Goal: Task Accomplishment & Management: Use online tool/utility

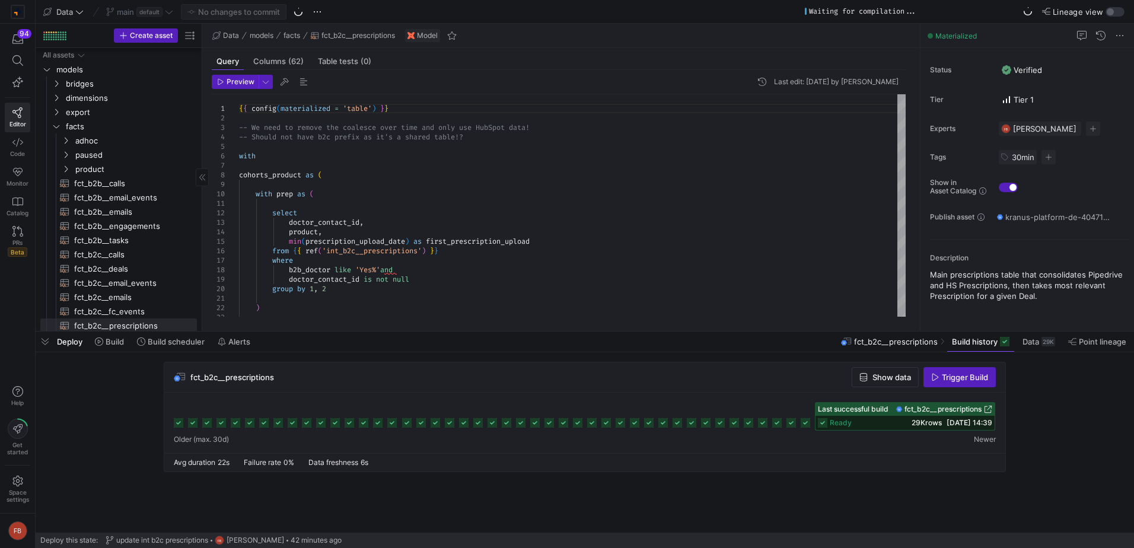
scroll to position [59, 0]
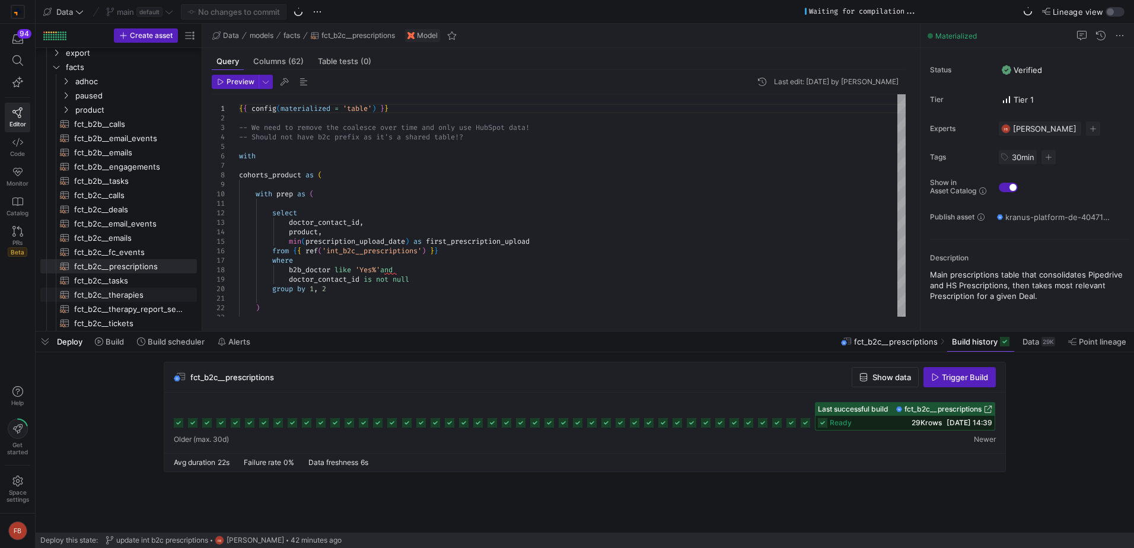
drag, startPoint x: 155, startPoint y: 290, endPoint x: 1130, endPoint y: 367, distance: 978.2
click at [155, 290] on span "fct_b2c__therapies​​​​​​​​​​" at bounding box center [128, 295] width 109 height 14
type textarea "{{ config(materialized = 'table') }} -- Note that therapies are always associat…"
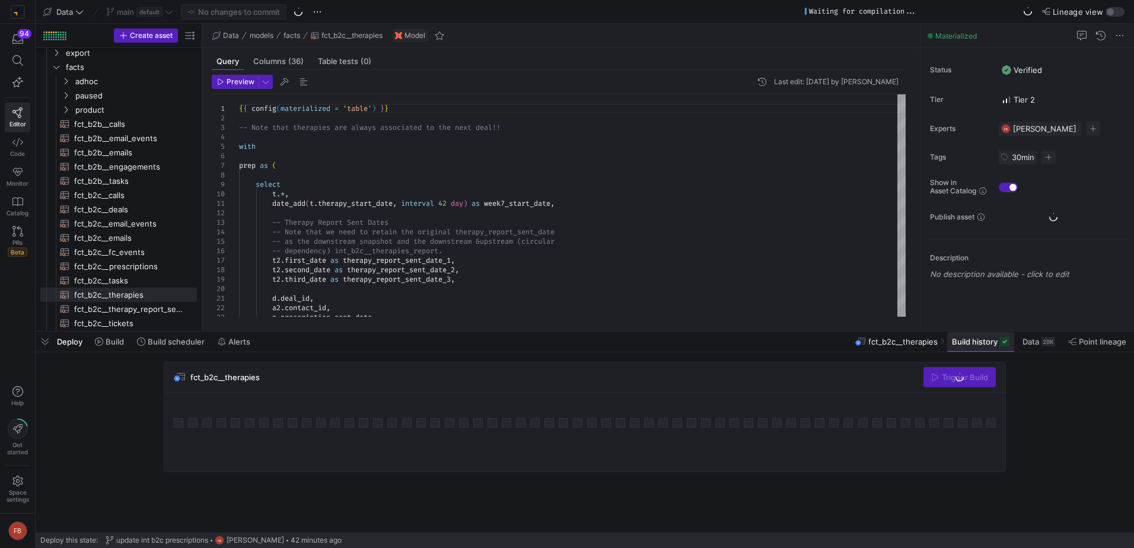
click at [995, 346] on span at bounding box center [980, 341] width 67 height 19
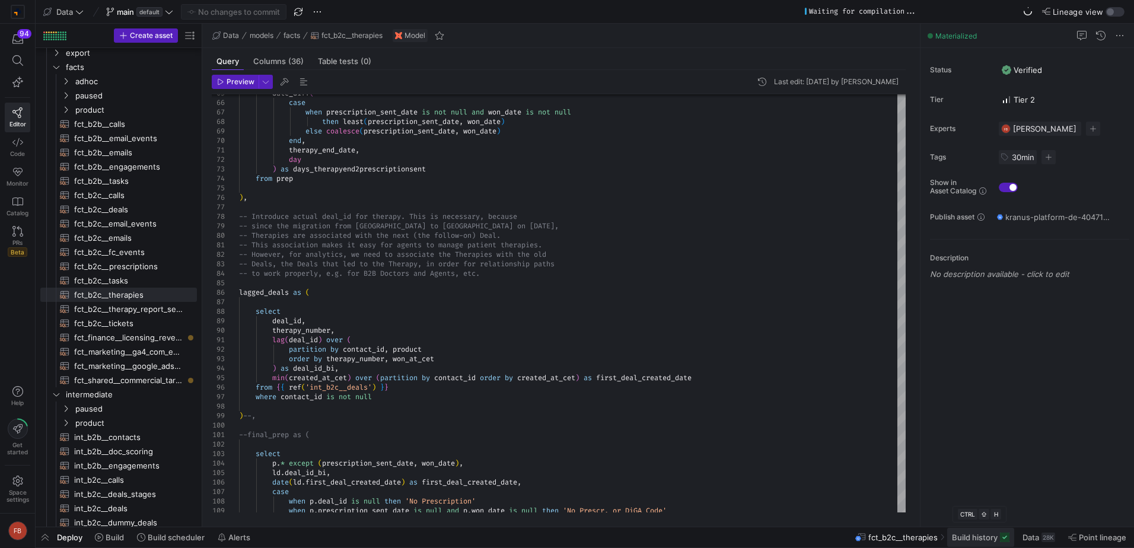
click at [983, 530] on span at bounding box center [980, 537] width 67 height 19
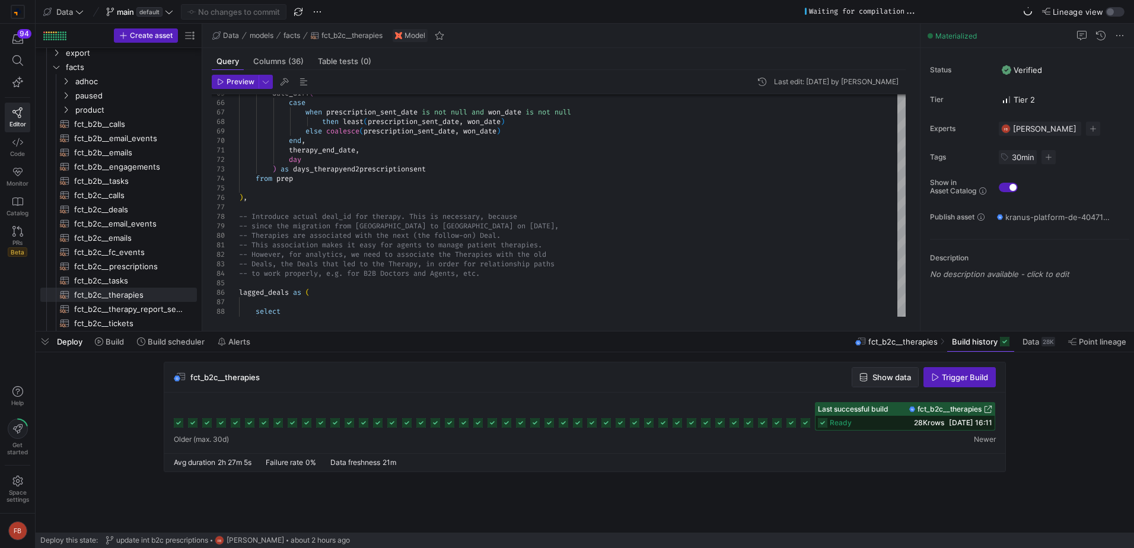
click at [896, 375] on span "Show data" at bounding box center [892, 376] width 39 height 9
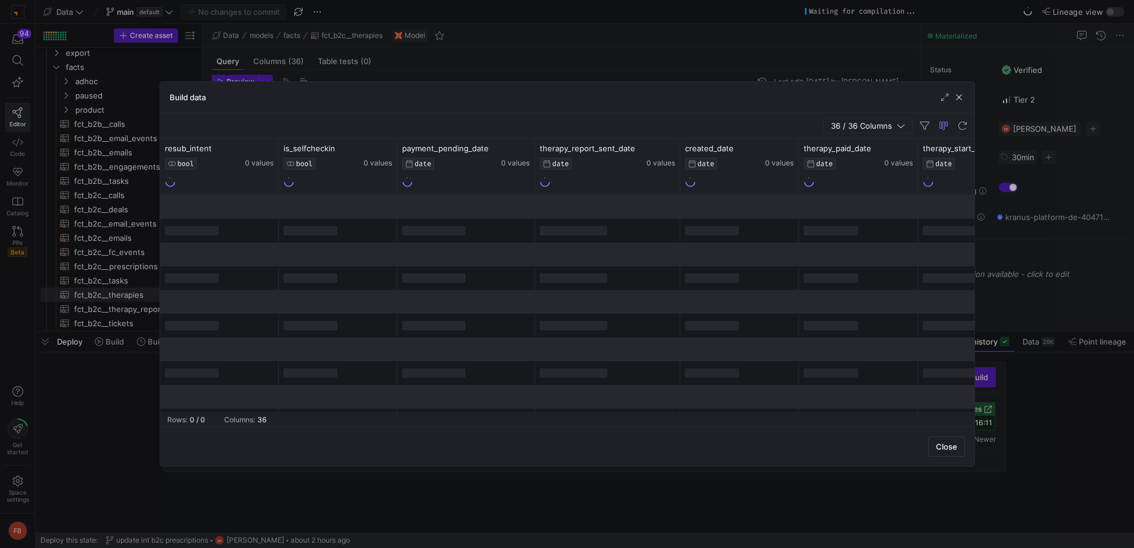
click at [869, 130] on span "button" at bounding box center [868, 126] width 88 height 14
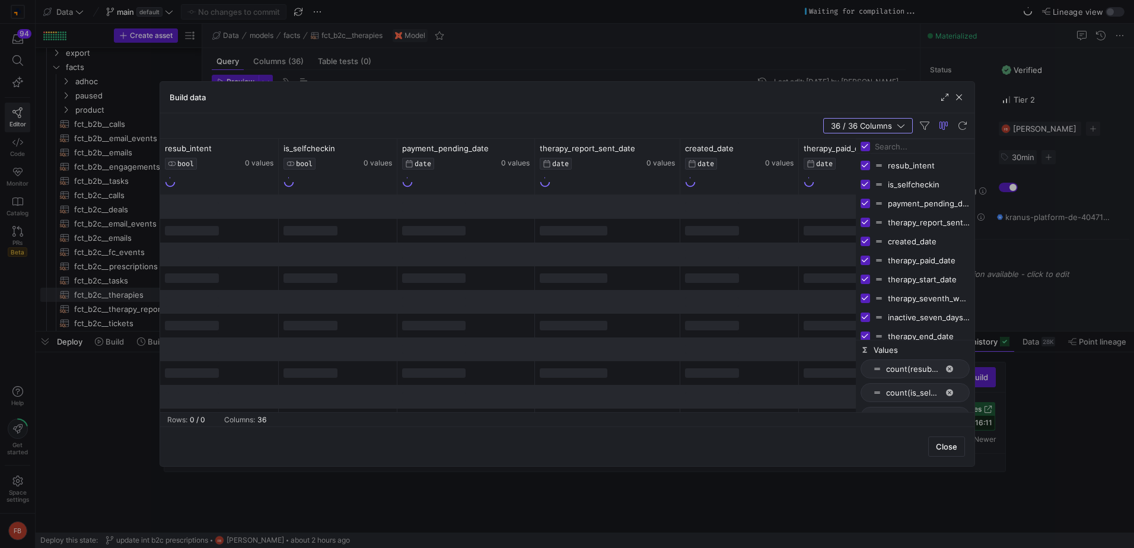
click at [863, 144] on input "Toggle Select All Columns" at bounding box center [865, 146] width 9 height 9
checkbox input "false"
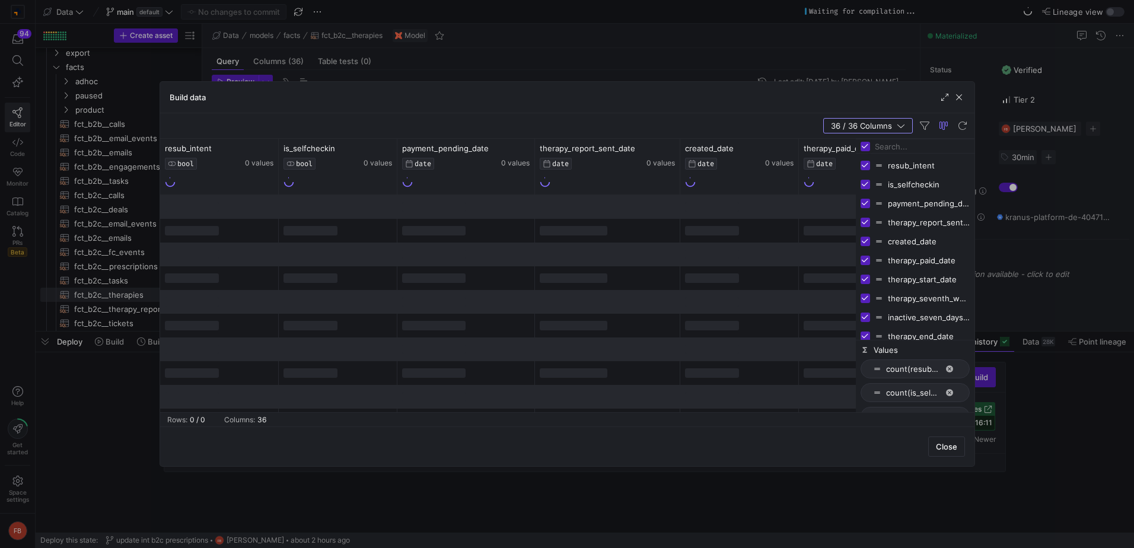
checkbox input "false"
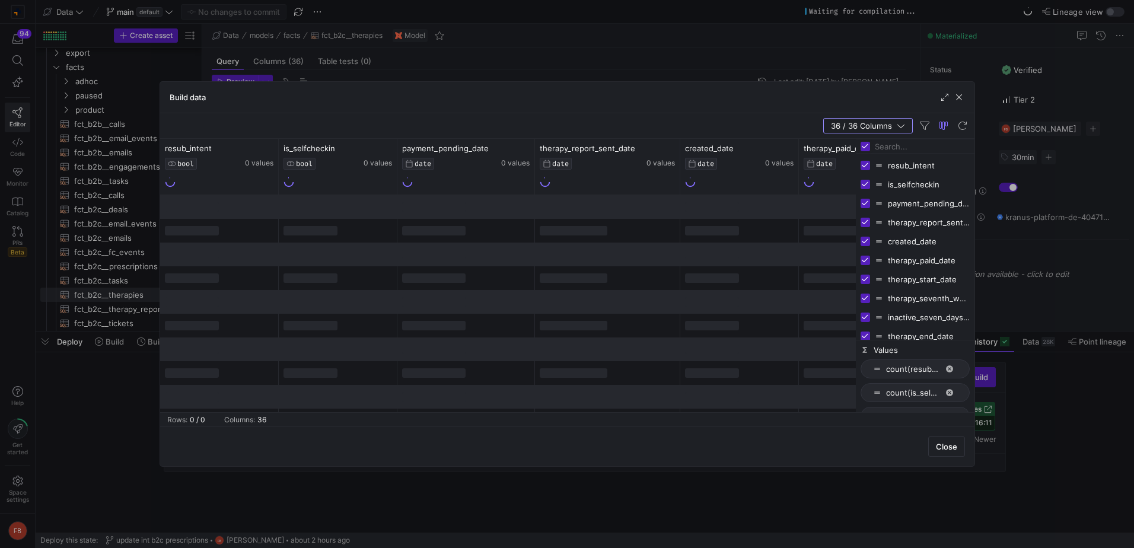
checkbox input "false"
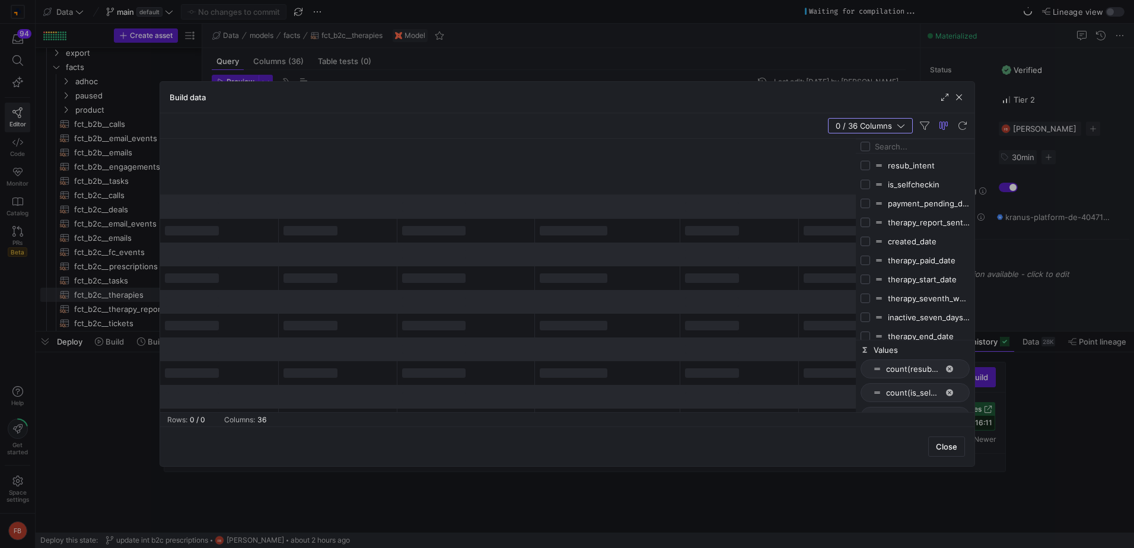
click at [899, 148] on input "Filter Columns Input" at bounding box center [922, 147] width 95 height 24
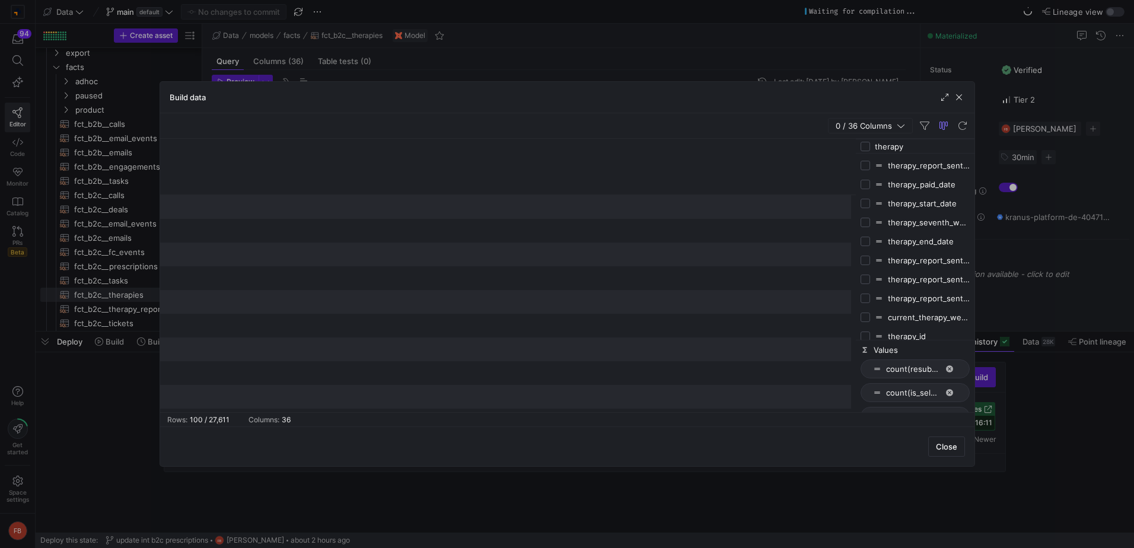
type input "therapy"
click at [864, 334] on input "Press SPACE to toggle visibility (hidden)" at bounding box center [865, 336] width 9 height 9
checkbox input "true"
checkbox input "false"
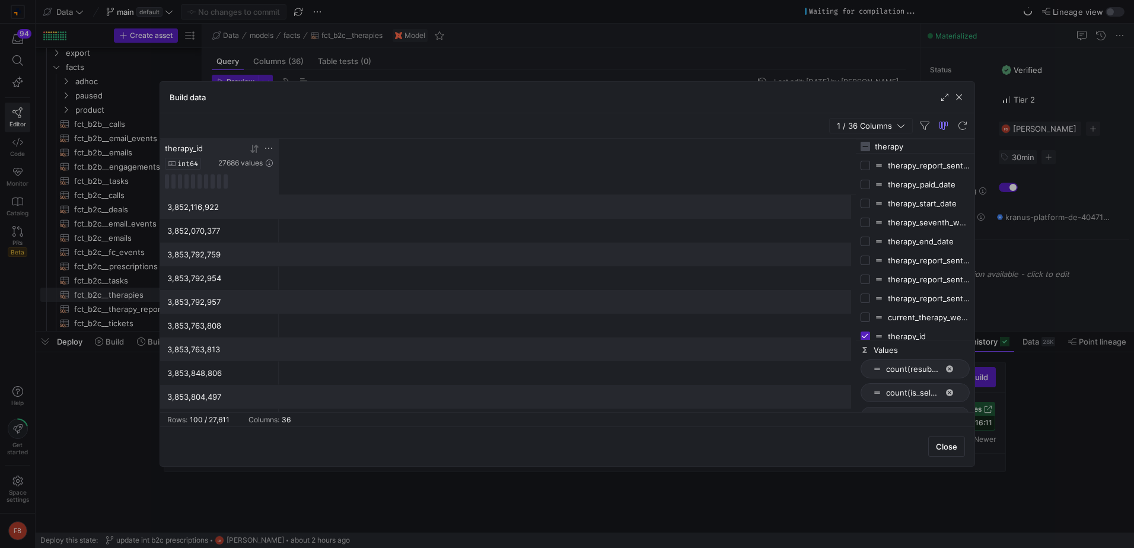
click at [269, 148] on icon at bounding box center [268, 148] width 7 height 1
type input "199348340972"
click at [377, 268] on button "Apply" at bounding box center [367, 269] width 36 height 15
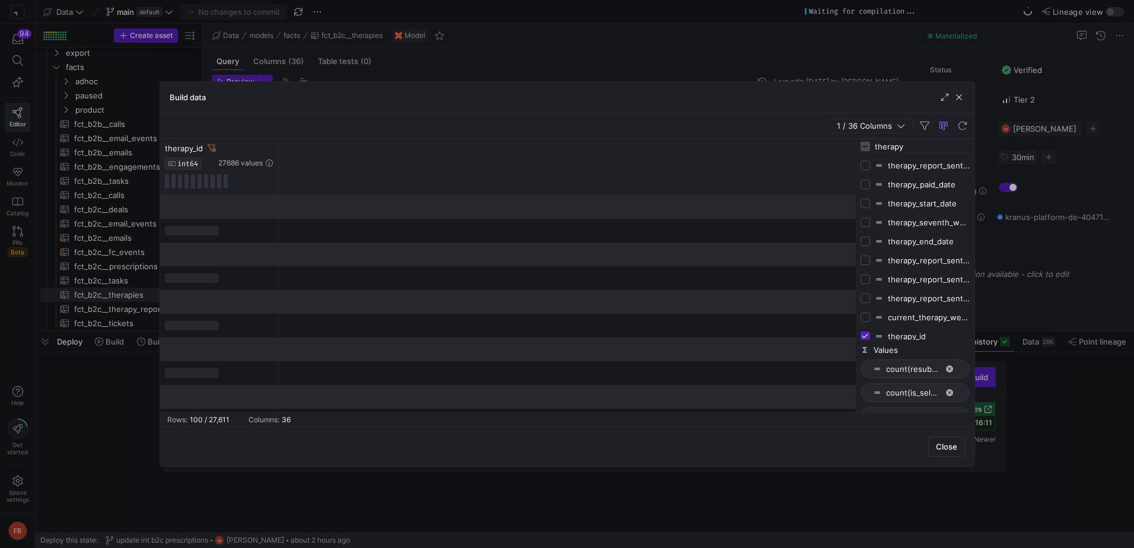
click at [435, 115] on div "1 / 36 Columns" at bounding box center [567, 126] width 814 height 26
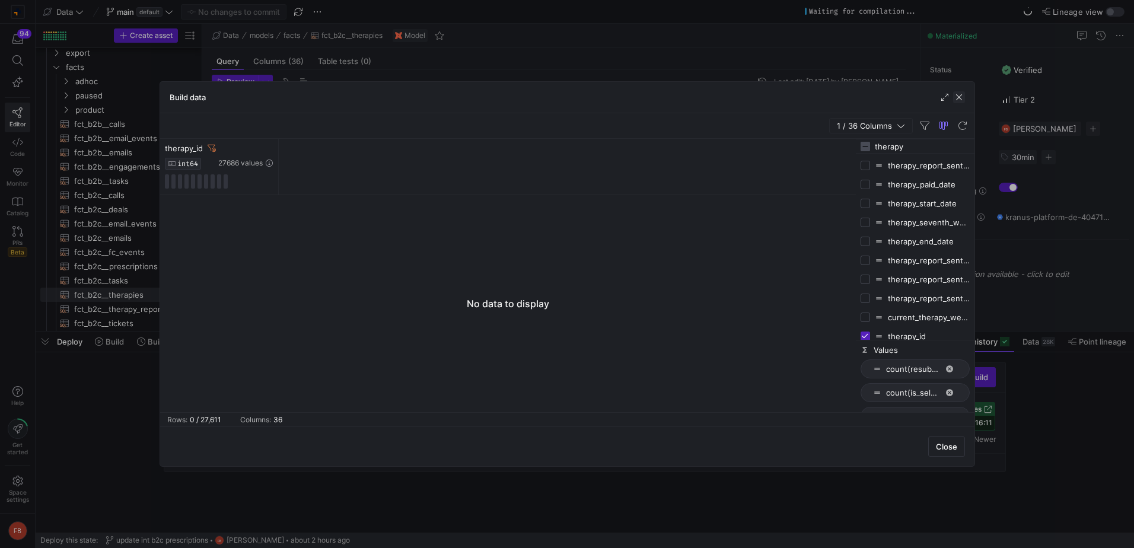
click at [959, 97] on span "button" at bounding box center [959, 97] width 12 height 12
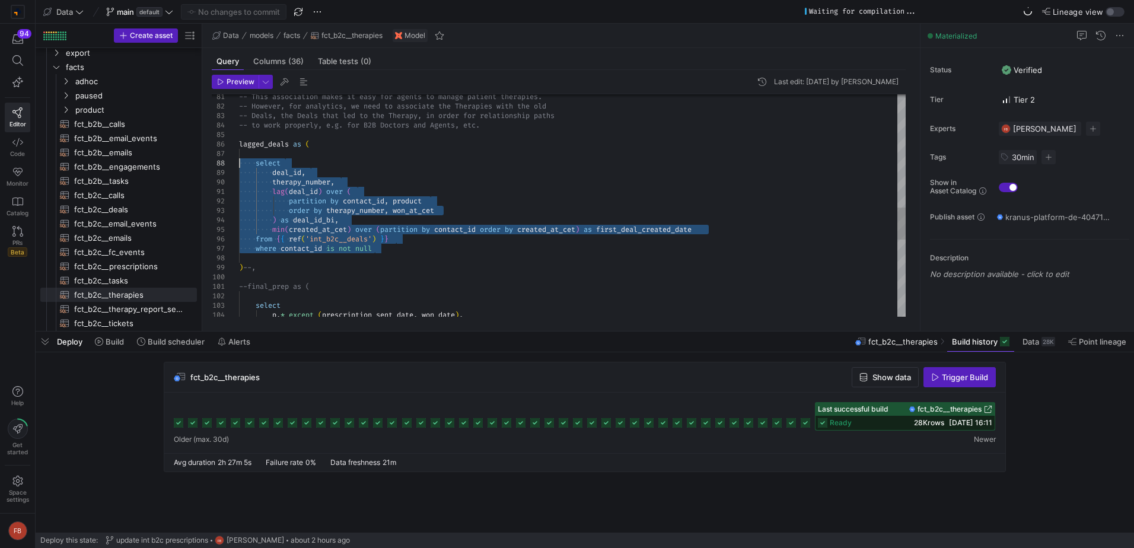
drag, startPoint x: 384, startPoint y: 247, endPoint x: 232, endPoint y: 167, distance: 171.9
click at [239, 167] on div "-- This association makes it easy for agents to ma nage patient therapies. -- H…" at bounding box center [572, 82] width 667 height 1518
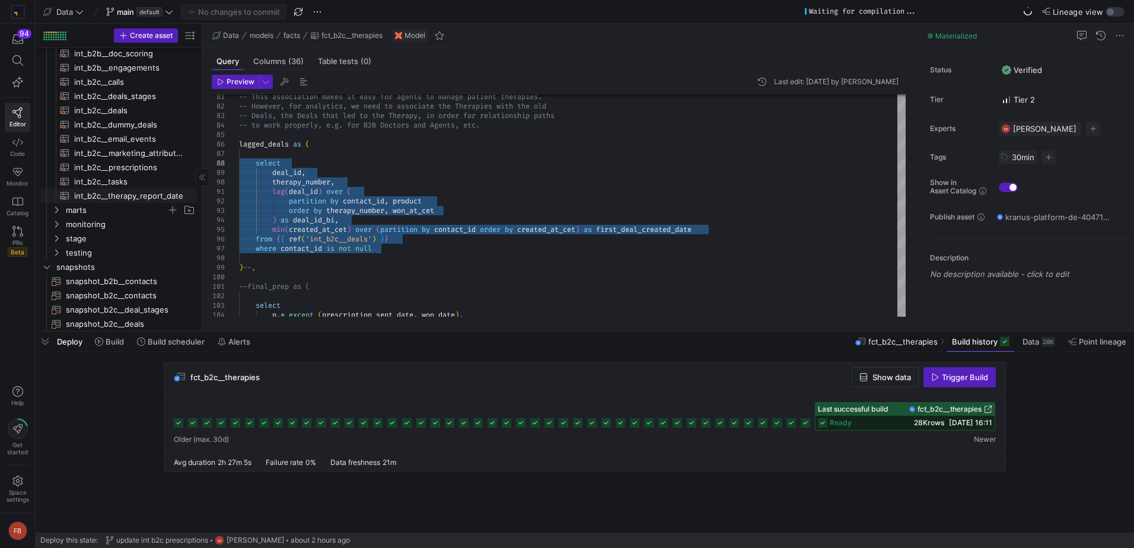
scroll to position [455, 0]
click at [103, 259] on span "testing" at bounding box center [116, 256] width 101 height 14
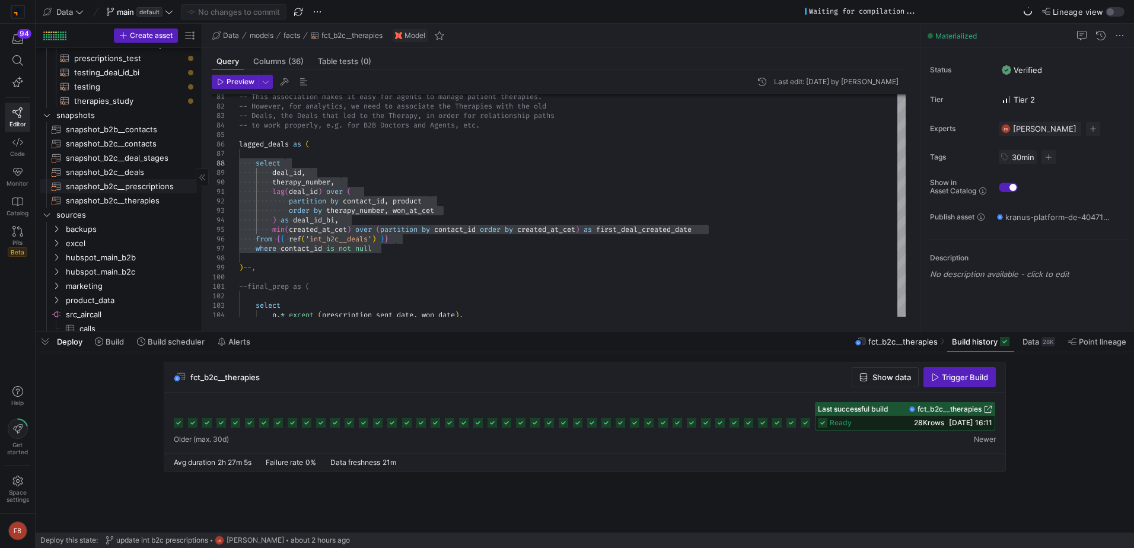
scroll to position [633, 0]
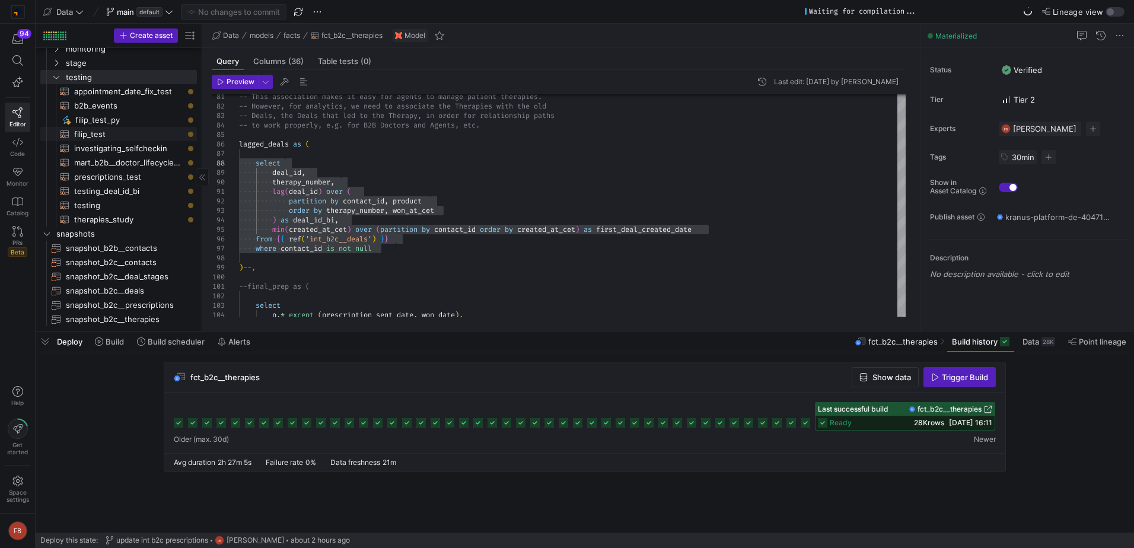
click at [114, 135] on span "filip_test​​​​​​​​​​" at bounding box center [128, 135] width 109 height 14
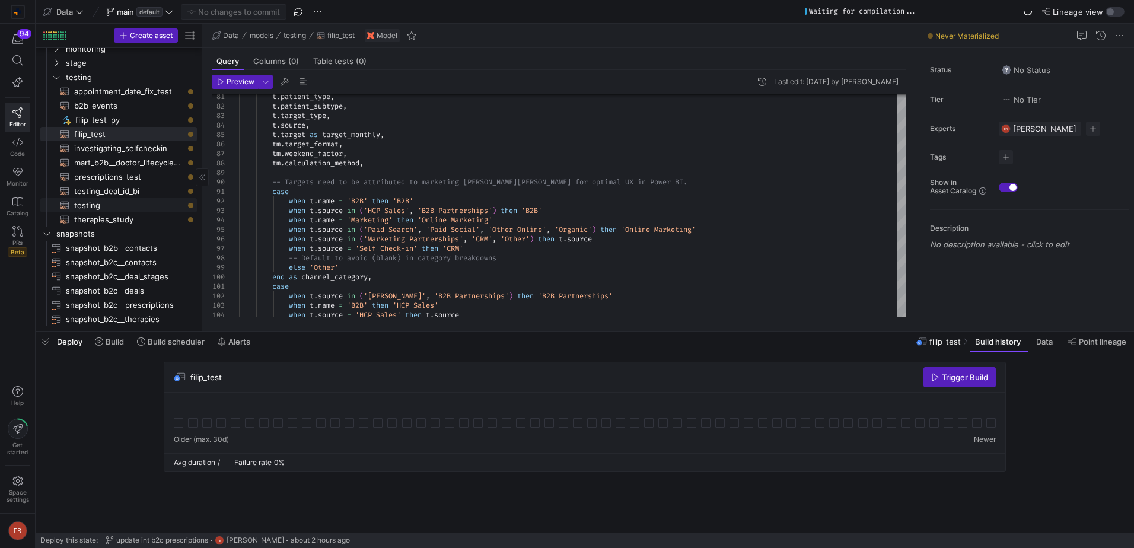
click at [104, 203] on span "testing​​​​​​​​​​" at bounding box center [128, 206] width 109 height 14
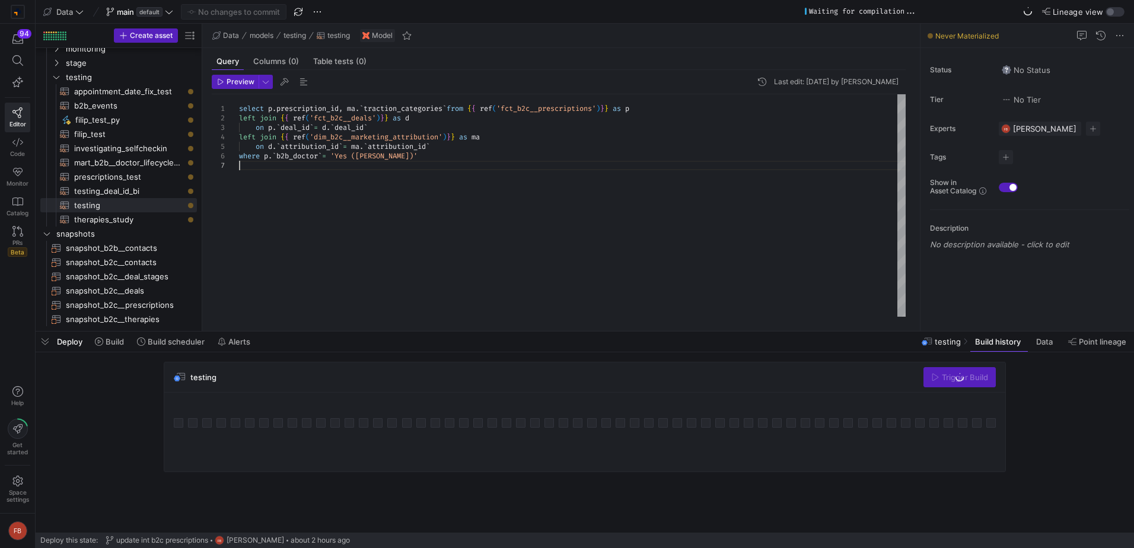
click at [363, 200] on div "select p . prescription_id , ma . ` traction_categories ` from { { ref ( 'fct_b…" at bounding box center [572, 205] width 667 height 222
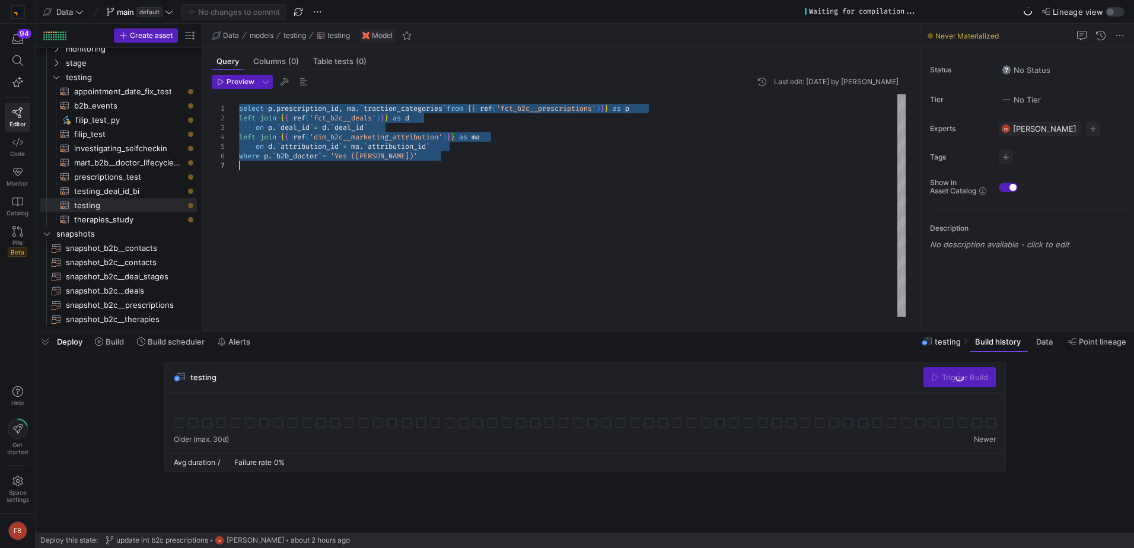
type textarea "select deal_id, therapy_number, lag(deal_id) over ( partition by contact_id, pr…"
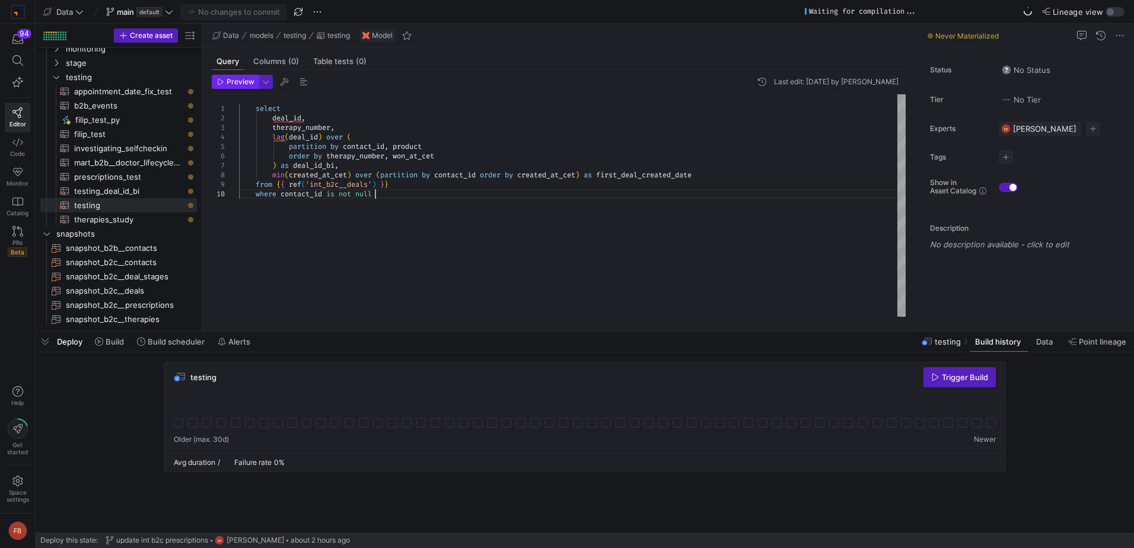
click at [234, 81] on span "Preview" at bounding box center [241, 82] width 28 height 8
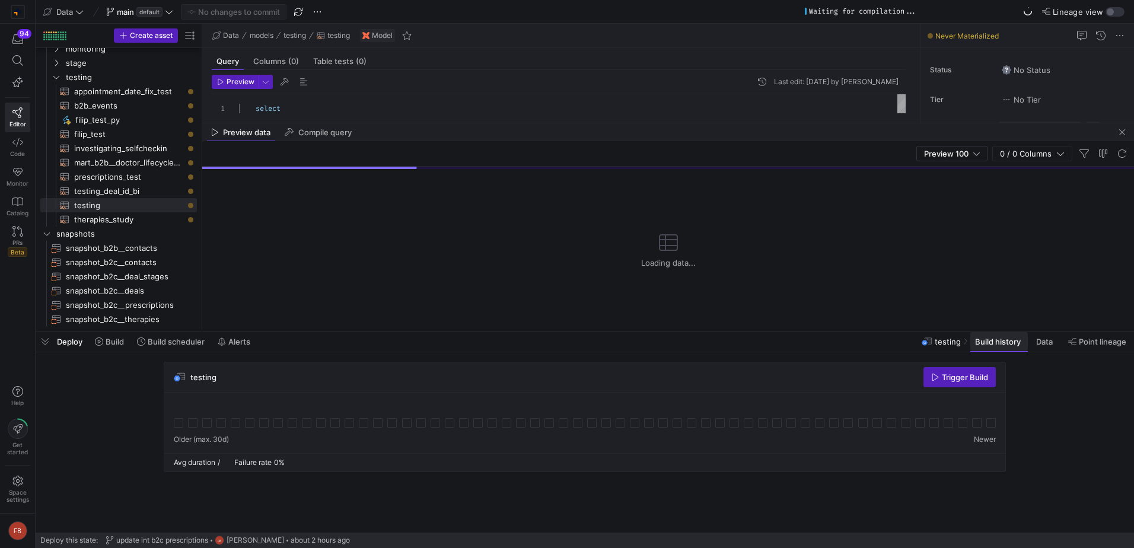
click at [1009, 342] on span "Build history" at bounding box center [998, 341] width 46 height 9
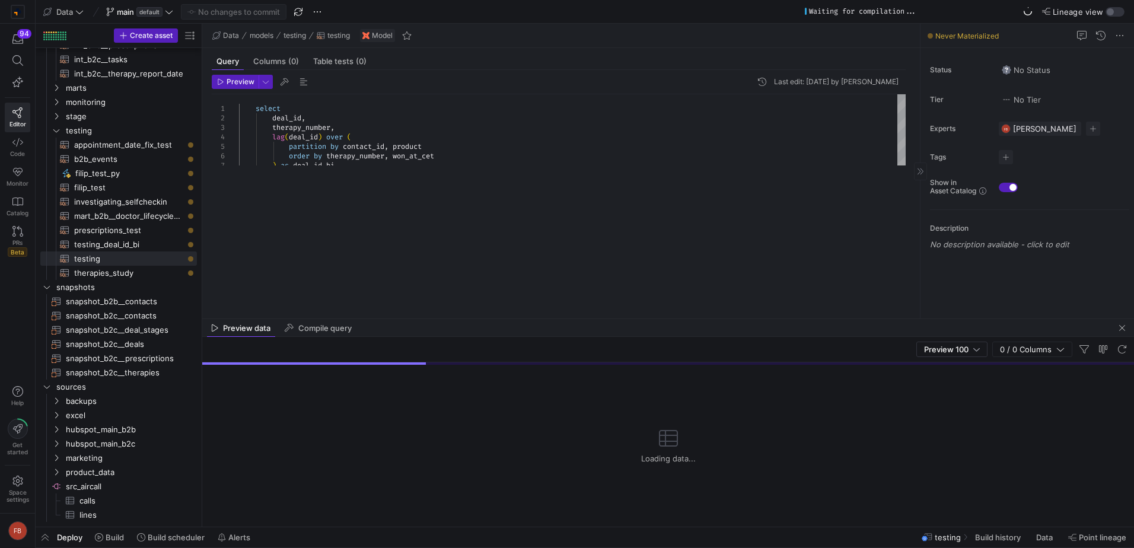
scroll to position [575, 0]
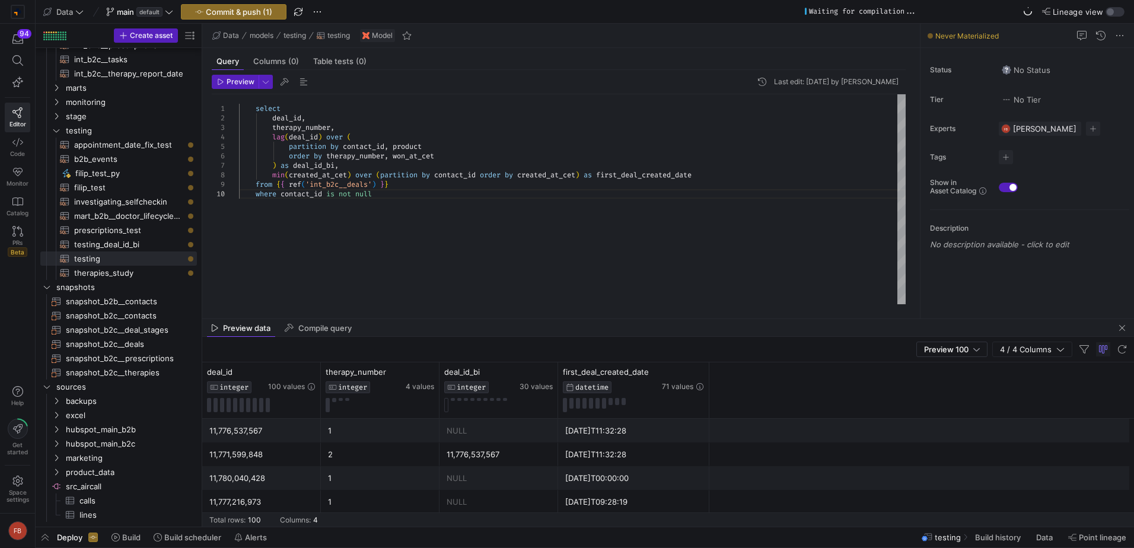
click at [405, 195] on div "select deal_id , therapy_number , lag ( deal_id ) over ( partition by contact_i…" at bounding box center [572, 199] width 667 height 210
click at [213, 71] on div "Preview Last edit: [DATE] by [PERSON_NAME] 1 2 3 4 5 6 7 8 9 10 11 select deal_…" at bounding box center [558, 189] width 713 height 239
click at [221, 82] on icon "button" at bounding box center [220, 81] width 7 height 7
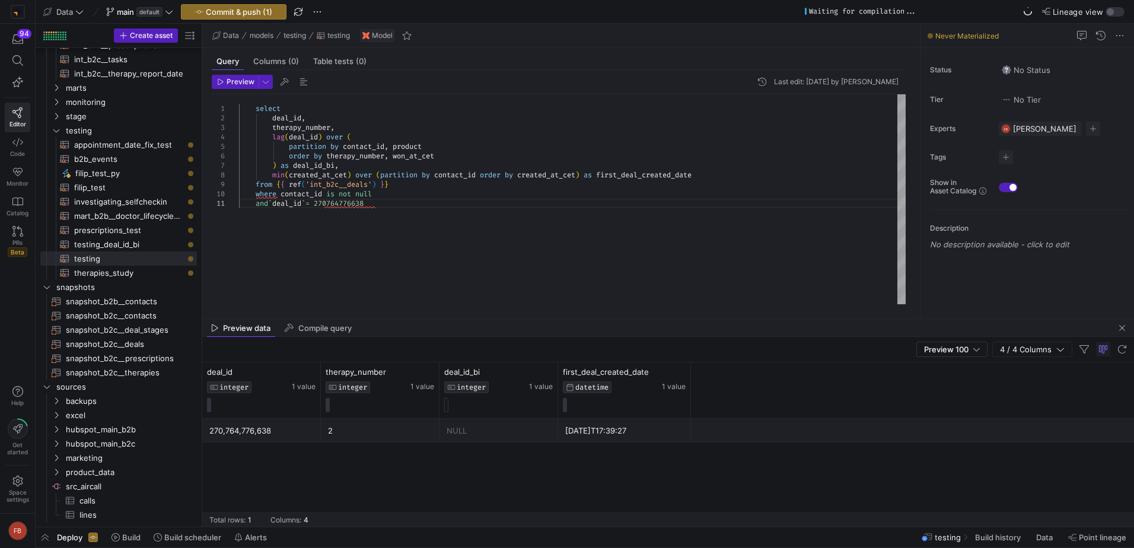
scroll to position [0, 136]
click at [362, 166] on div "select deal_id , therapy_number , lag ( deal_id ) over ( partition by contact_i…" at bounding box center [572, 199] width 667 height 210
drag, startPoint x: 450, startPoint y: 144, endPoint x: 430, endPoint y: 145, distance: 19.6
click at [430, 145] on div "select deal_id , therapy_number , lag ( deal_id ) over ( partition by contact_i…" at bounding box center [572, 199] width 667 height 210
click at [448, 145] on div "select deal_id , therapy_number , lag ( deal_id ) over ( partition by contact_i…" at bounding box center [572, 199] width 667 height 210
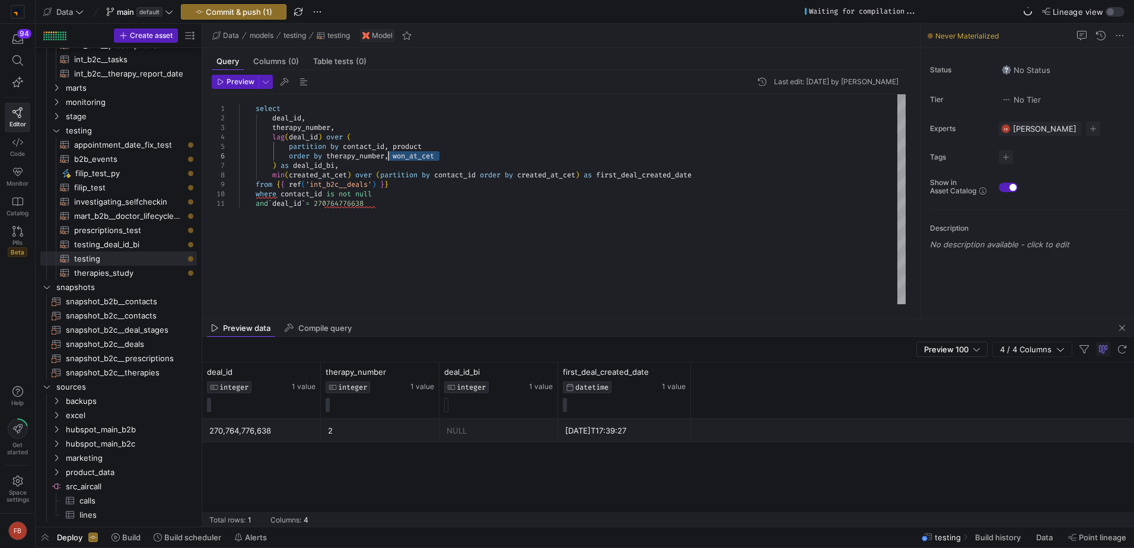
drag, startPoint x: 466, startPoint y: 157, endPoint x: 389, endPoint y: 157, distance: 77.7
click at [389, 157] on div "select deal_id , therapy_number , lag ( deal_id ) over ( partition by contact_i…" at bounding box center [572, 199] width 667 height 210
click at [231, 78] on span "Preview" at bounding box center [241, 82] width 28 height 8
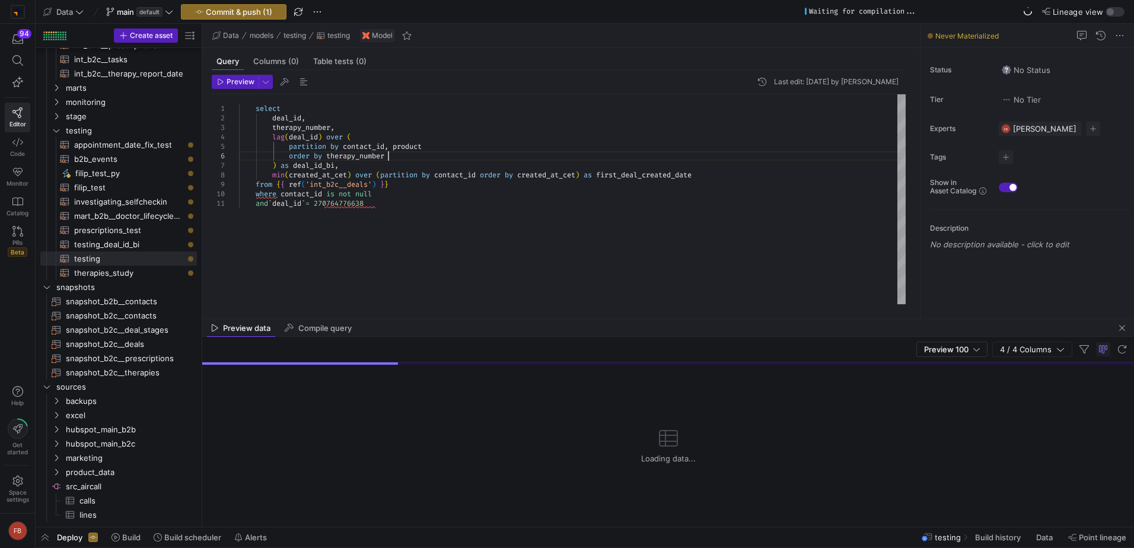
click at [415, 154] on div "select deal_id , therapy_number , lag ( deal_id ) over ( partition by contact_i…" at bounding box center [572, 199] width 667 height 210
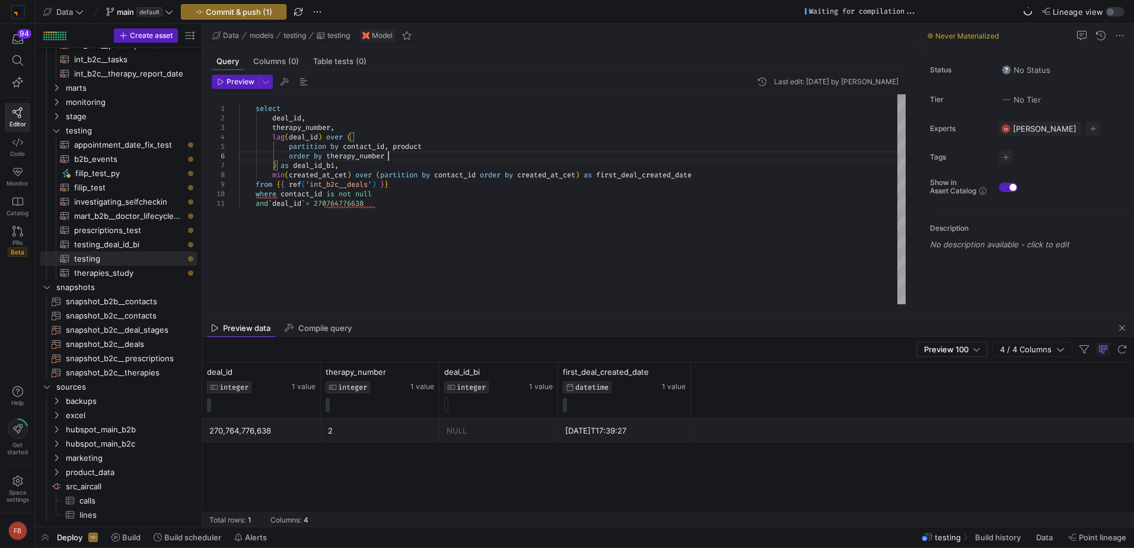
click at [476, 199] on div "select deal_id , therapy_number , lag ( deal_id ) over ( partition by contact_i…" at bounding box center [572, 199] width 667 height 210
click at [443, 158] on div "select deal_id , therapy_number , lag ( deal_id ) over ( partition by contact_i…" at bounding box center [572, 199] width 667 height 210
click at [472, 151] on div "select deal_id , therapy_number , lag ( deal_id ) over ( partition by contact_i…" at bounding box center [572, 199] width 667 height 210
click at [364, 129] on div "select deal_id , therapy_number , lag ( deal_id ) over ( partition by contact_i…" at bounding box center [572, 199] width 667 height 210
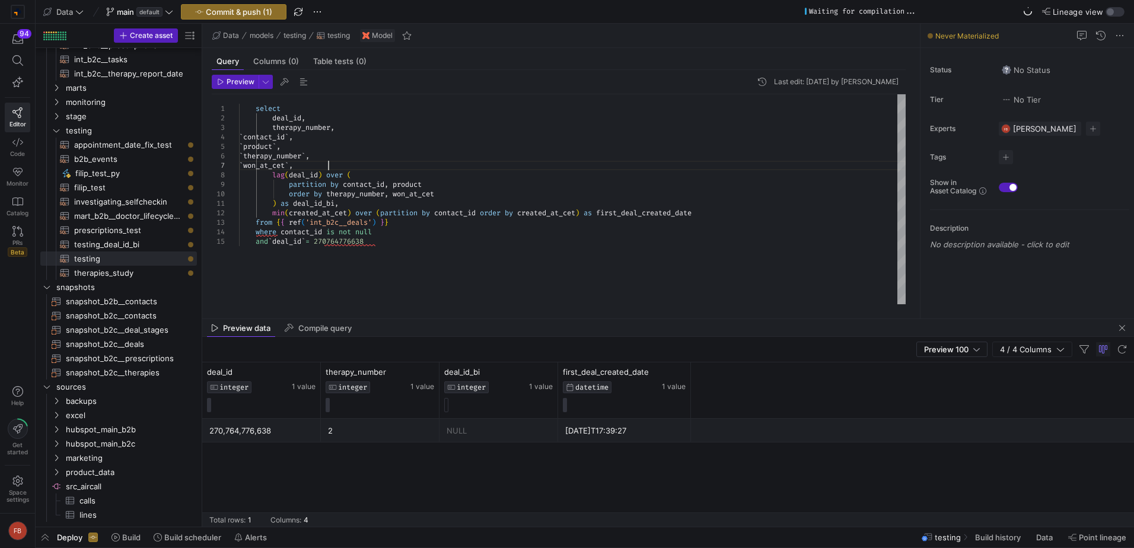
scroll to position [57, 89]
click at [232, 83] on span "Preview" at bounding box center [241, 82] width 28 height 8
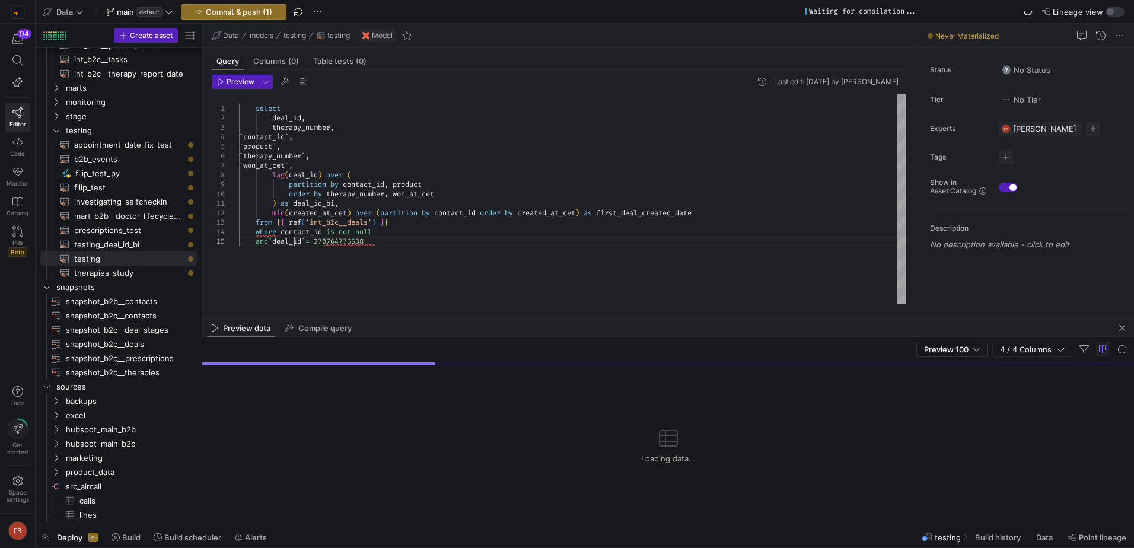
scroll to position [47, 89]
click at [294, 243] on div "select deal_id , therapy_number , lag ( deal_id ) over ( partition by contact_i…" at bounding box center [572, 199] width 667 height 210
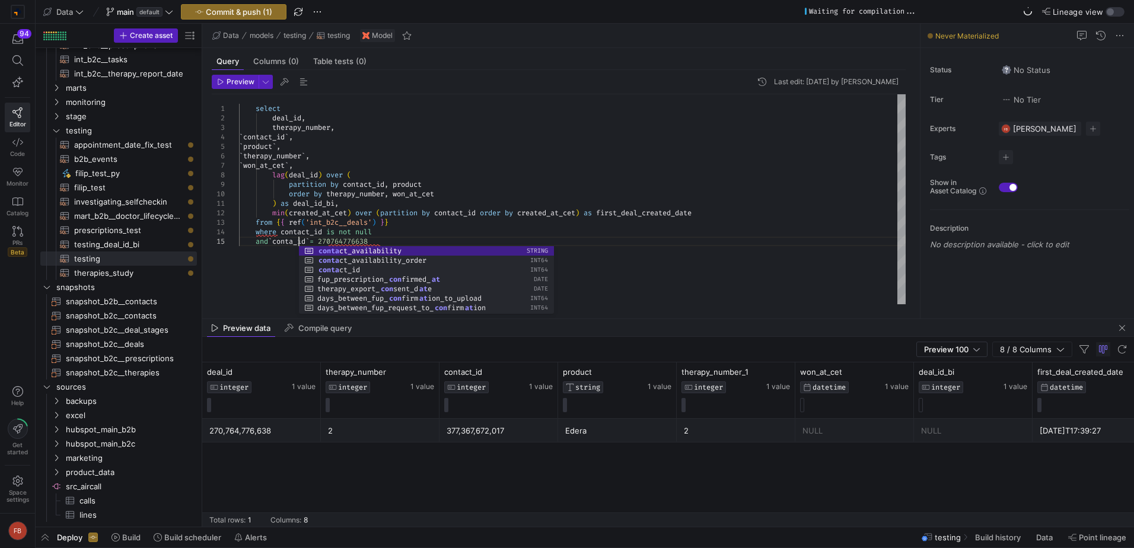
scroll to position [47, 59]
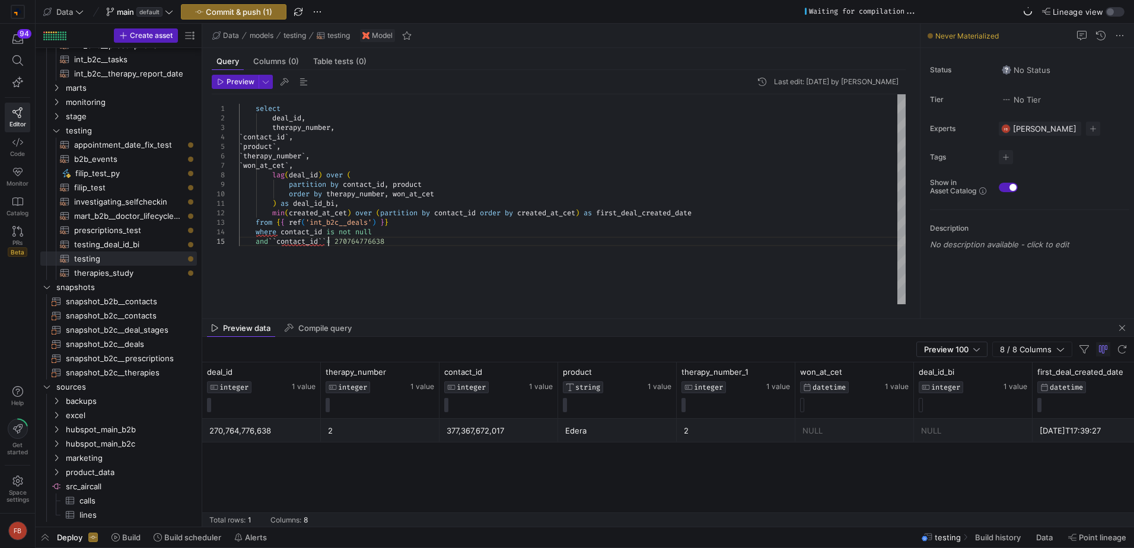
click at [492, 425] on div "377,367,672,017" at bounding box center [499, 430] width 104 height 23
drag, startPoint x: 400, startPoint y: 242, endPoint x: 347, endPoint y: 239, distance: 53.5
click at [347, 239] on div "select deal_id , therapy_number , lag ( deal_id ) over ( partition by contact_i…" at bounding box center [572, 199] width 667 height 210
click at [334, 243] on div "select deal_id , therapy_number , lag ( deal_id ) over ( partition by contact_i…" at bounding box center [572, 199] width 667 height 210
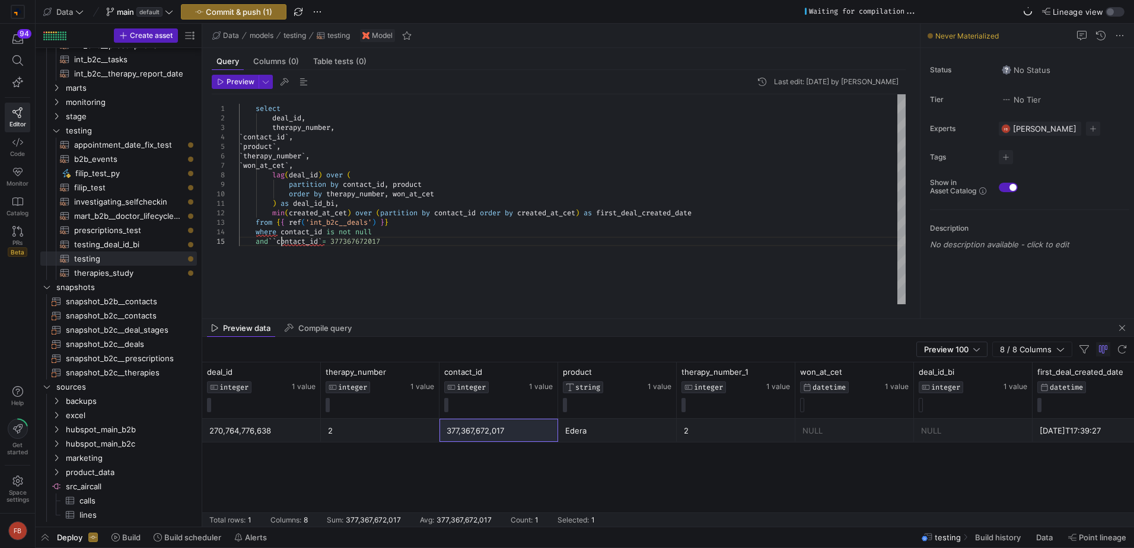
click at [281, 244] on div "select deal_id , therapy_number , lag ( deal_id ) over ( partition by contact_i…" at bounding box center [572, 199] width 667 height 210
click at [411, 296] on div "select deal_id , therapy_number , lag ( deal_id ) over ( partition by contact_i…" at bounding box center [572, 199] width 667 height 210
click at [225, 75] on span "button" at bounding box center [235, 81] width 46 height 13
click at [469, 244] on div "select deal_id , therapy_number , lag ( deal_id ) over ( partition by contact_i…" at bounding box center [572, 199] width 667 height 210
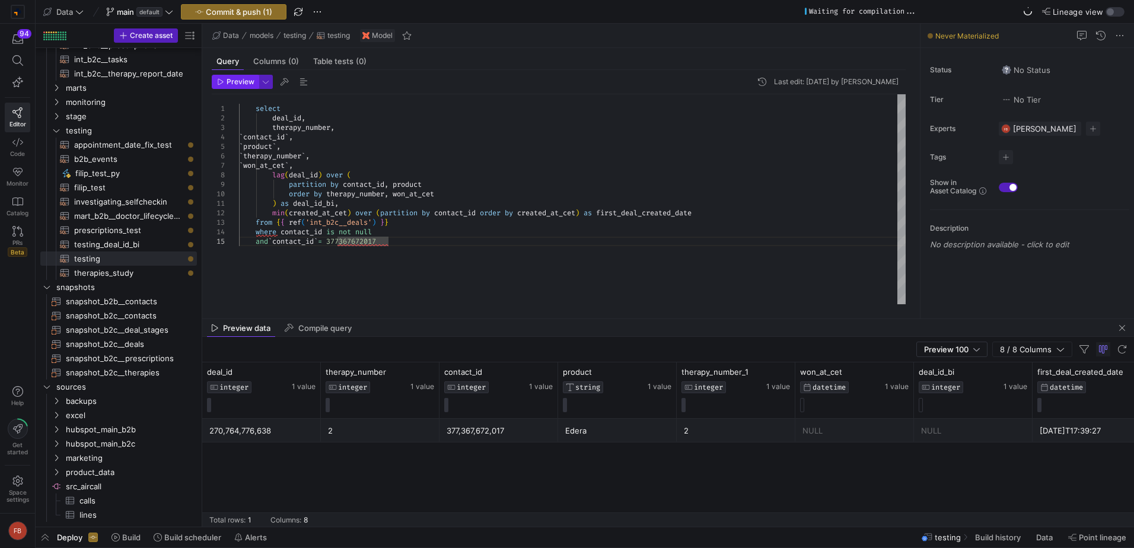
click at [230, 81] on span "Preview" at bounding box center [241, 82] width 28 height 8
click at [432, 240] on div "select deal_id , therapy_number , lag ( deal_id ) over ( partition by contact_i…" at bounding box center [572, 199] width 667 height 210
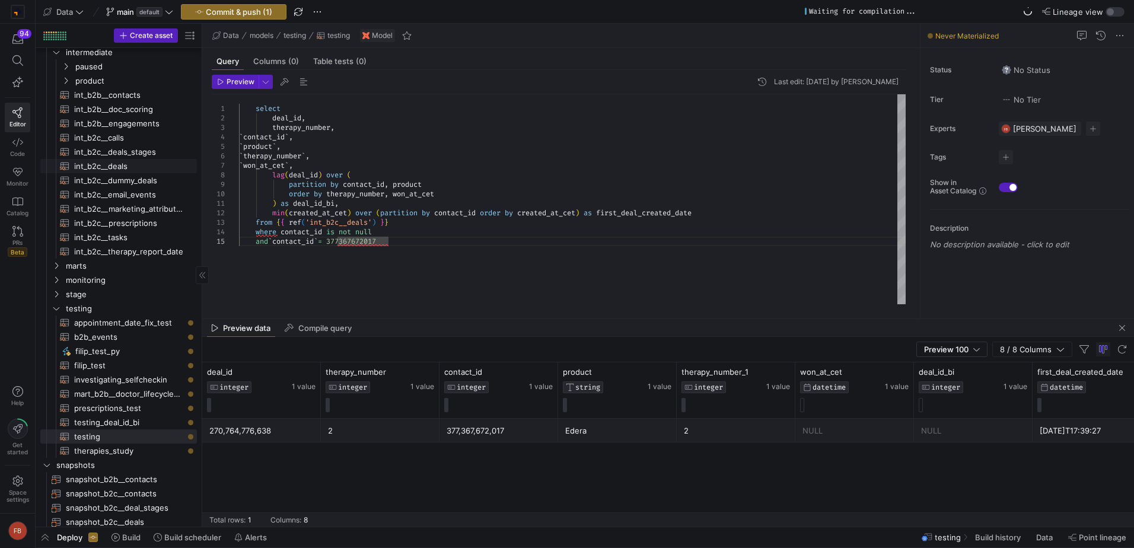
click at [139, 167] on span "int_b2c__deals​​​​​​​​​​" at bounding box center [128, 167] width 109 height 14
type textarea "{{ config(materialized = 'table') }} with hs_deals_prep as ( --Selecting column…"
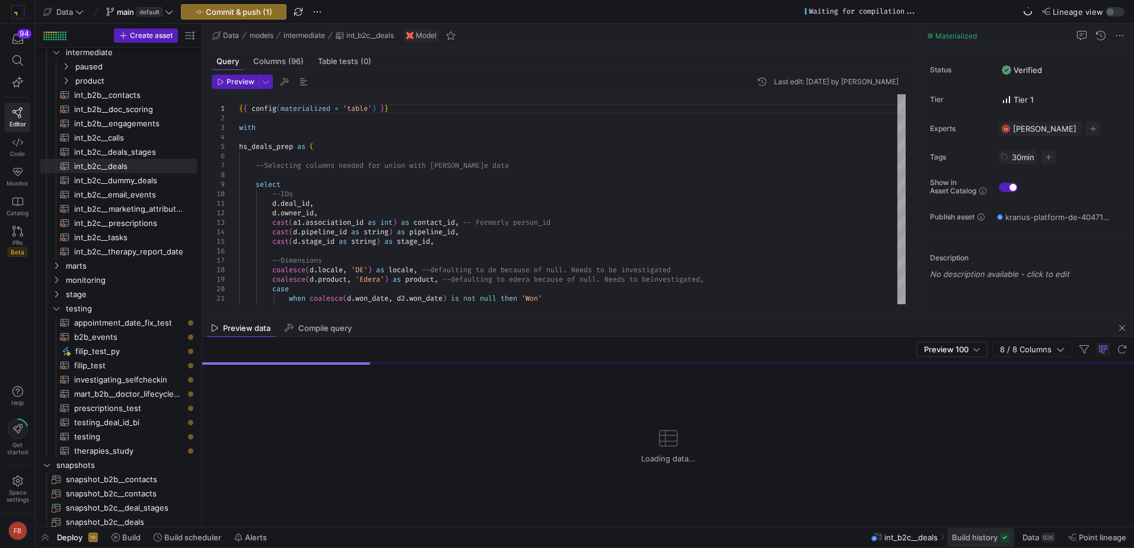
click at [976, 536] on span "Build history" at bounding box center [975, 537] width 46 height 9
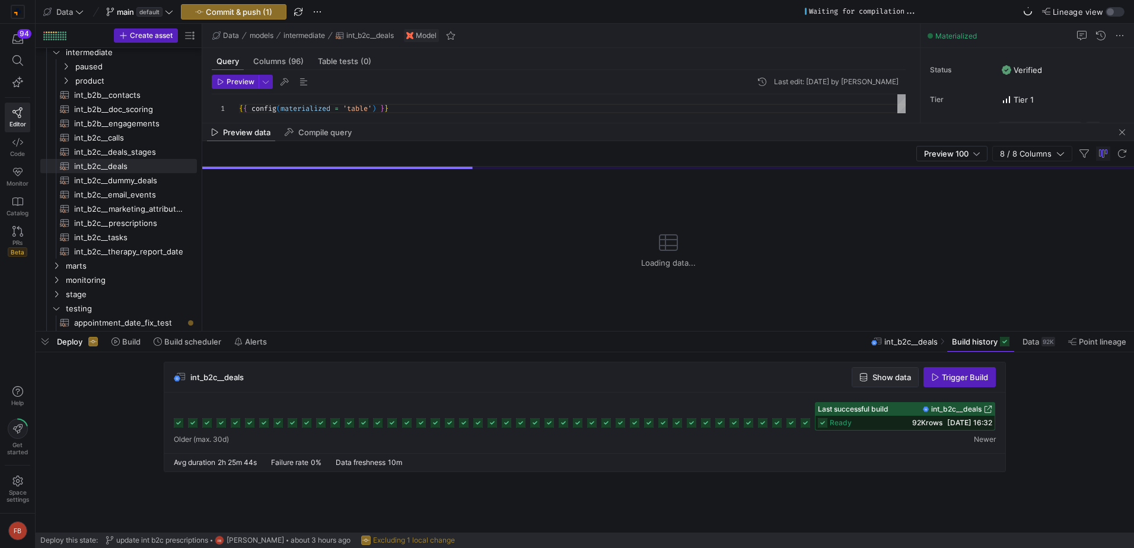
click at [861, 379] on icon "button" at bounding box center [863, 377] width 7 height 8
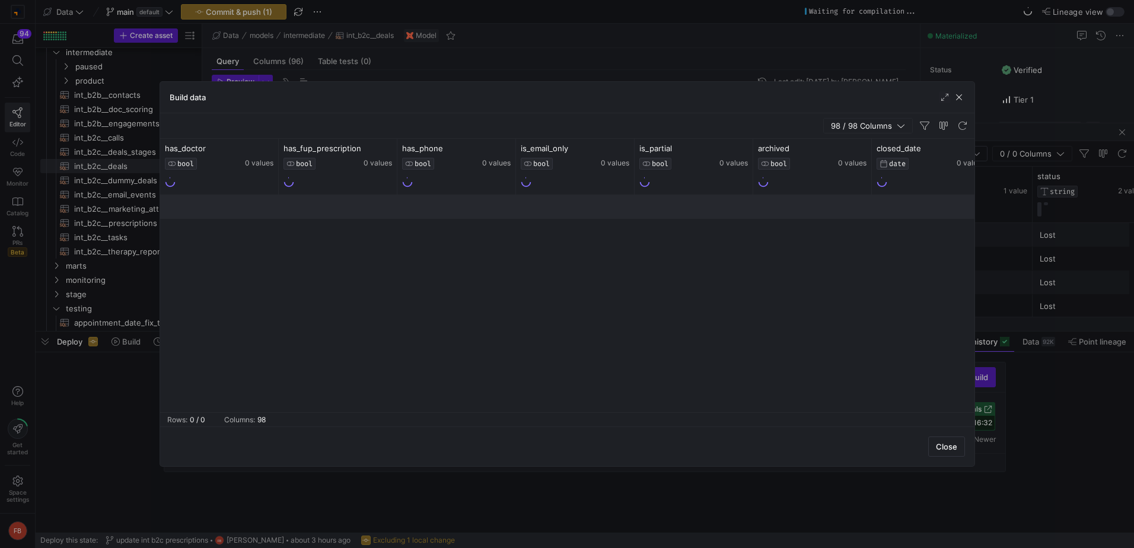
click at [864, 128] on span "98 / 98 Columns" at bounding box center [864, 125] width 66 height 9
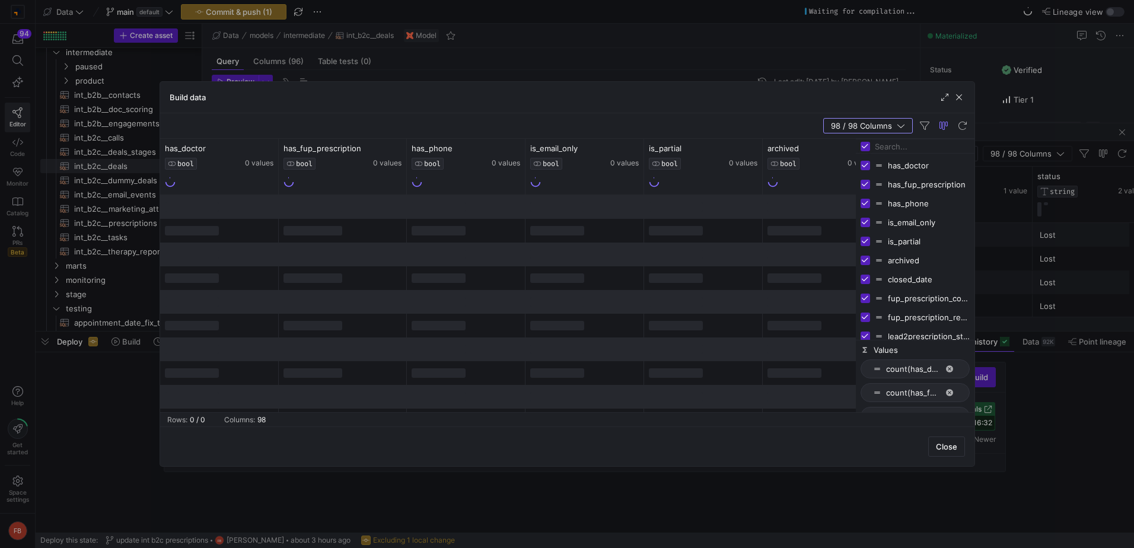
click at [861, 147] on input "Toggle Select All Columns" at bounding box center [865, 146] width 9 height 9
checkbox input "false"
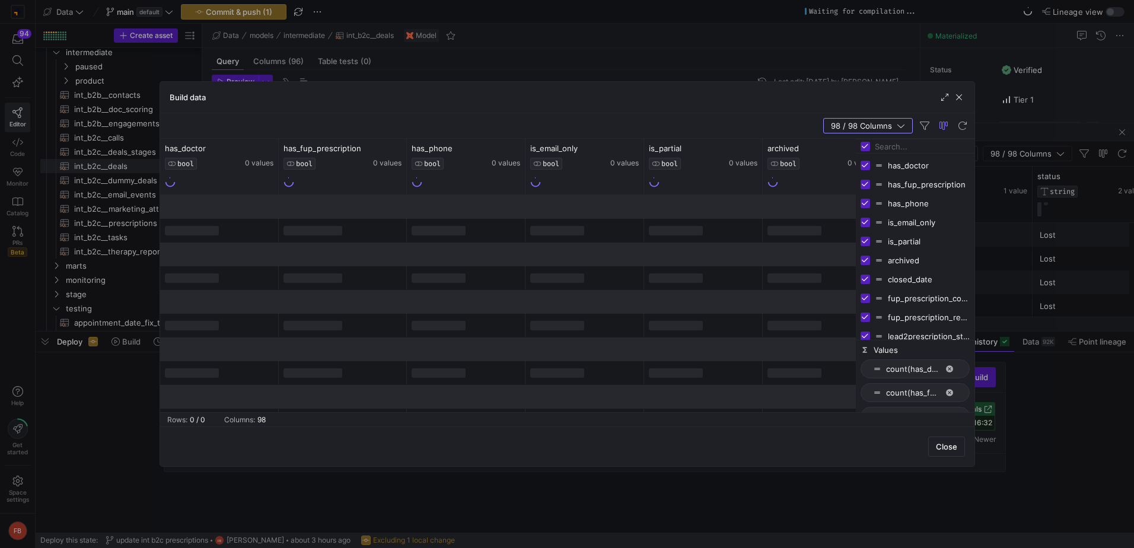
checkbox input "false"
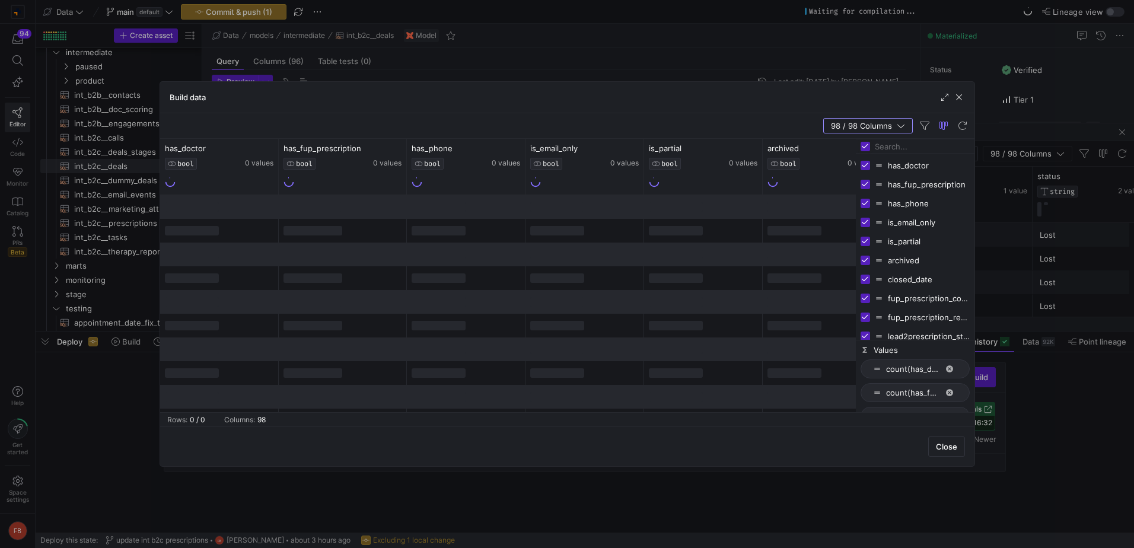
checkbox input "false"
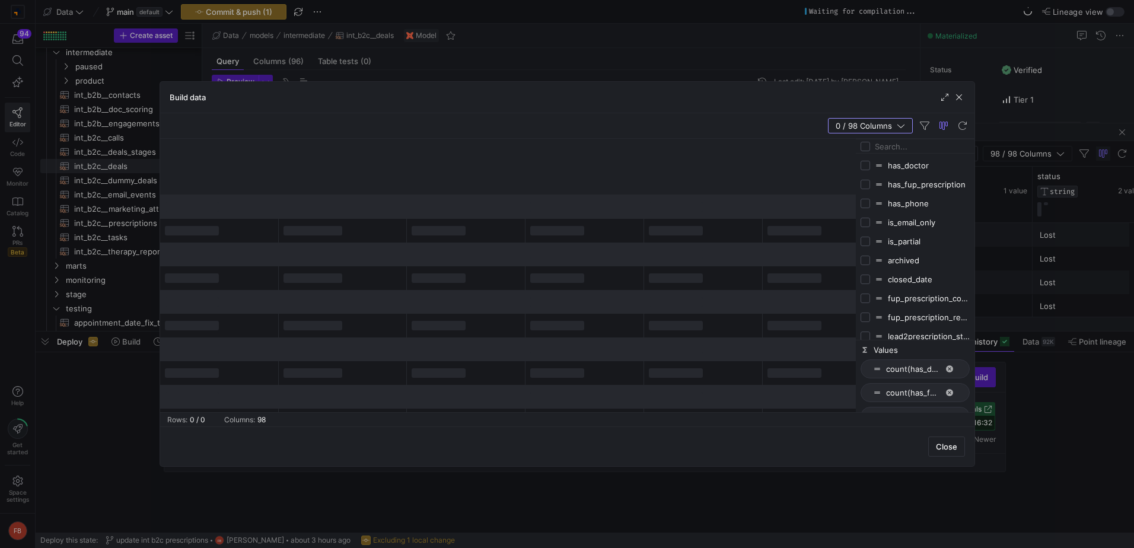
click at [900, 148] on input "Filter Columns Input" at bounding box center [922, 147] width 95 height 24
type input "contact"
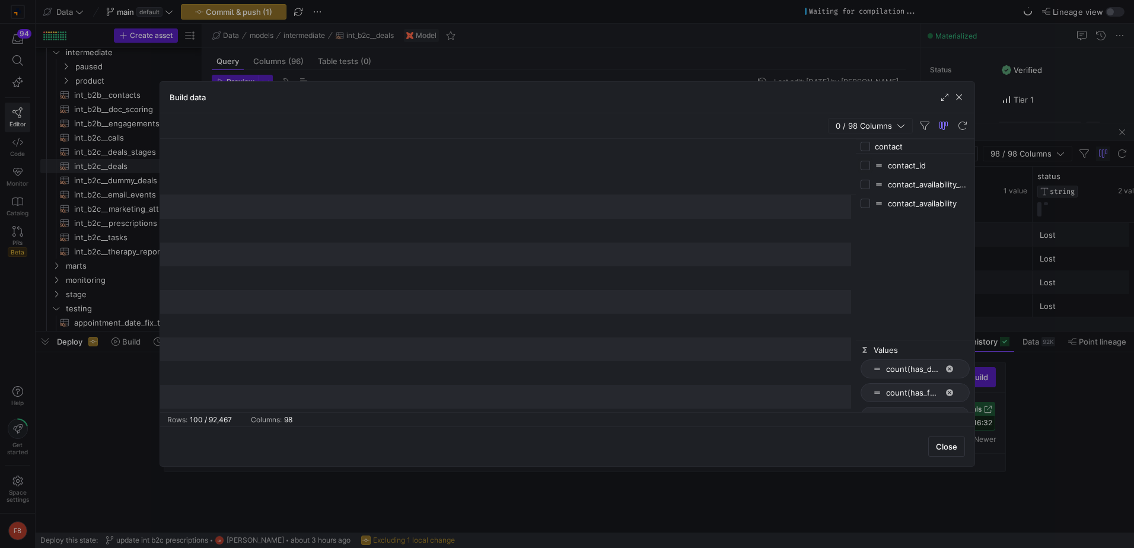
click at [865, 165] on input "Press SPACE to toggle visibility (hidden)" at bounding box center [865, 165] width 9 height 9
checkbox input "true"
checkbox input "false"
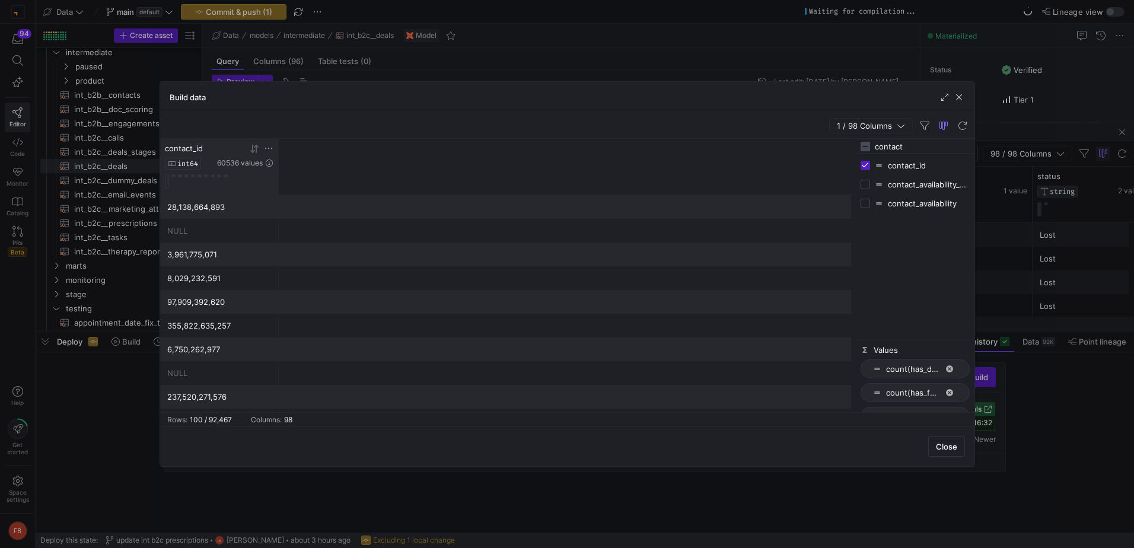
click at [270, 148] on icon at bounding box center [268, 148] width 9 height 9
type input "377367672017"
click at [377, 262] on button "Apply" at bounding box center [367, 269] width 36 height 15
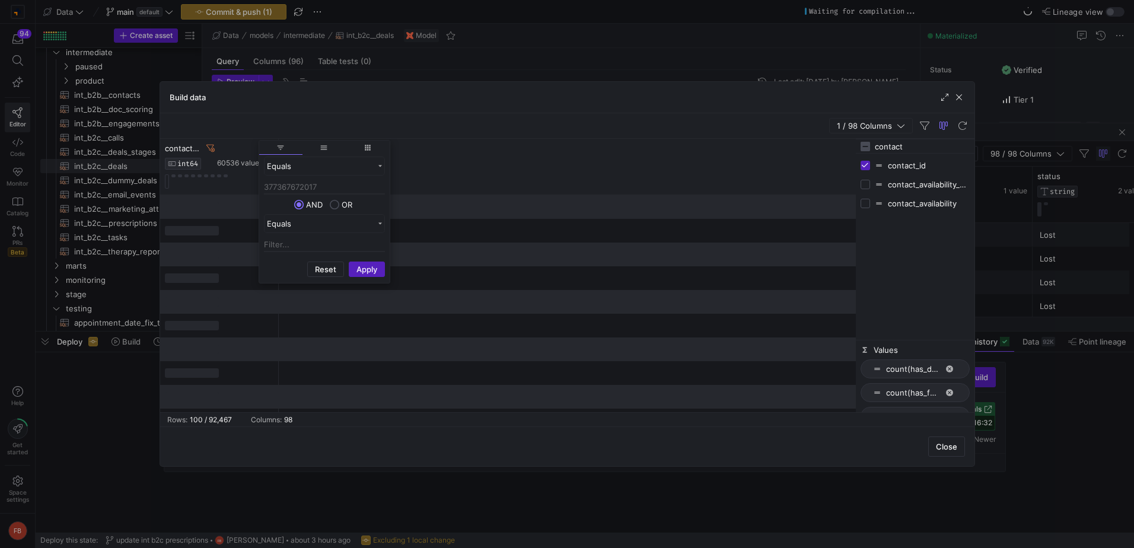
click at [593, 149] on div "contact_id INT64 60536 values" at bounding box center [508, 167] width 696 height 56
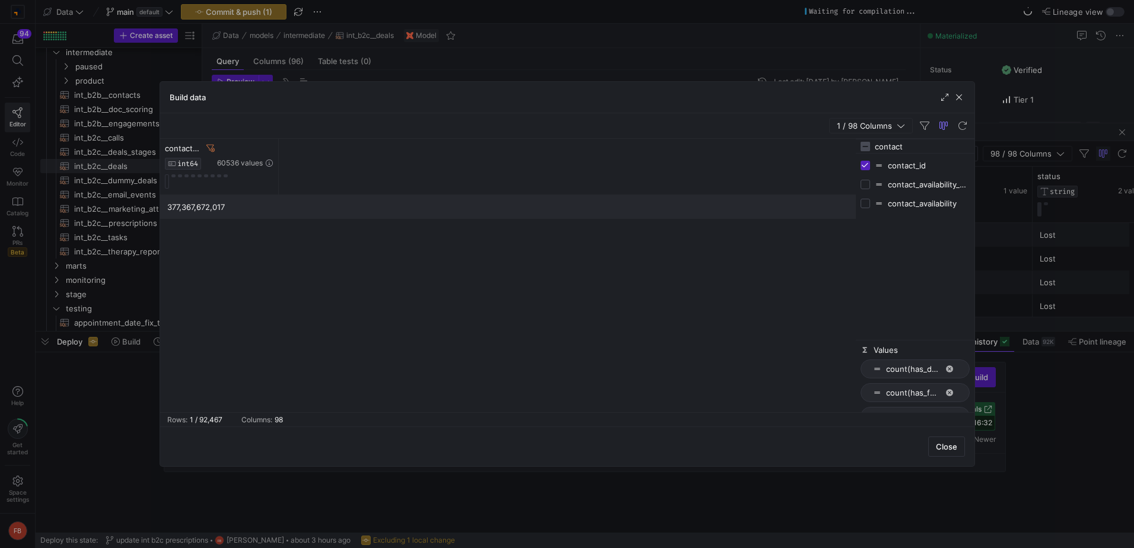
click at [941, 150] on input "contact" at bounding box center [922, 147] width 95 height 24
click at [941, 151] on input "contact" at bounding box center [922, 147] width 95 height 24
type input "deal_id"
click at [864, 167] on input "Press SPACE to toggle visibility (hidden)" at bounding box center [865, 165] width 9 height 9
checkbox input "true"
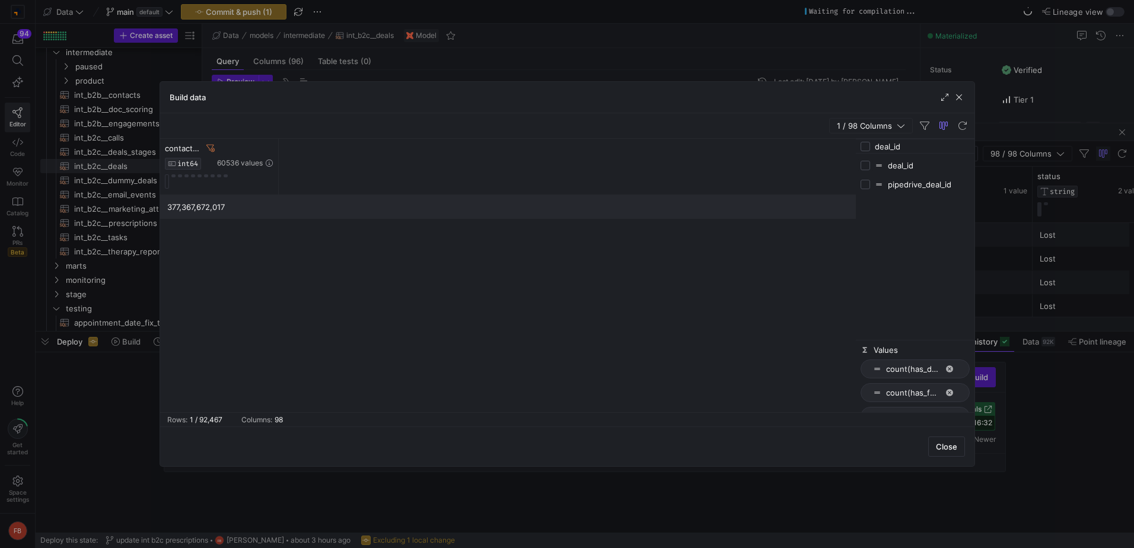
checkbox input "false"
click at [331, 149] on icon at bounding box center [329, 148] width 8 height 8
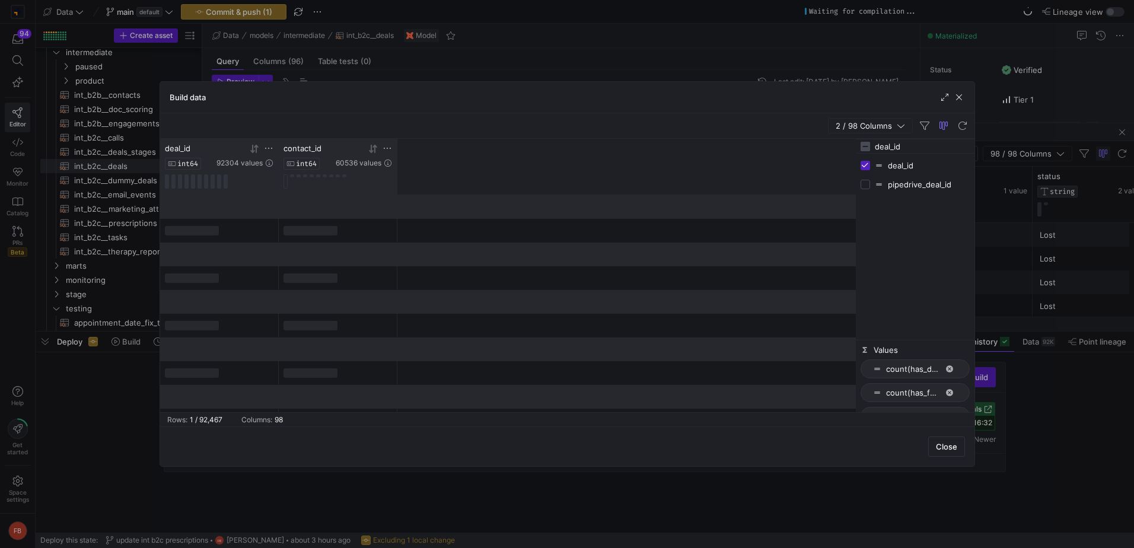
click at [266, 148] on icon at bounding box center [268, 148] width 9 height 9
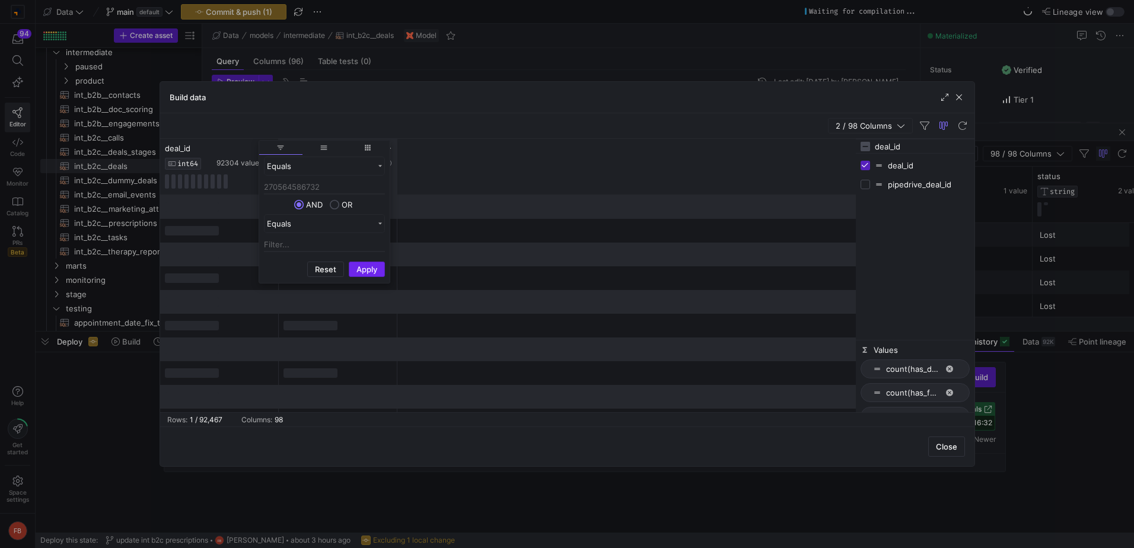
type input "270564586732"
click at [362, 268] on button "Apply" at bounding box center [367, 269] width 36 height 15
click at [537, 132] on div "2 / 98 Columns" at bounding box center [567, 126] width 814 height 26
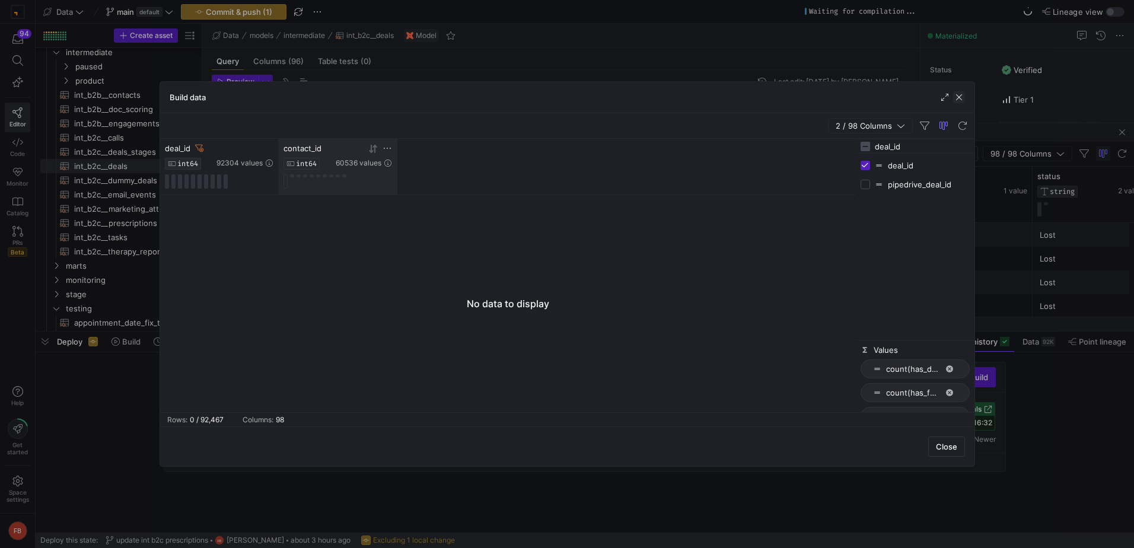
click at [959, 101] on span "button" at bounding box center [959, 97] width 12 height 12
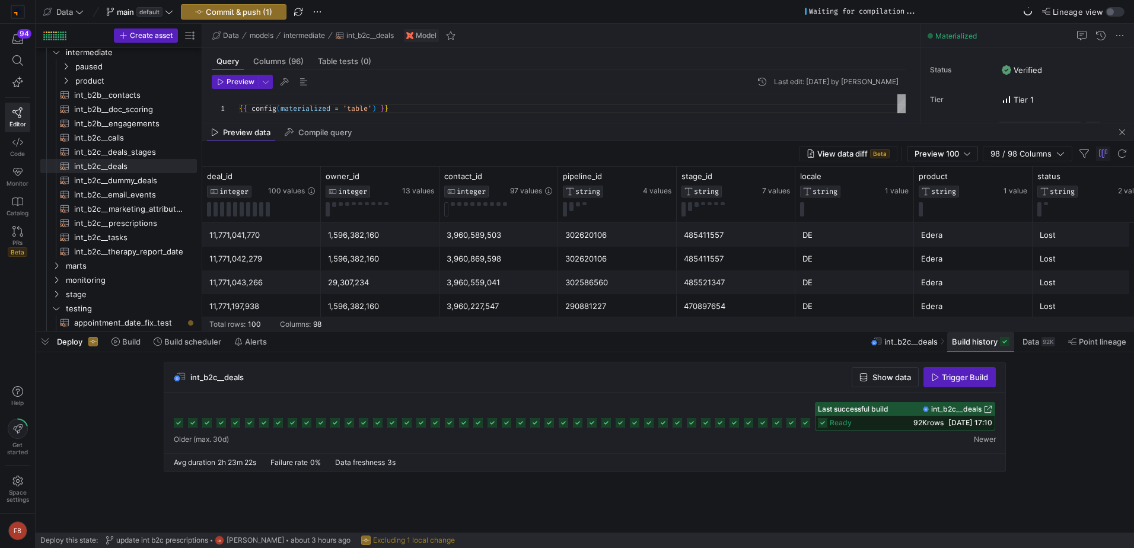
click at [964, 336] on span at bounding box center [980, 341] width 67 height 19
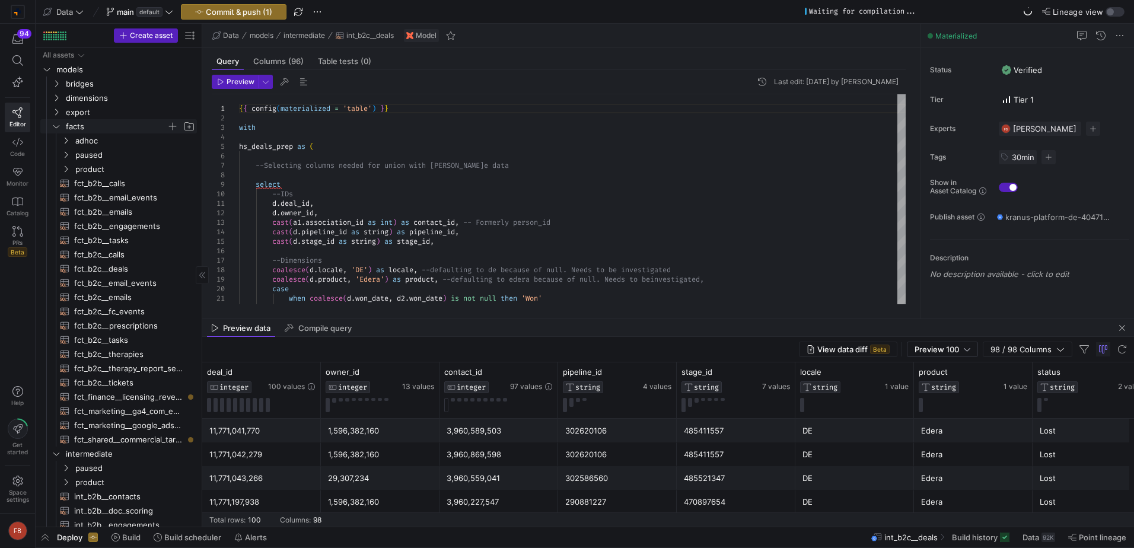
click at [81, 128] on span "facts" at bounding box center [116, 127] width 101 height 14
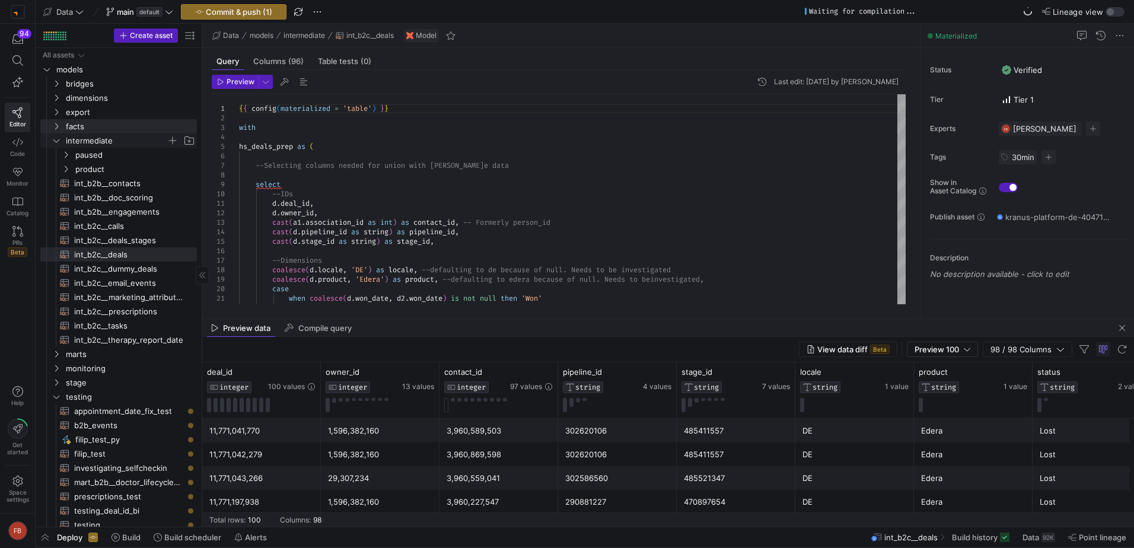
click at [95, 140] on span "intermediate" at bounding box center [116, 141] width 101 height 14
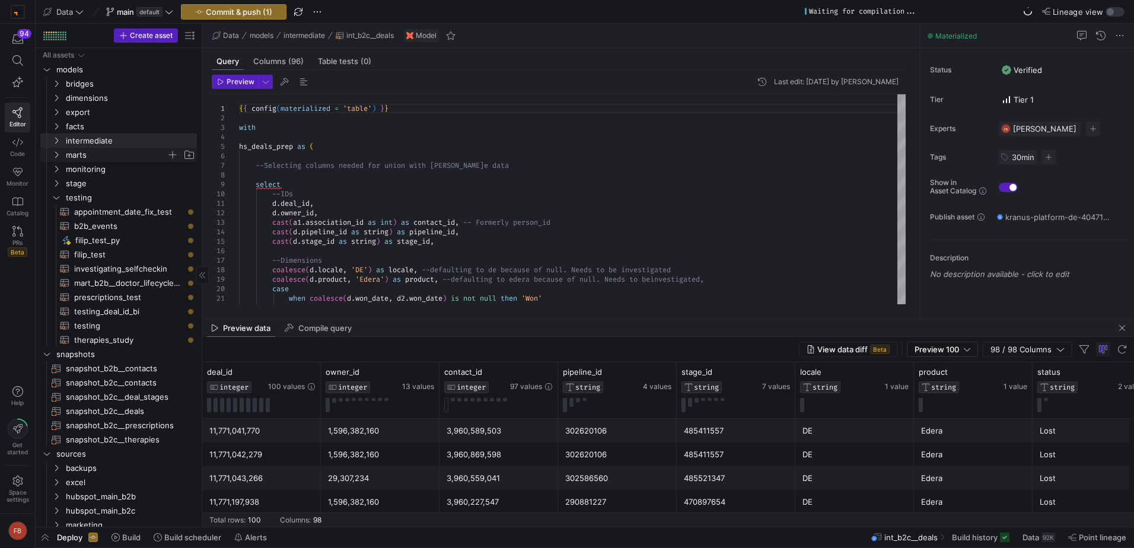
click at [98, 154] on span "marts" at bounding box center [116, 155] width 101 height 14
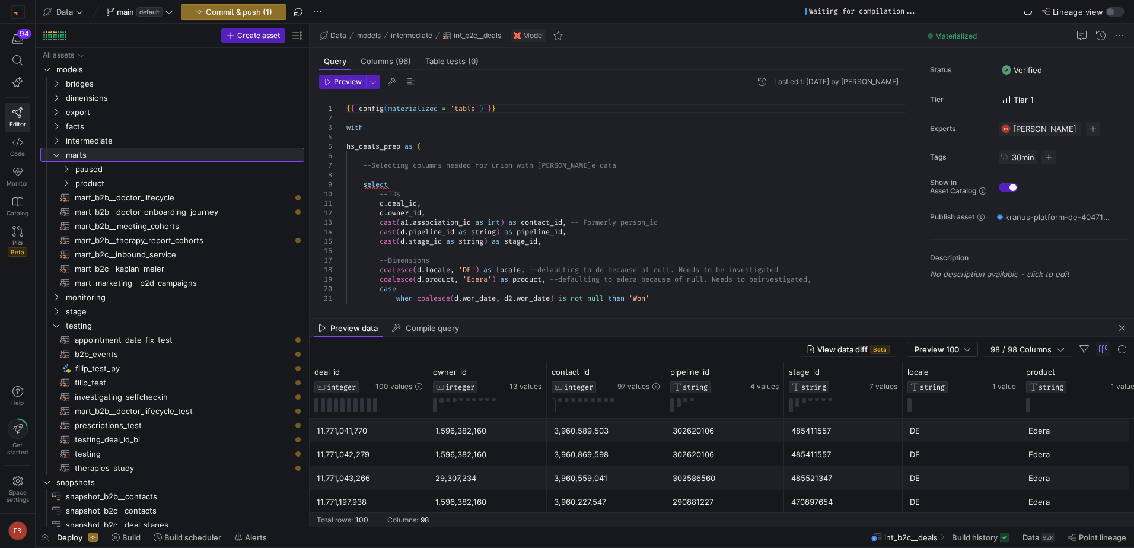
drag, startPoint x: 202, startPoint y: 247, endPoint x: 309, endPoint y: 255, distance: 107.7
click at [309, 255] on div at bounding box center [309, 275] width 1 height 503
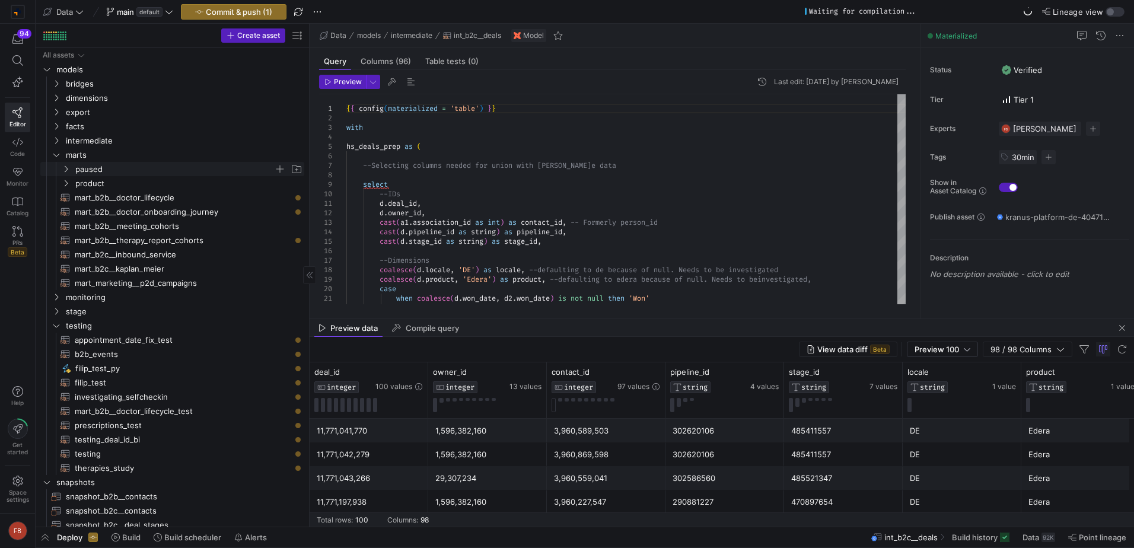
click at [121, 170] on span "paused" at bounding box center [174, 170] width 199 height 14
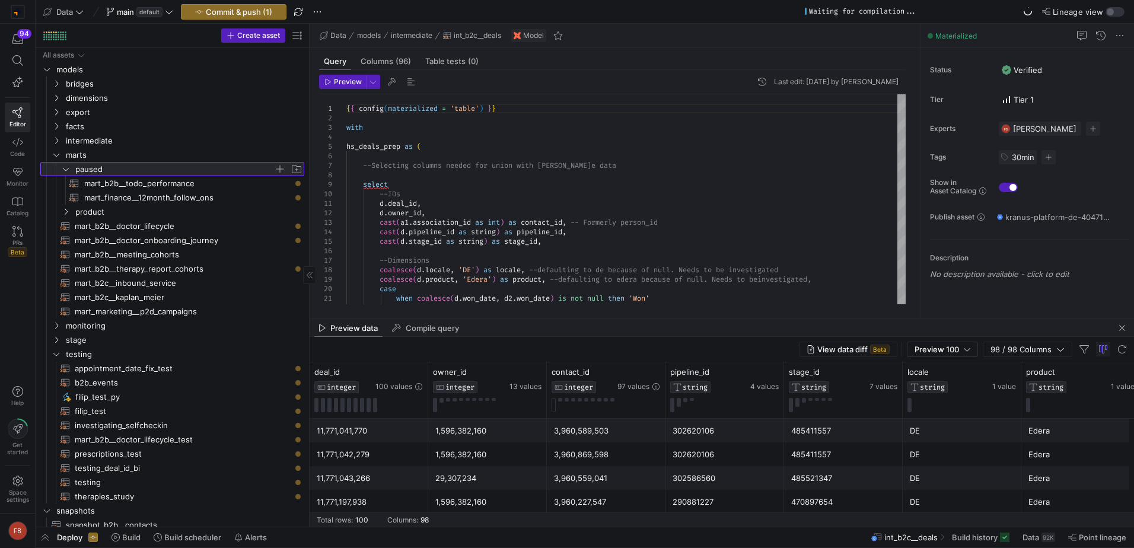
click at [121, 170] on span "paused" at bounding box center [174, 170] width 199 height 14
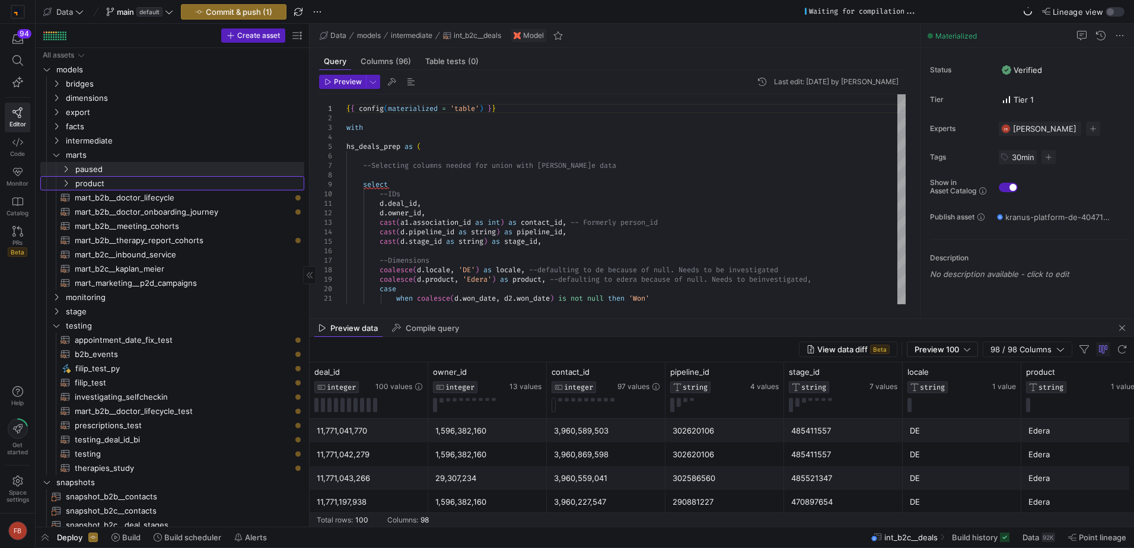
click at [118, 176] on link "product" at bounding box center [172, 183] width 264 height 14
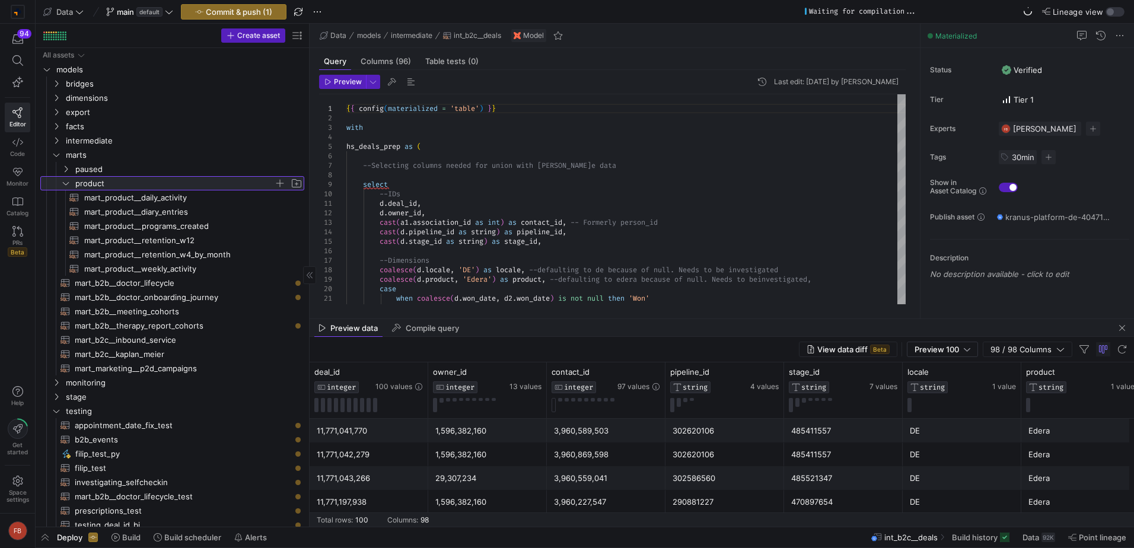
click at [133, 186] on span "product" at bounding box center [174, 184] width 199 height 14
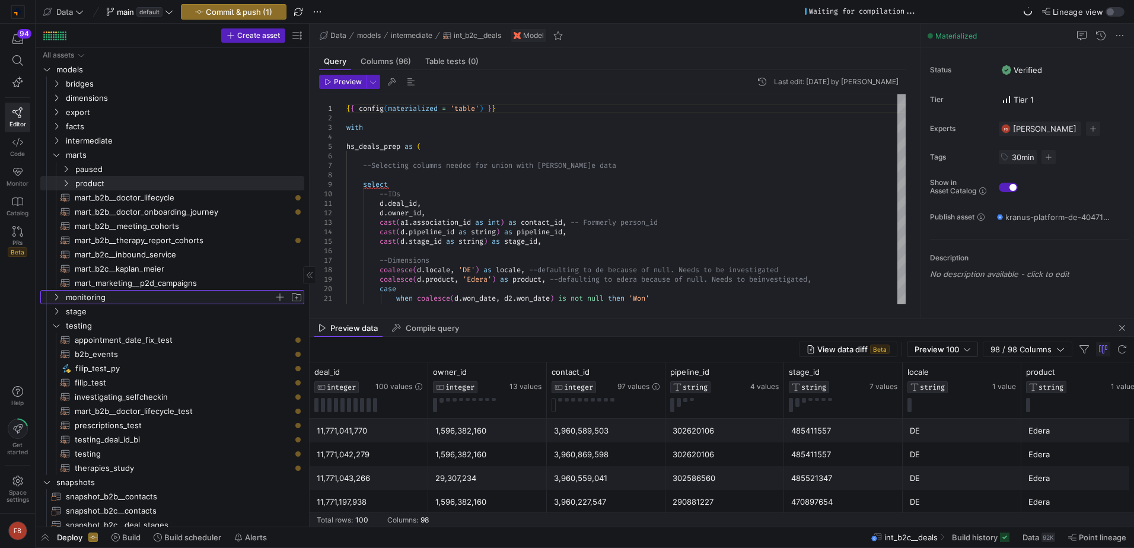
click at [107, 300] on span "monitoring" at bounding box center [170, 298] width 208 height 14
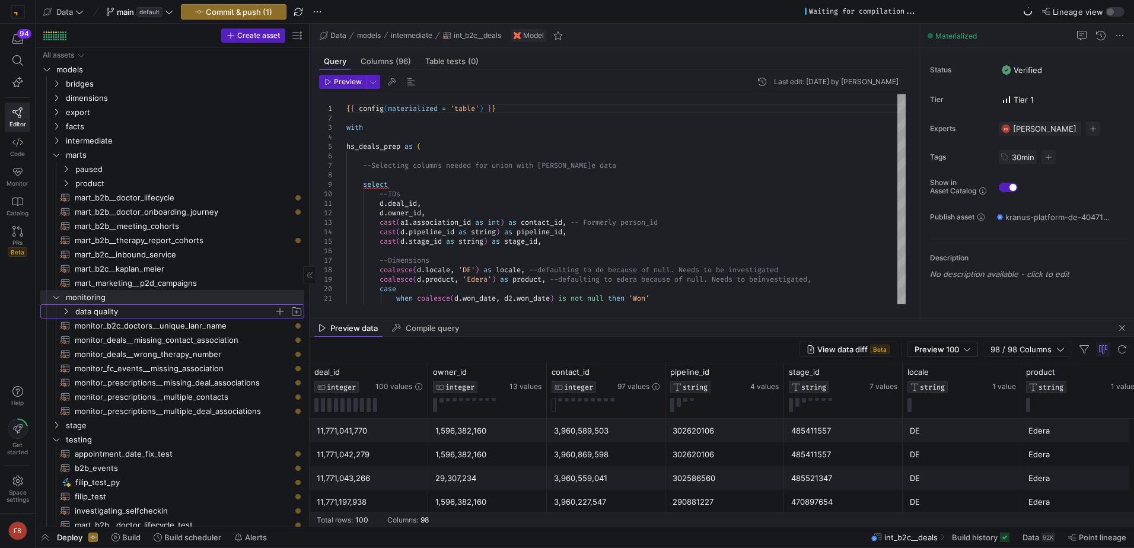
click at [126, 314] on span "data quality" at bounding box center [174, 312] width 199 height 14
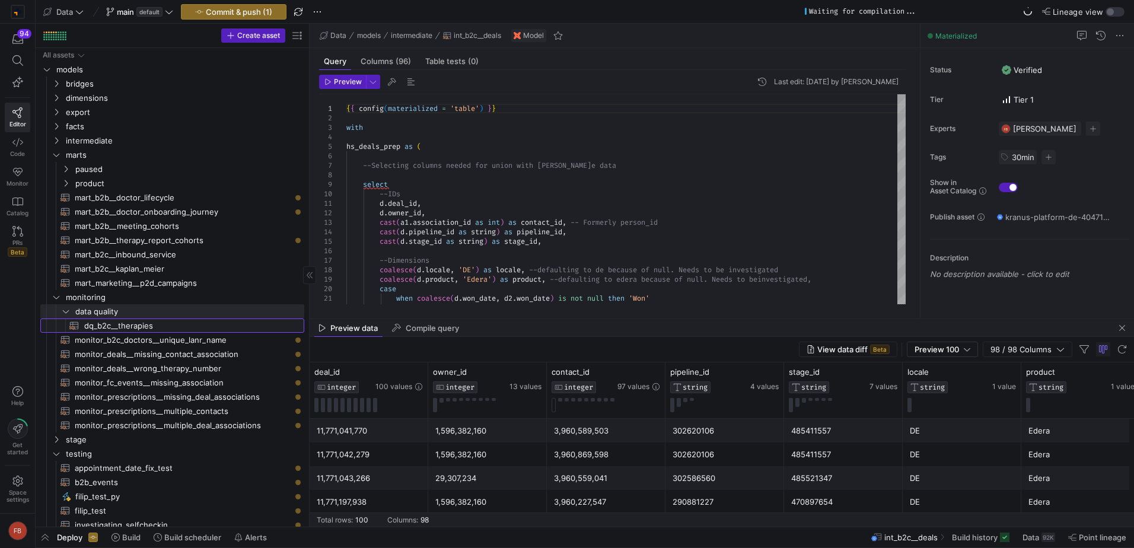
click at [125, 319] on span "dq_b2c__therapies​​​​​​​​​​" at bounding box center [187, 326] width 206 height 14
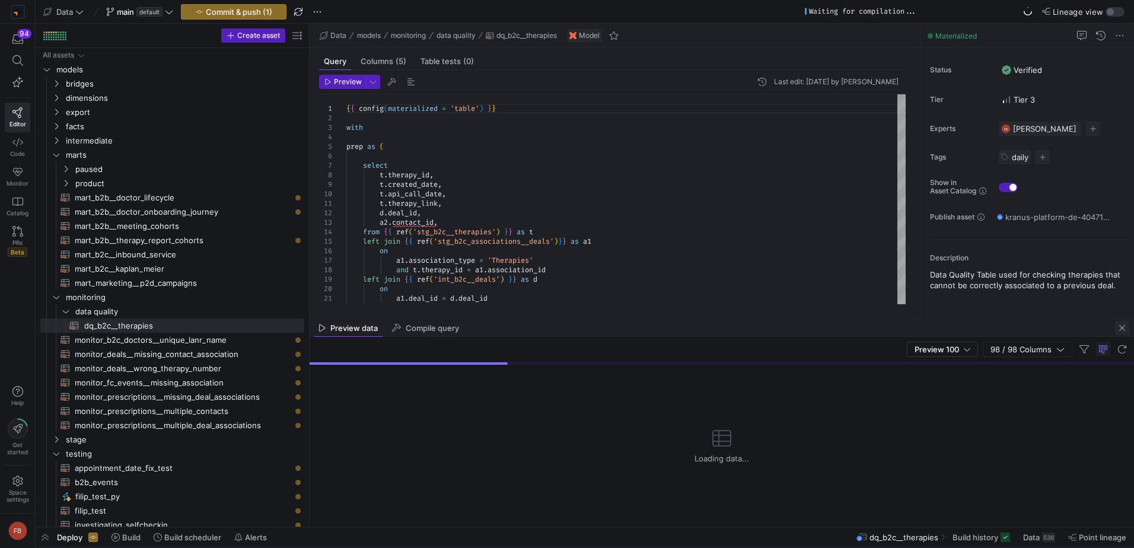
click at [1122, 329] on span "button" at bounding box center [1122, 328] width 14 height 14
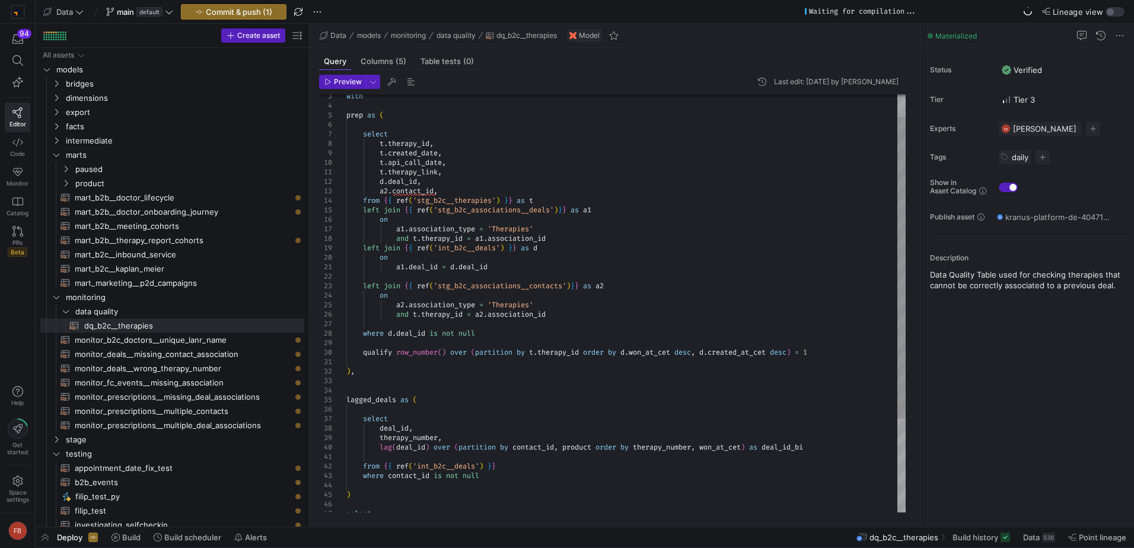
click at [631, 288] on div "select t . therapy_id , t . created_date , t . api_call_date , t . therapy_link…" at bounding box center [625, 352] width 559 height 579
click at [478, 192] on div "select t . therapy_id , t . created_date , t . api_call_date , t . therapy_link…" at bounding box center [625, 352] width 559 height 579
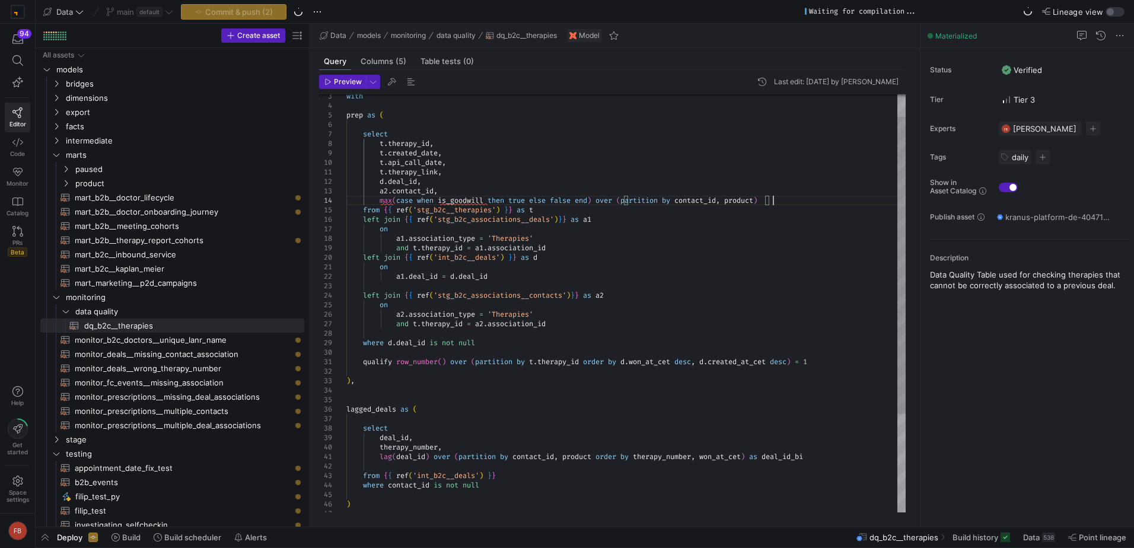
scroll to position [37, 426]
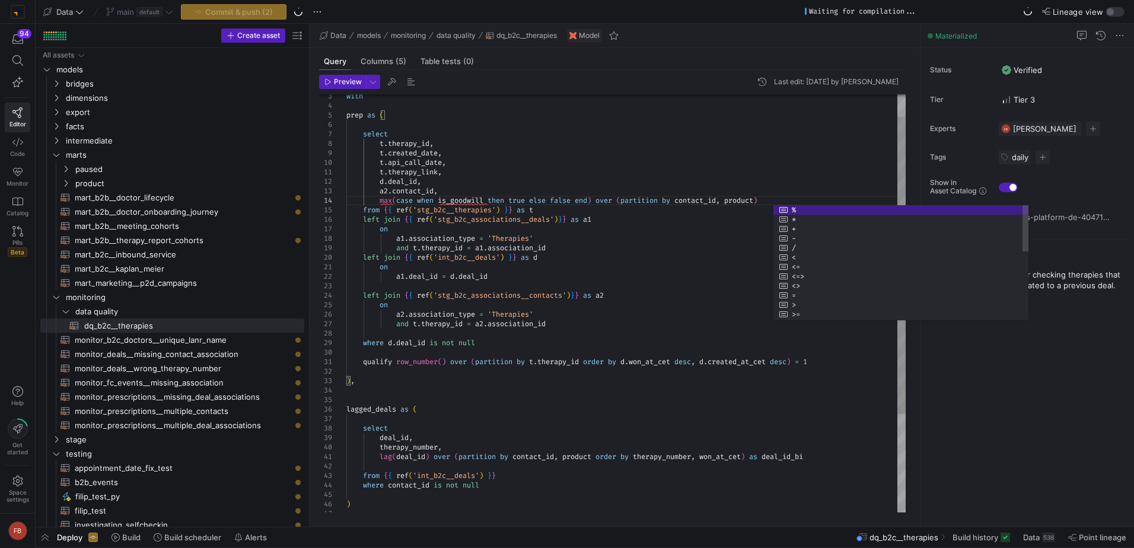
click at [797, 199] on div "select t . therapy_id , t . created_date , t . api_call_date , t . therapy_link…" at bounding box center [625, 357] width 559 height 588
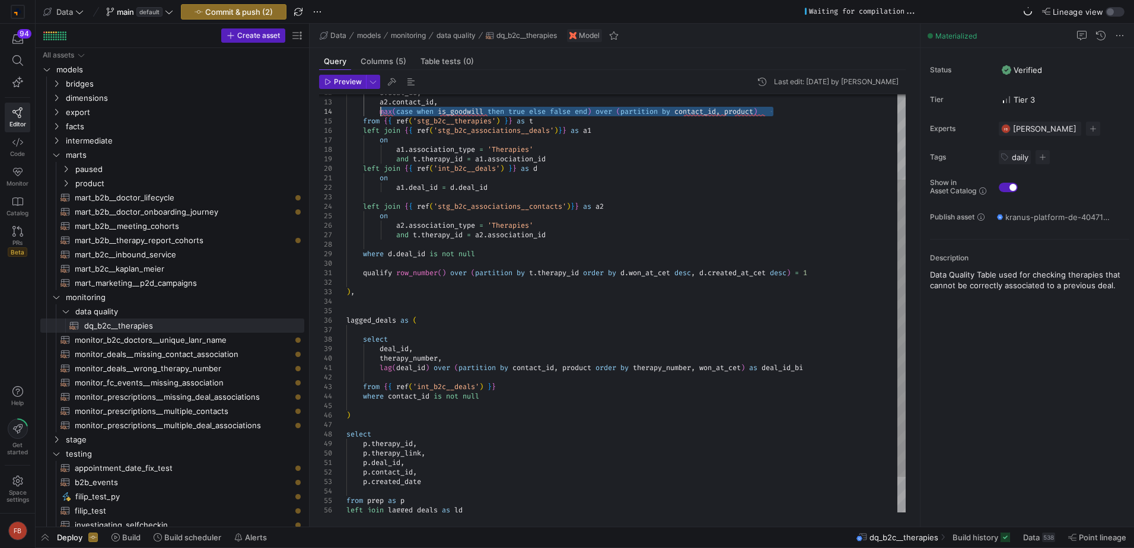
drag, startPoint x: 784, startPoint y: 112, endPoint x: 379, endPoint y: 109, distance: 405.1
click at [379, 109] on div "d . deal_id , a2 . contact_id , from { { ref ( 'stg_b2c__therapies' ) } } as t …" at bounding box center [625, 268] width 559 height 588
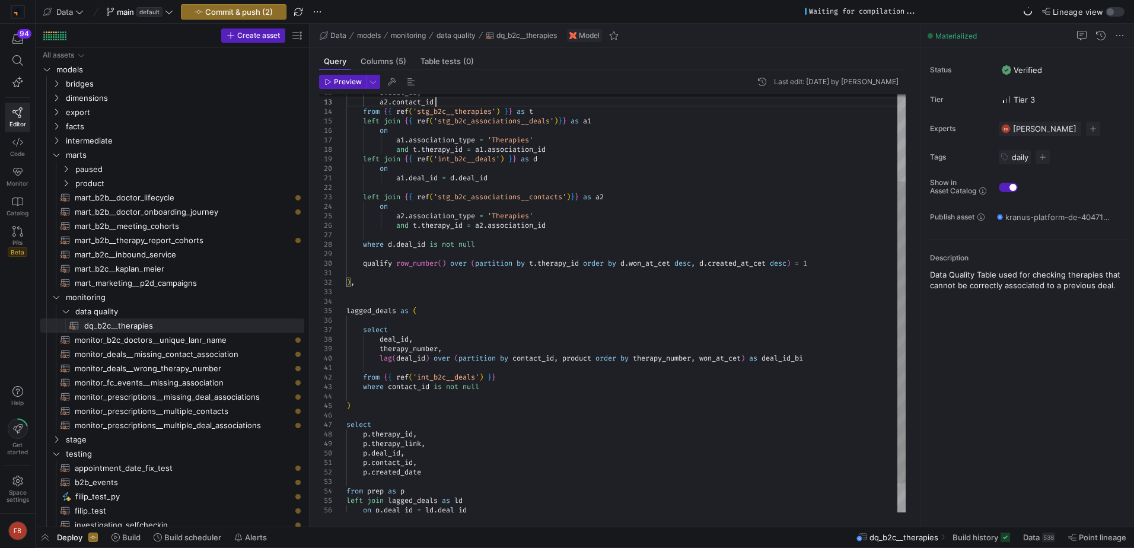
scroll to position [37, 153]
click at [526, 377] on div "d . deal_id , a2 . contact_id from { { ref ( 'stg_b2c__therapies' ) } } as t le…" at bounding box center [625, 263] width 559 height 579
click at [551, 389] on div "d . deal_id , a2 . contact_id from { { ref ( 'stg_b2c__therapies' ) } } as t le…" at bounding box center [625, 263] width 559 height 579
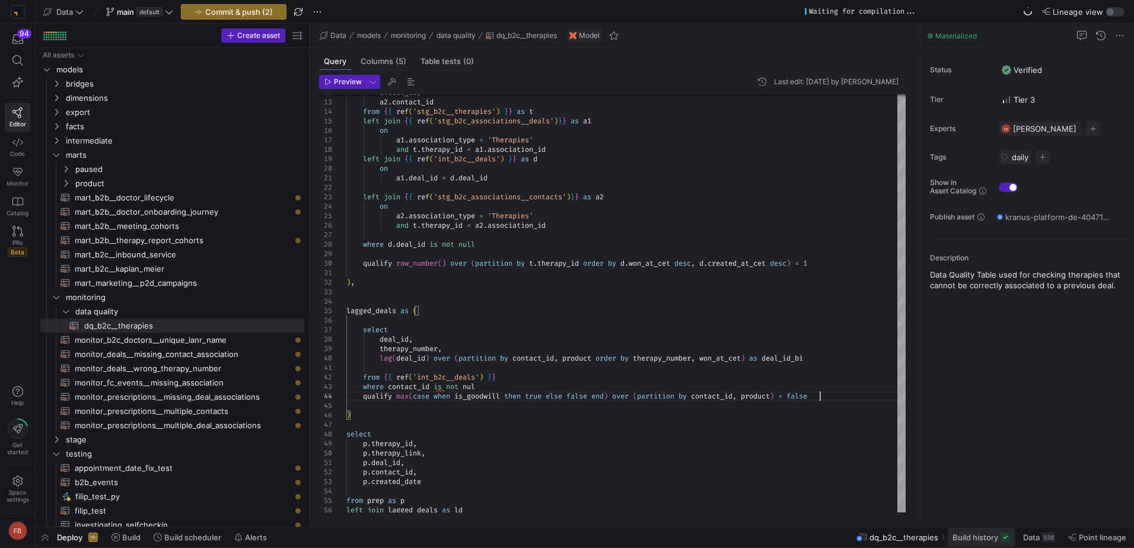
type textarea "from {{ ref('int_b2c__deals') }} where contact_id is not nul qualify max(case w…"
click at [976, 533] on span "Build history" at bounding box center [976, 537] width 46 height 9
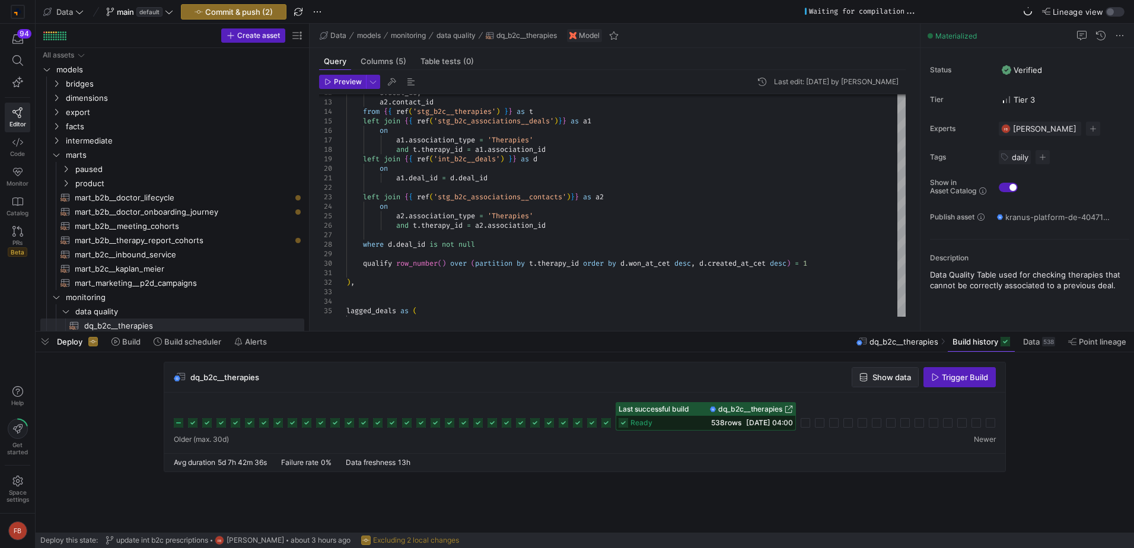
click at [894, 375] on span "Show data" at bounding box center [892, 376] width 39 height 9
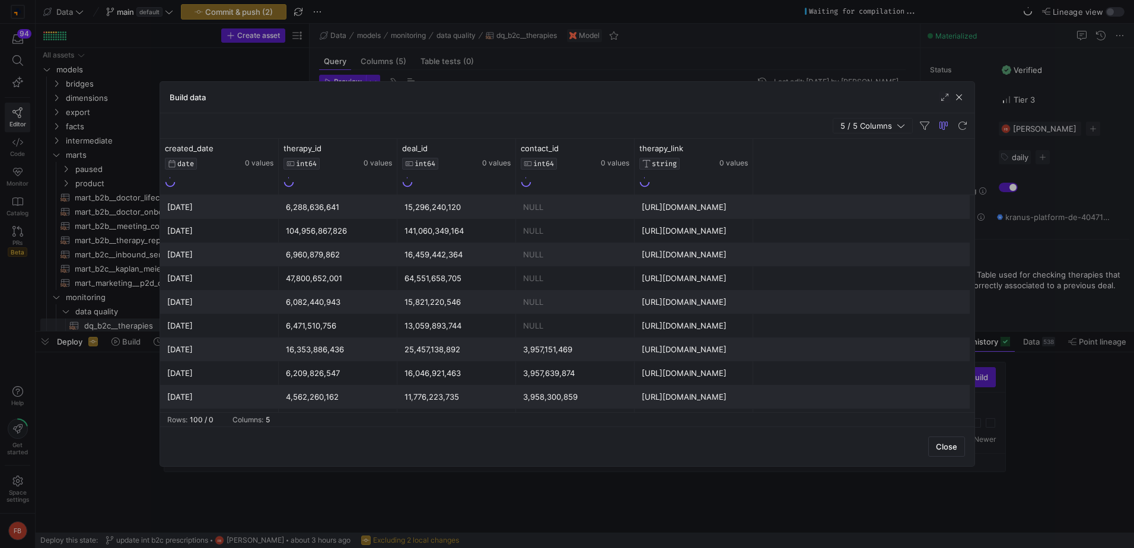
click at [859, 130] on span "5 / 5 Columns" at bounding box center [868, 125] width 56 height 9
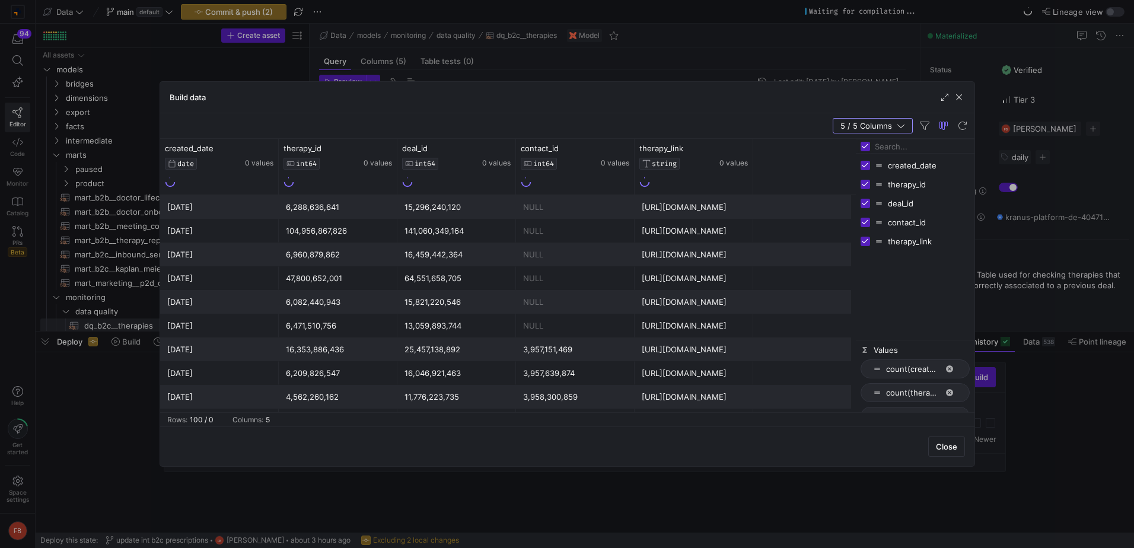
click at [862, 144] on input "Toggle Select All Columns" at bounding box center [865, 146] width 9 height 9
checkbox input "false"
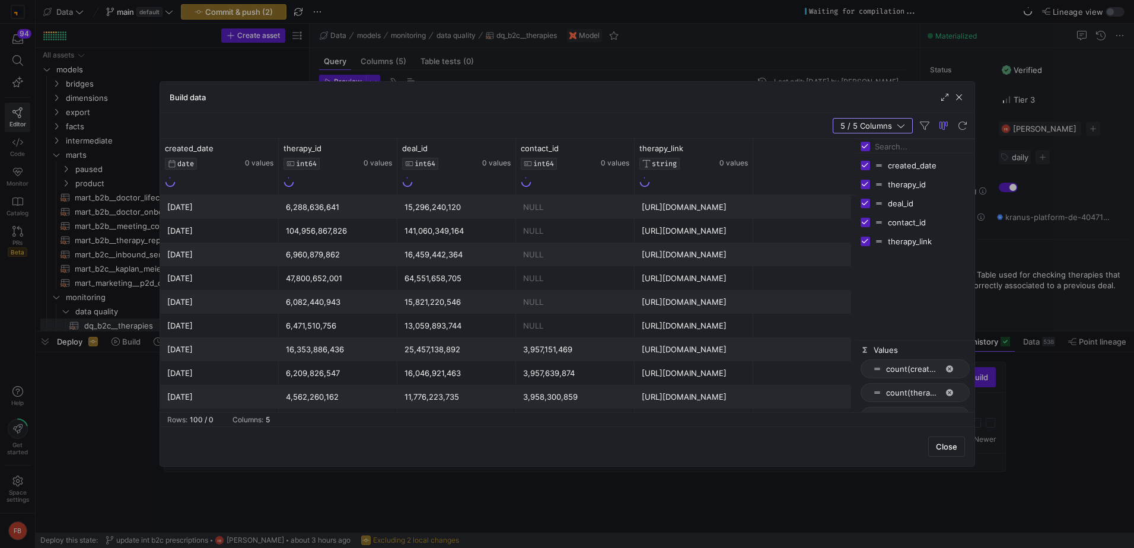
checkbox input "false"
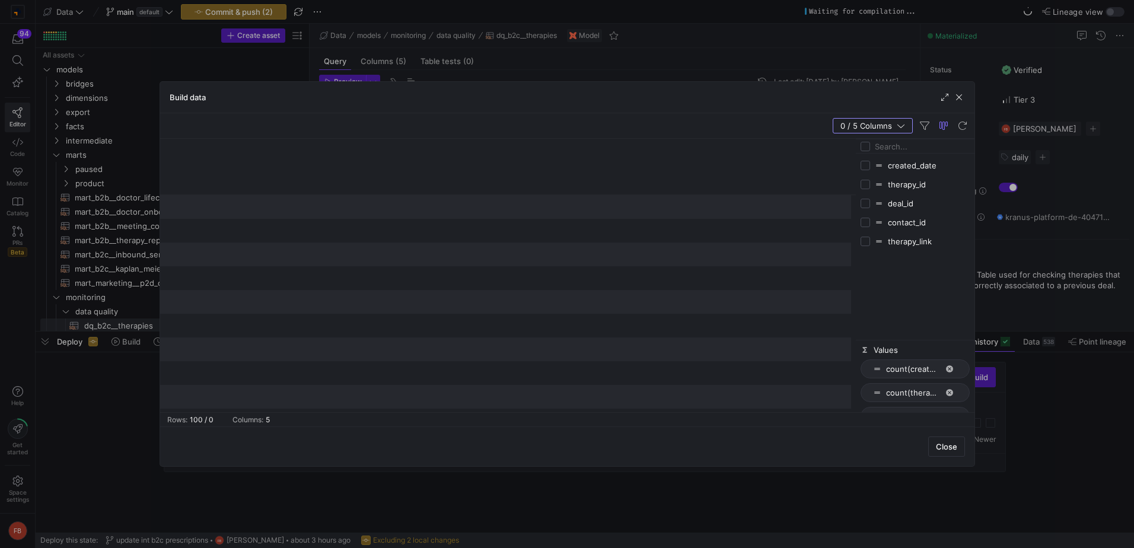
click at [896, 151] on input "Filter Columns Input" at bounding box center [922, 147] width 95 height 24
click at [864, 144] on input "Toggle Select All Columns" at bounding box center [865, 146] width 9 height 9
checkbox input "true"
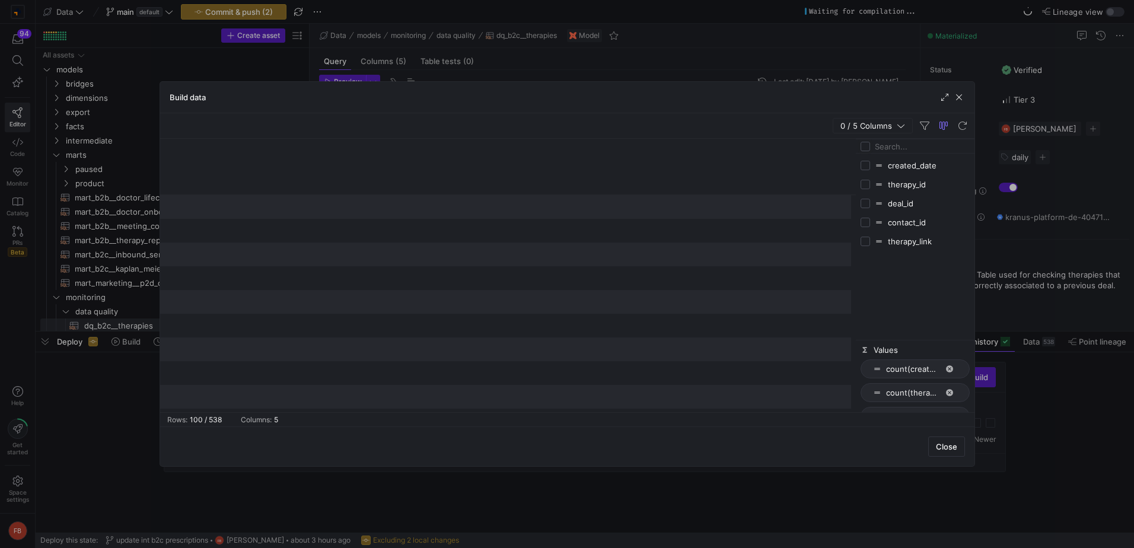
checkbox input "true"
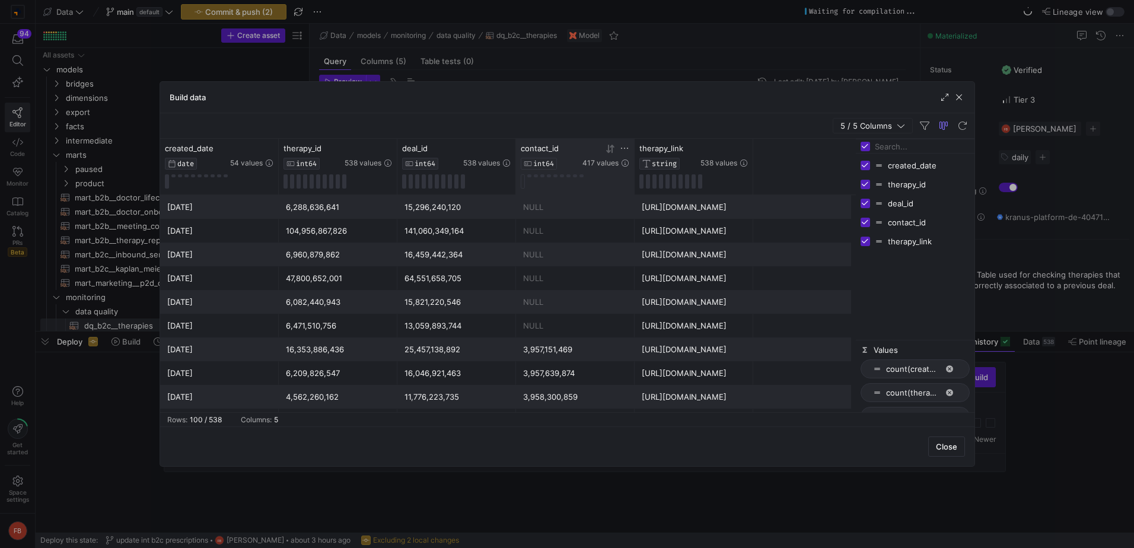
click at [625, 148] on icon at bounding box center [624, 148] width 9 height 9
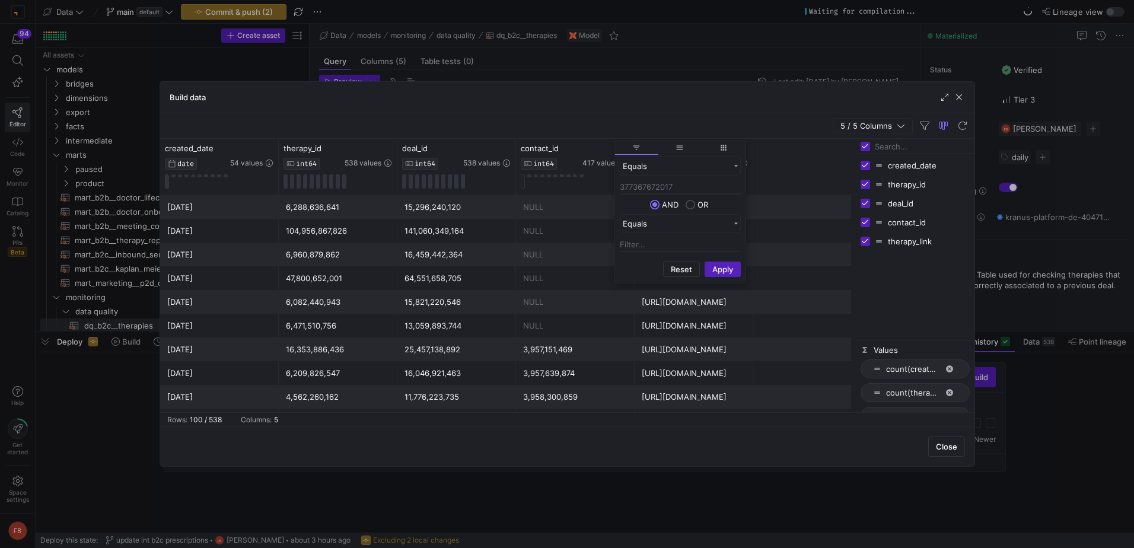
type input "377367672017"
click at [718, 261] on div "Reset Apply" at bounding box center [680, 269] width 130 height 25
click at [720, 273] on button "Apply" at bounding box center [723, 269] width 36 height 15
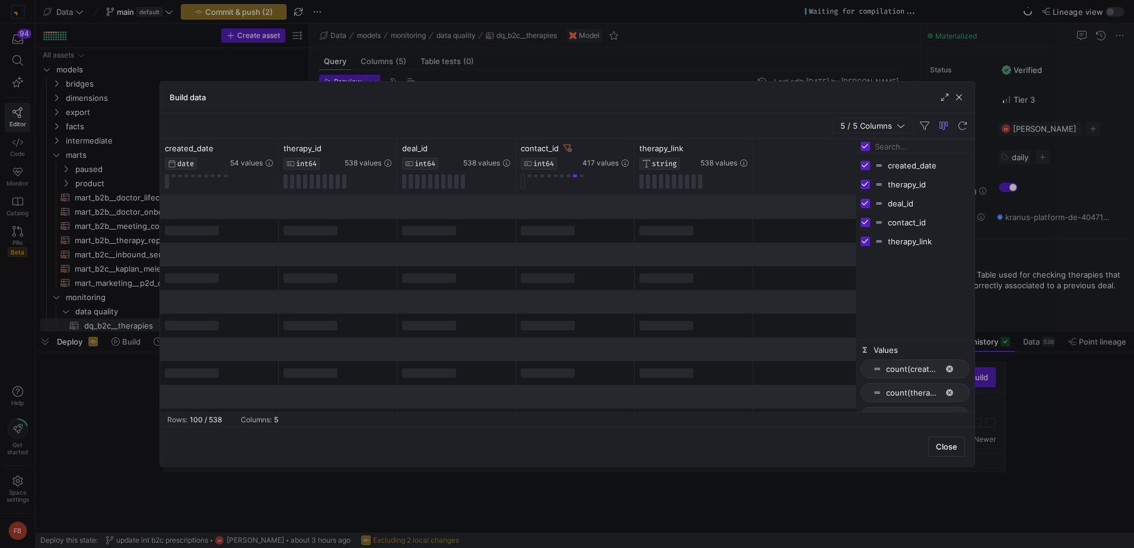
click at [792, 446] on div "Close" at bounding box center [567, 446] width 814 height 40
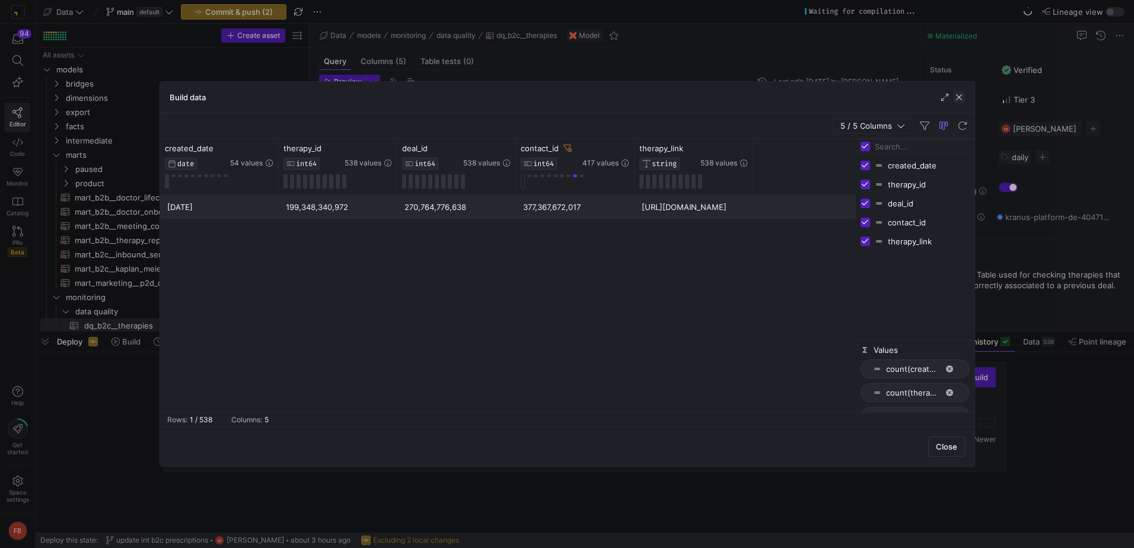
click at [961, 96] on span "button" at bounding box center [959, 97] width 12 height 12
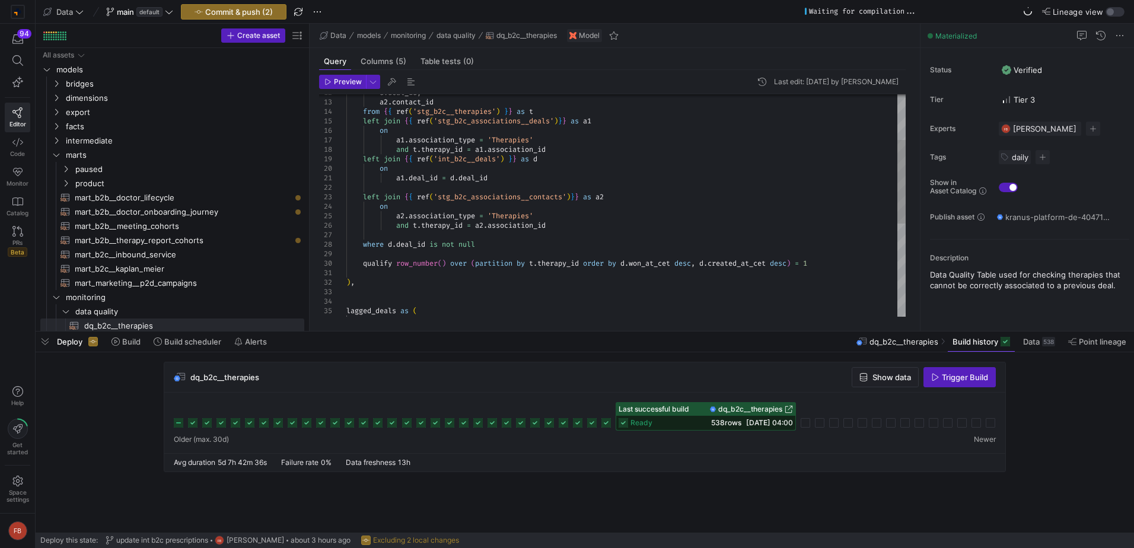
click at [533, 256] on div "d . deal_id , a2 . contact_id from { { ref ( 'stg_b2c__therapies' ) } } as t le…" at bounding box center [625, 268] width 559 height 588
type textarea "[DOMAIN_NAME]_id = [DOMAIN_NAME]_id left join {{ ref('stg_b2c_associations__con…"
click at [371, 86] on span "button" at bounding box center [373, 81] width 13 height 13
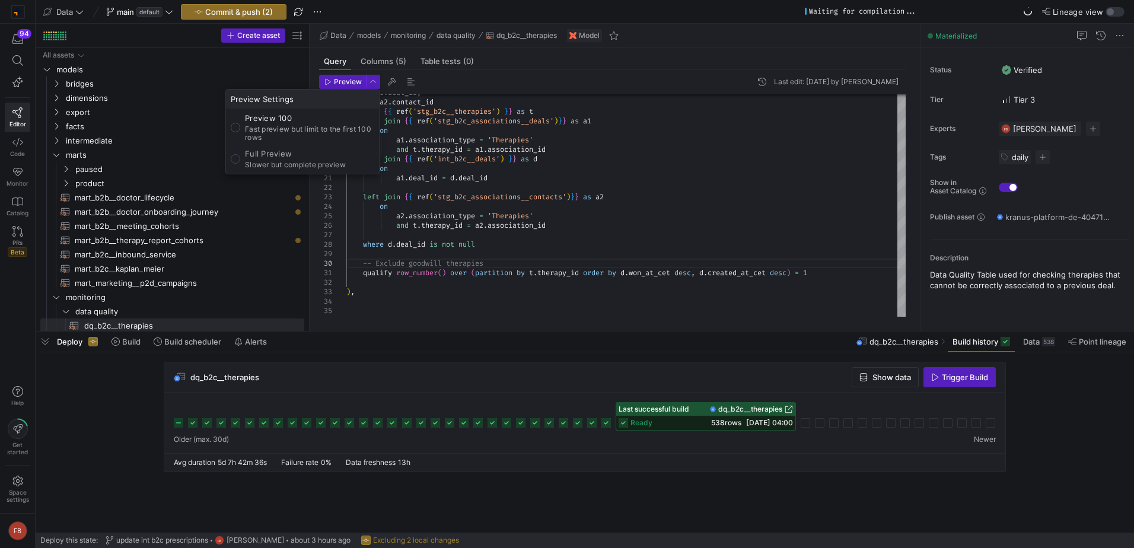
click at [327, 151] on p "Full Preview" at bounding box center [295, 153] width 101 height 9
click at [240, 154] on input "Full Preview Slower but complete preview" at bounding box center [235, 158] width 9 height 9
radio input "true"
click at [301, 161] on p "Slower but complete preview" at bounding box center [295, 165] width 101 height 8
click at [240, 160] on input "Full Preview Slower but complete preview" at bounding box center [235, 158] width 9 height 9
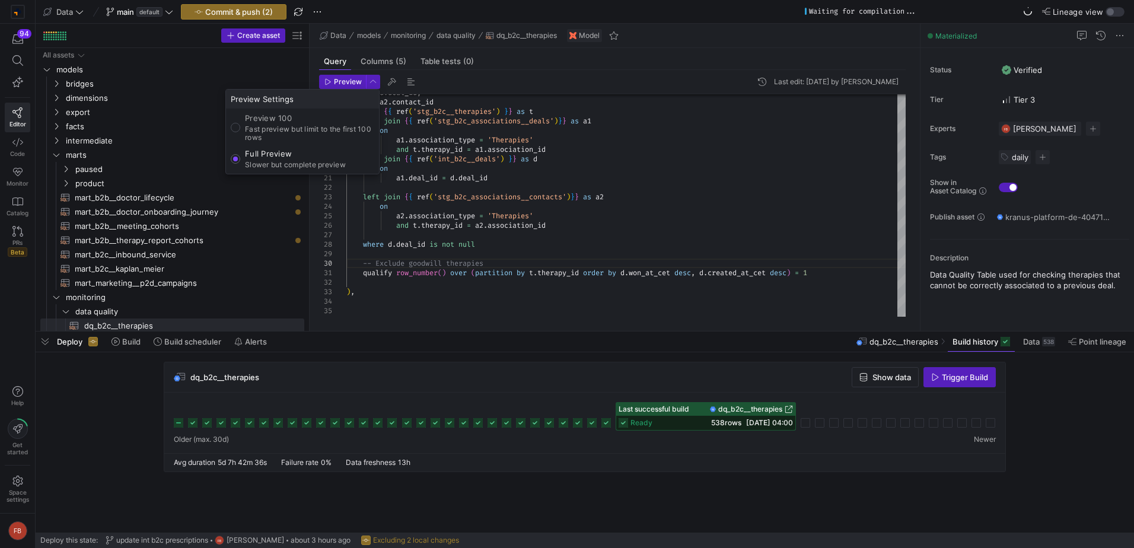
click at [345, 74] on div at bounding box center [567, 274] width 1134 height 548
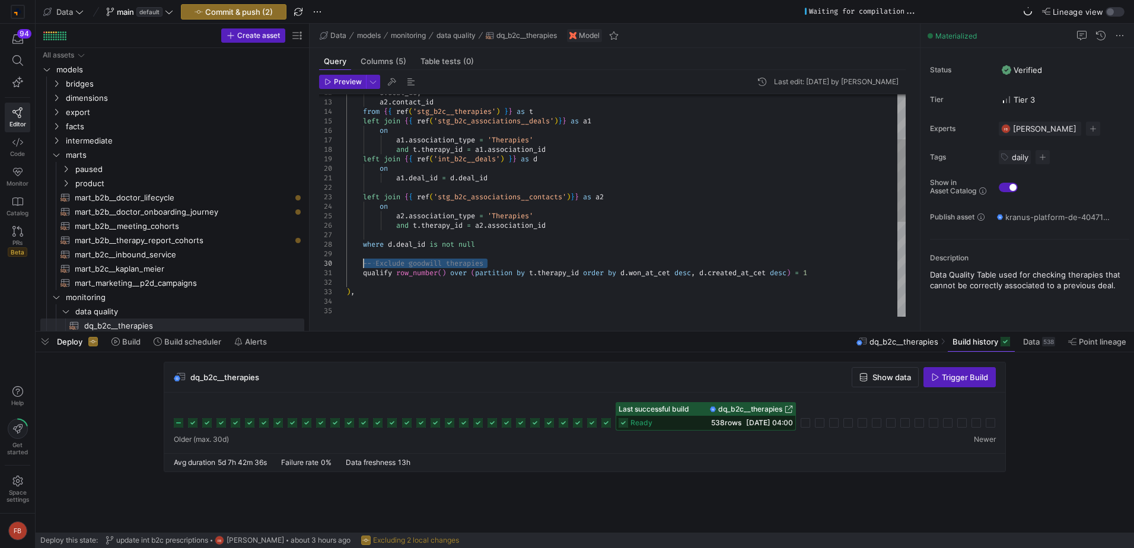
drag, startPoint x: 521, startPoint y: 263, endPoint x: 365, endPoint y: 264, distance: 156.0
click at [365, 264] on div "d . deal_id , a2 . contact_id from { { ref ( 'stg_b2c__therapies' ) } } as t le…" at bounding box center [625, 273] width 559 height 598
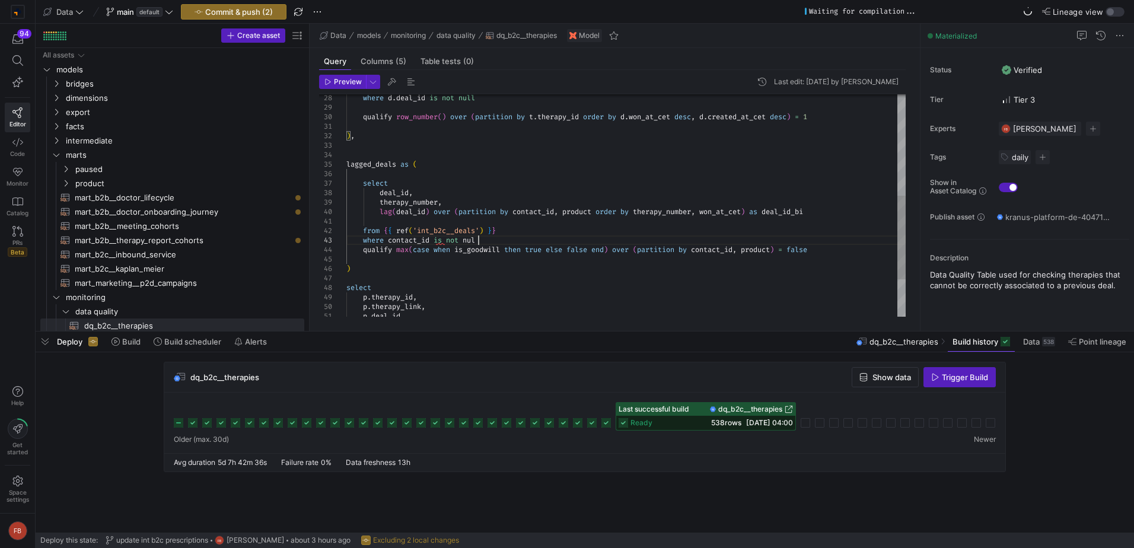
click at [501, 244] on div "where d . deal_id is not null qualify row_number ( ) over ( partition by t . th…" at bounding box center [625, 121] width 559 height 588
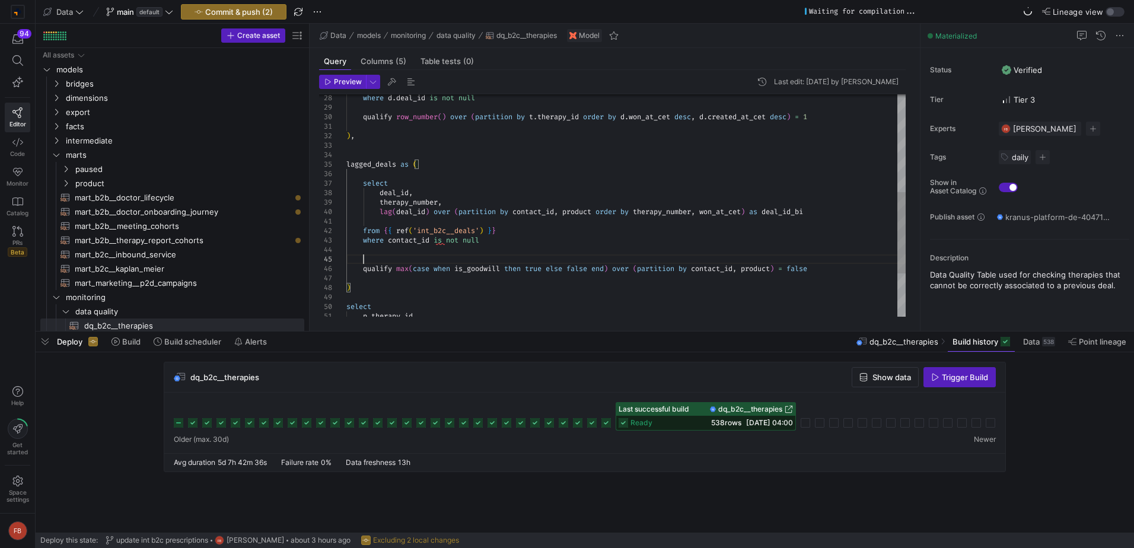
scroll to position [38, 16]
click at [348, 84] on span "Preview" at bounding box center [348, 82] width 28 height 8
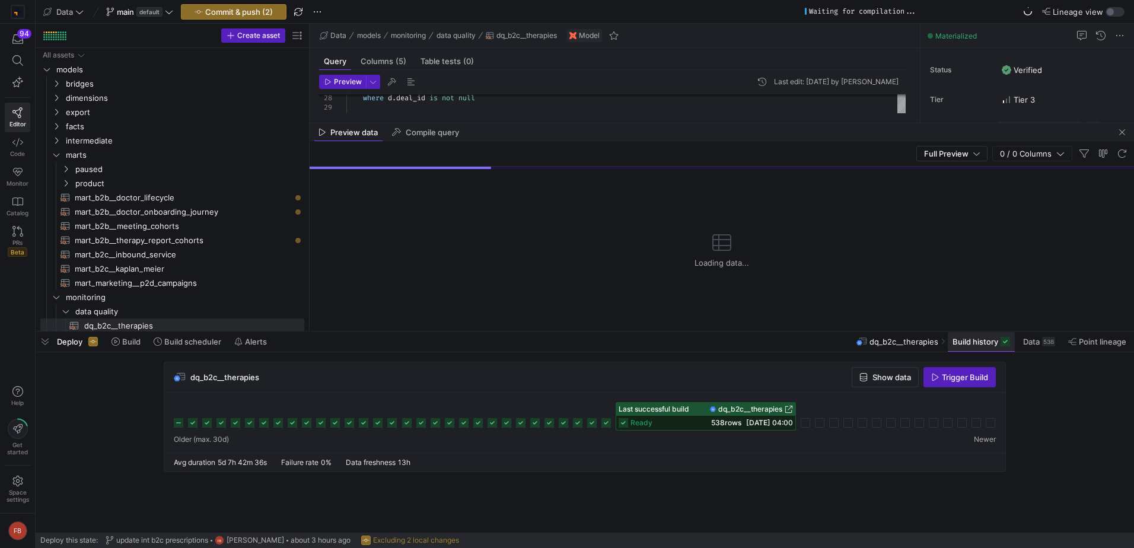
click at [989, 348] on span at bounding box center [981, 341] width 67 height 19
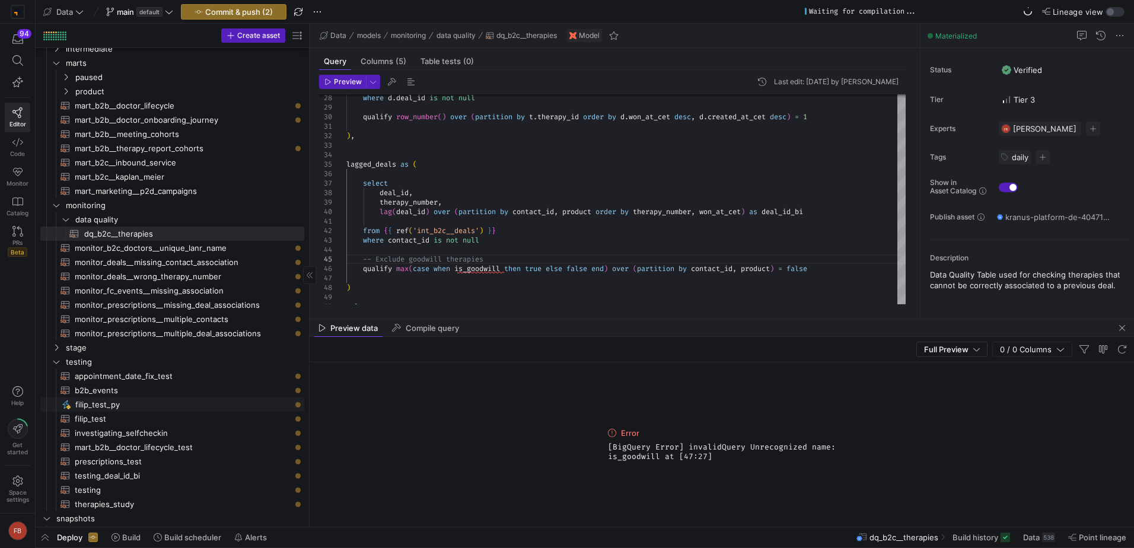
scroll to position [237, 0]
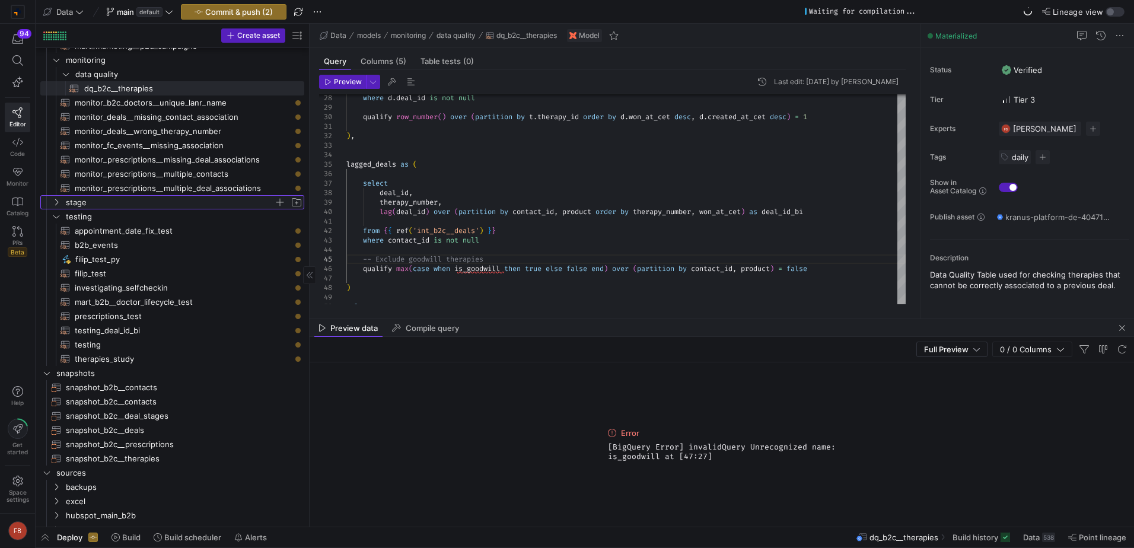
click at [152, 203] on span "stage" at bounding box center [170, 203] width 208 height 14
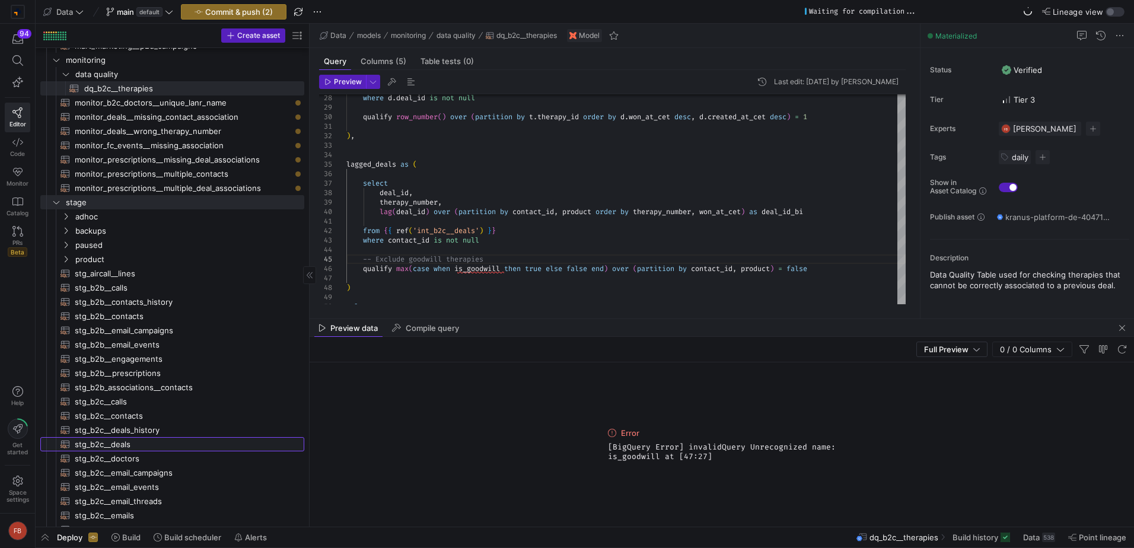
click at [186, 450] on span "stg_b2c__deals​​​​​​​​​​" at bounding box center [183, 445] width 216 height 14
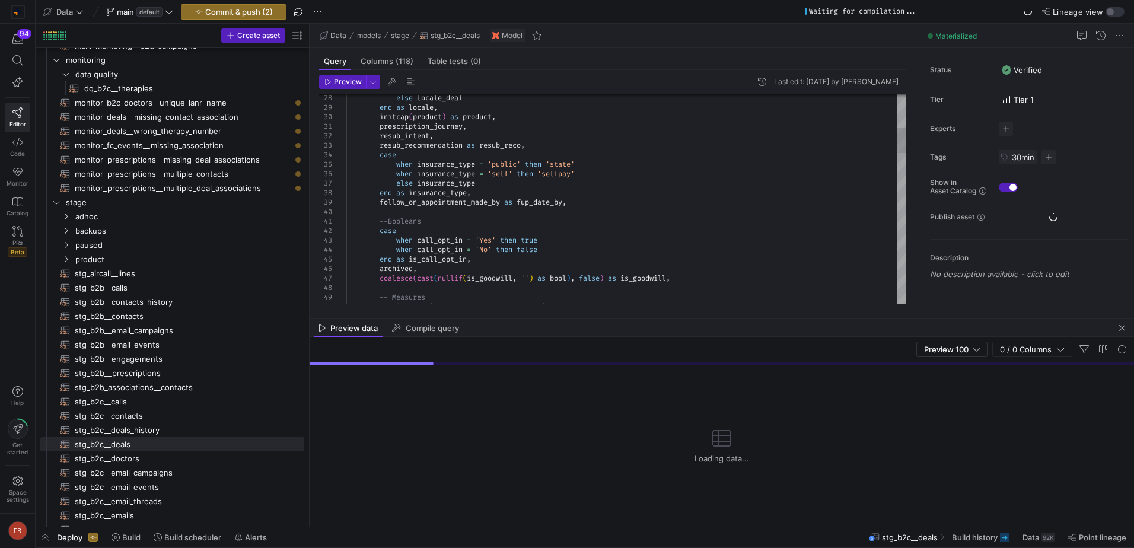
scroll to position [38, 0]
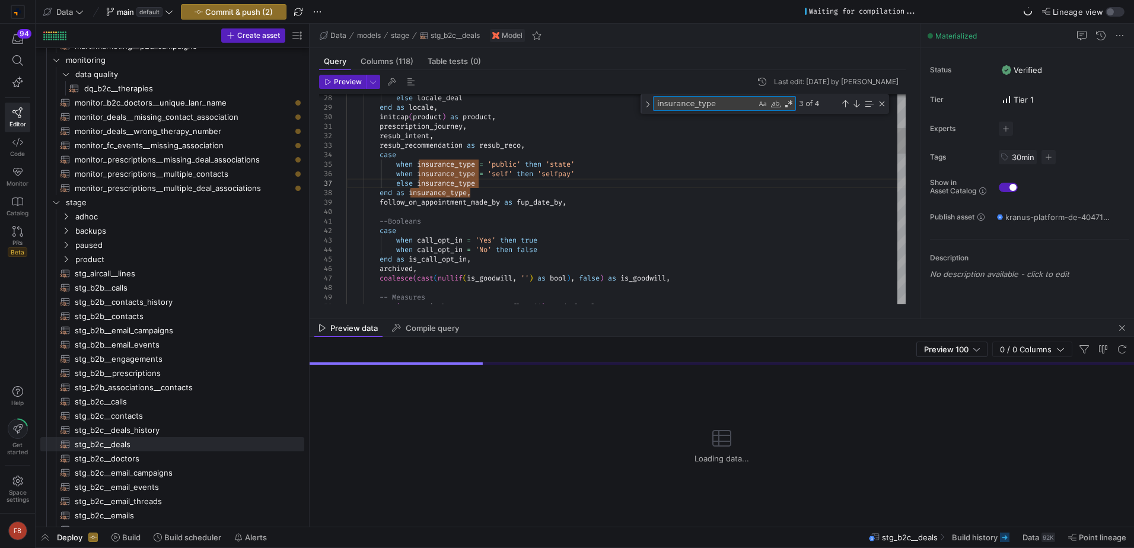
type textarea "--Booleans case when call_opt_in = 'Yes' then true when call_opt_in = 'No' then…"
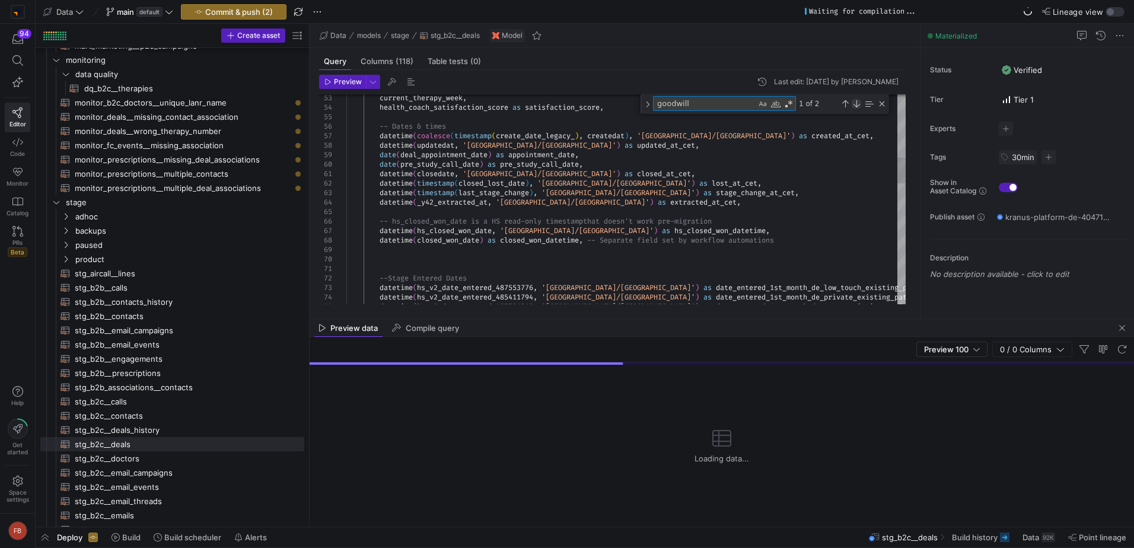
type textarea "goodwill"
click at [858, 101] on div "Next Match (Enter)" at bounding box center [856, 103] width 9 height 9
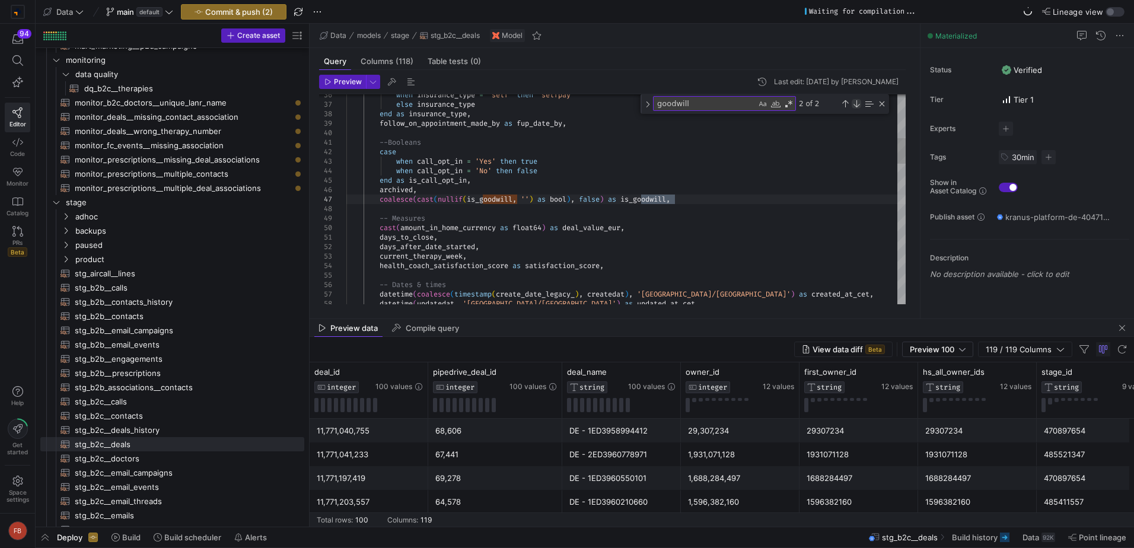
click at [859, 104] on div "Next Match (Enter)" at bounding box center [856, 103] width 9 height 9
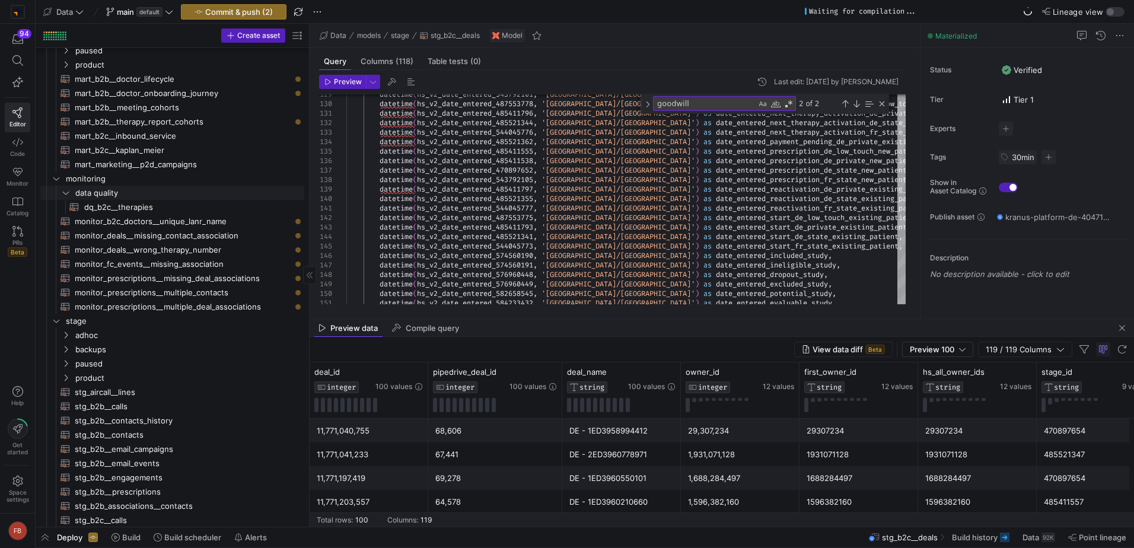
scroll to position [0, 0]
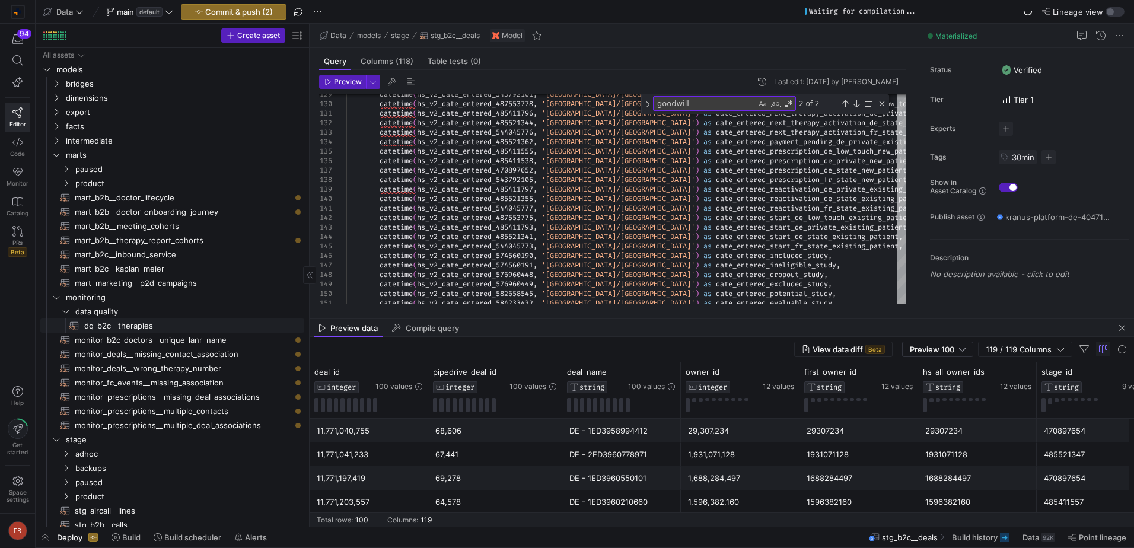
click at [183, 331] on span "dq_b2c__therapies​​​​​​​​​​" at bounding box center [187, 326] width 206 height 14
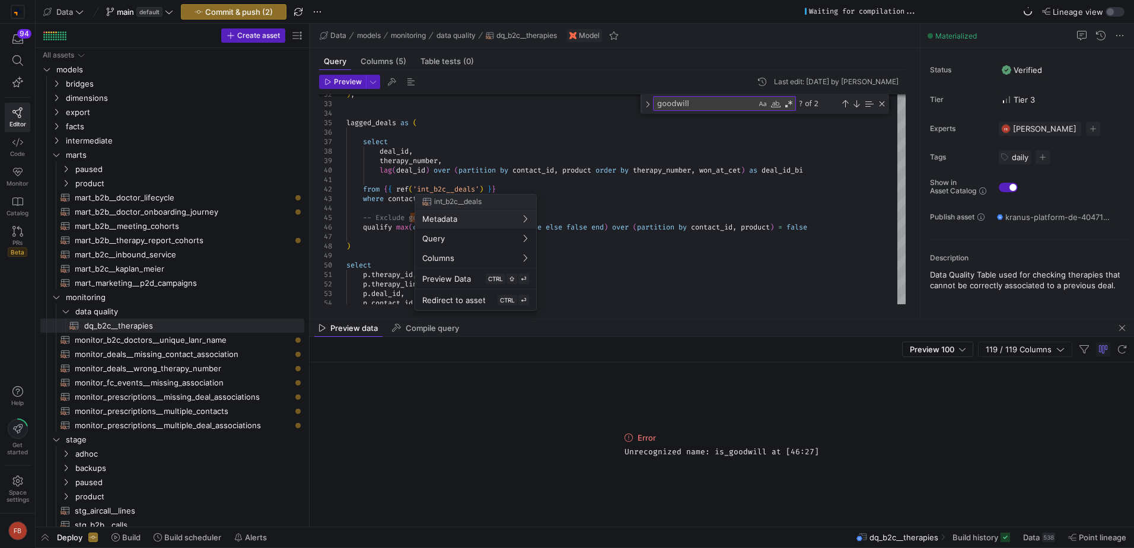
click at [431, 187] on div at bounding box center [567, 274] width 1134 height 548
click at [431, 187] on div "from { { ref ( 'int_b2c__deals' ) } } where contact_id is not null -- Exclude g…" at bounding box center [625, 84] width 559 height 617
click at [535, 188] on div "from { { ref ( 'stg_b2c__deals' ) } } where contact_id is not null -- Exclude g…" at bounding box center [625, 84] width 559 height 617
click at [349, 83] on span "Preview" at bounding box center [348, 82] width 28 height 8
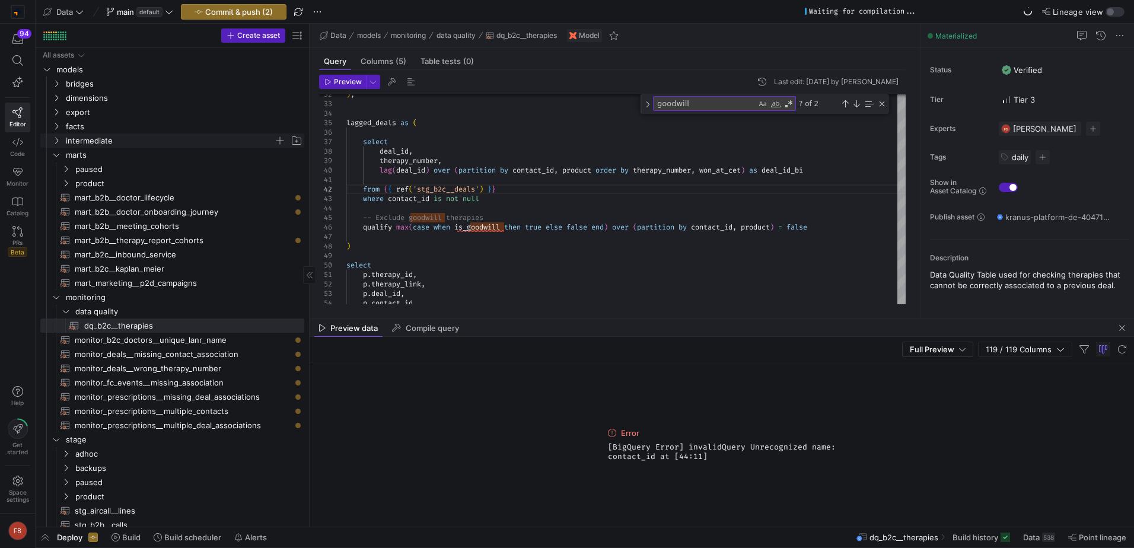
click at [129, 141] on span "intermediate" at bounding box center [170, 141] width 208 height 14
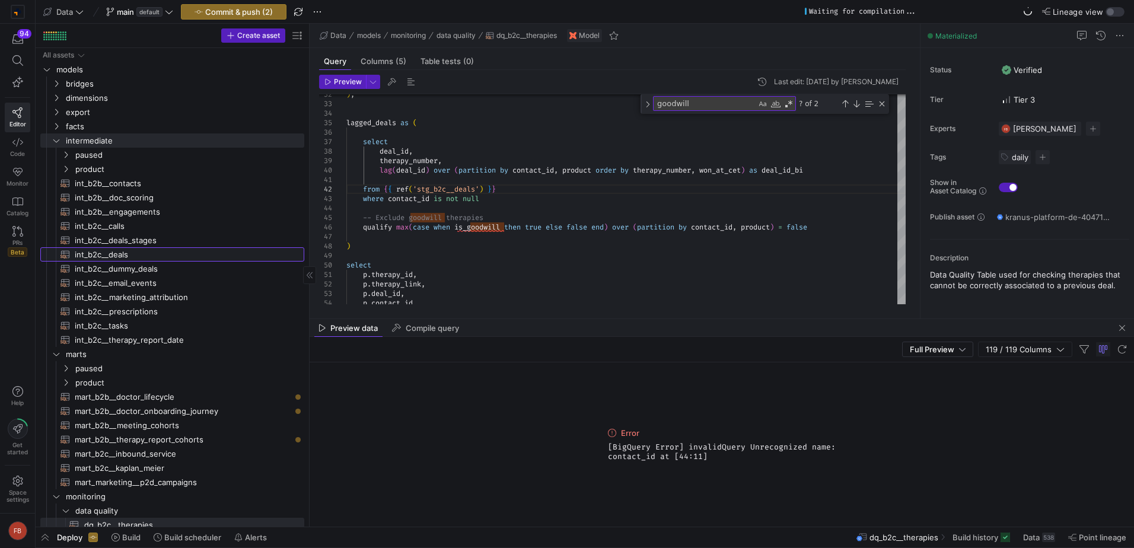
click at [140, 249] on span "int_b2c__deals​​​​​​​​​​" at bounding box center [183, 255] width 216 height 14
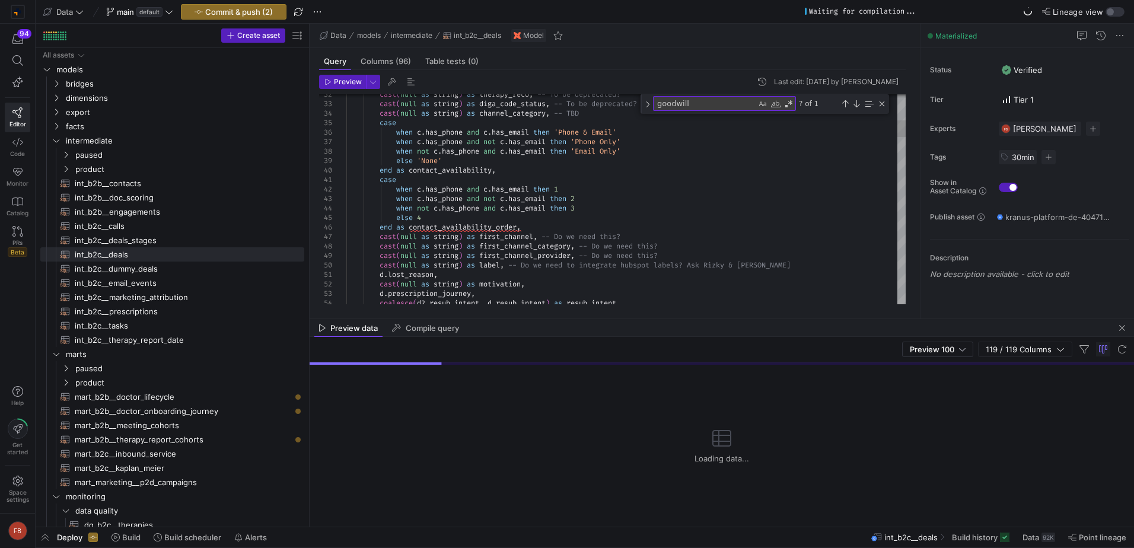
click at [738, 103] on textarea "goodwill" at bounding box center [705, 104] width 103 height 14
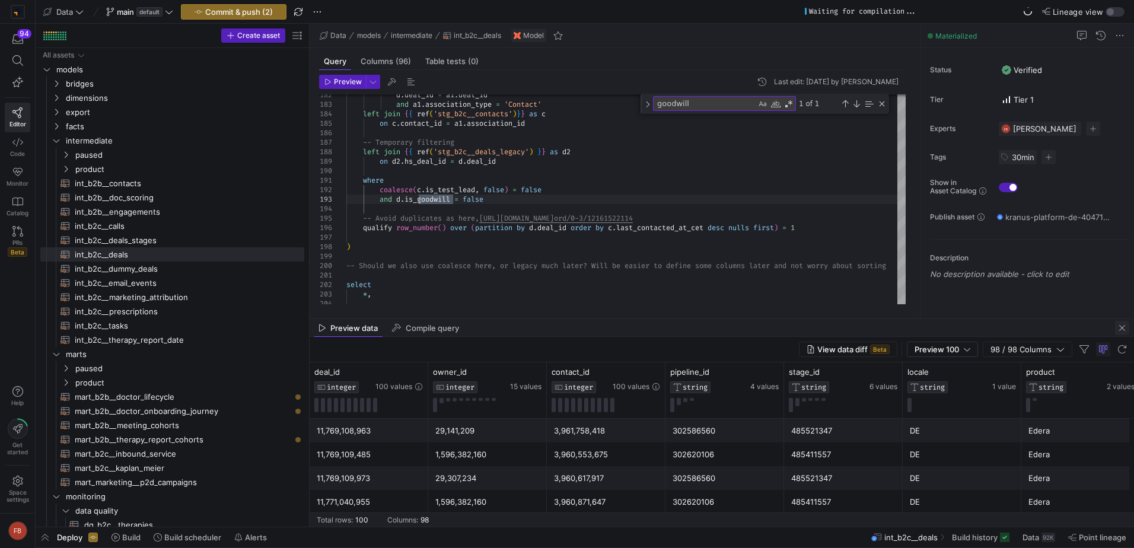
click at [1125, 326] on span "button" at bounding box center [1122, 328] width 14 height 14
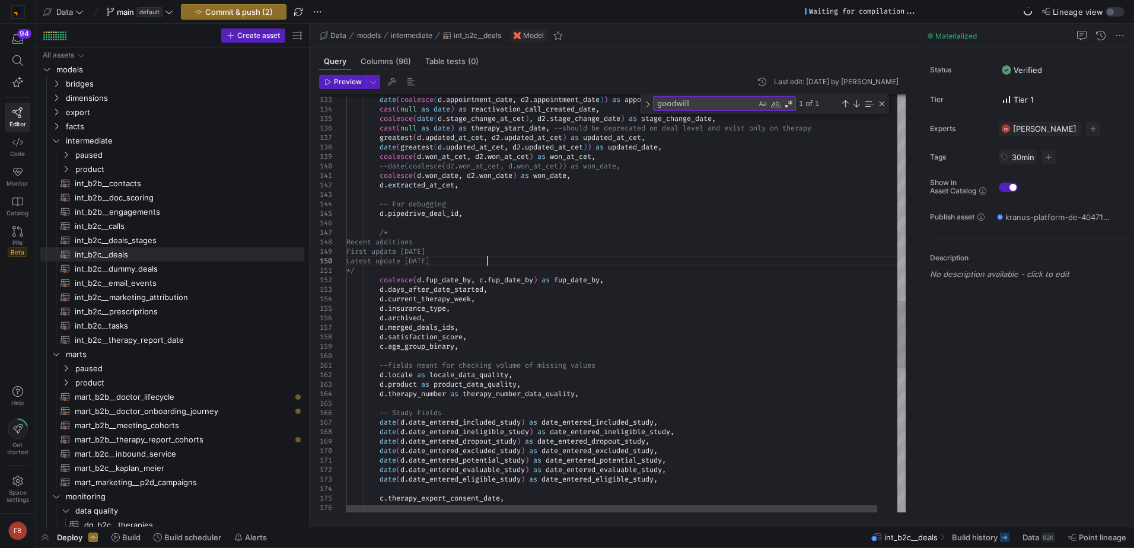
click at [489, 263] on div "date ( d . date_entered_eligible_study ) as date_entered_eligible_study , date …" at bounding box center [636, 113] width 580 height 2580
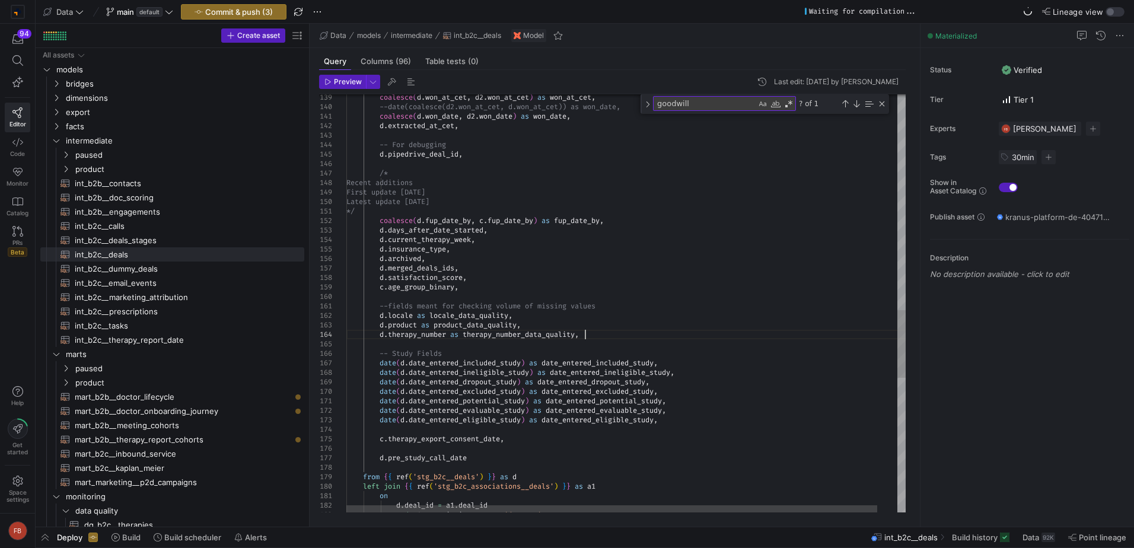
click at [600, 333] on div "date ( d . date_entered_eligible_study ) as date_entered_eligible_study , date …" at bounding box center [636, 53] width 580 height 2580
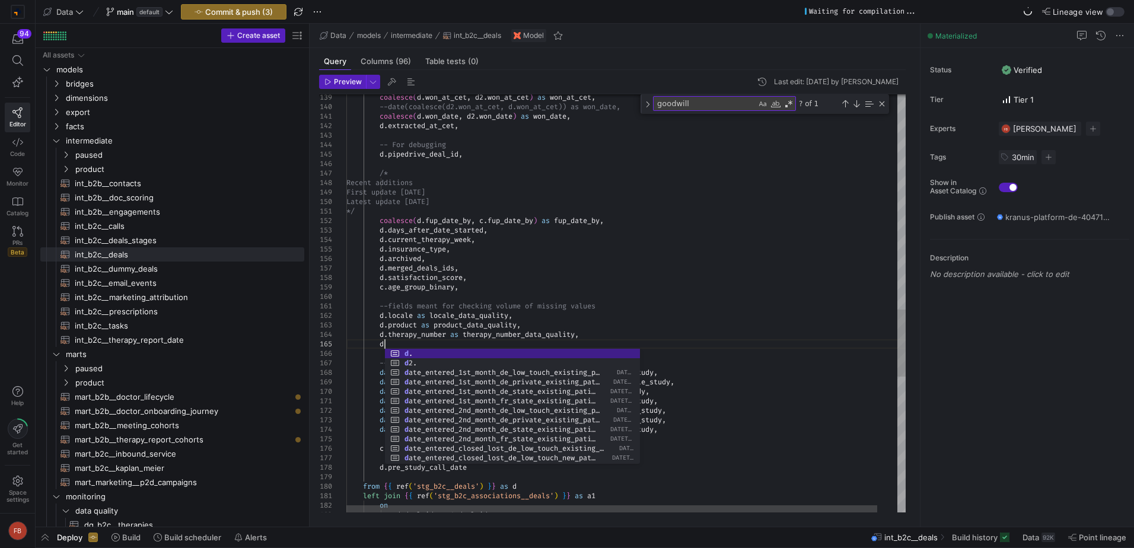
scroll to position [47, 42]
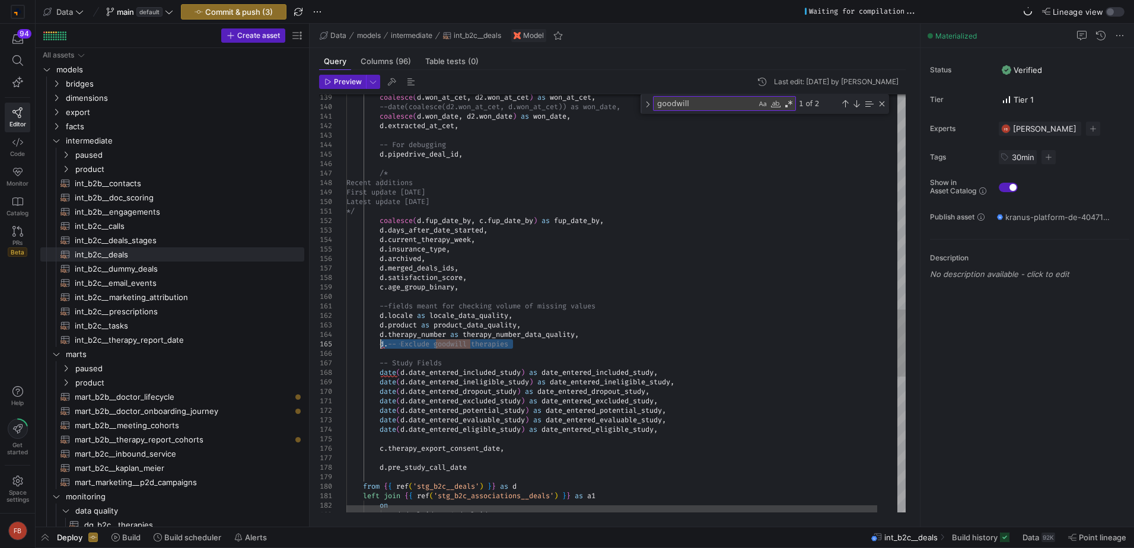
drag, startPoint x: 536, startPoint y: 345, endPoint x: 379, endPoint y: 348, distance: 156.6
click at [379, 348] on div "date ( d . date_entered_eligible_study ) as date_entered_eligible_study , date …" at bounding box center [636, 57] width 580 height 2589
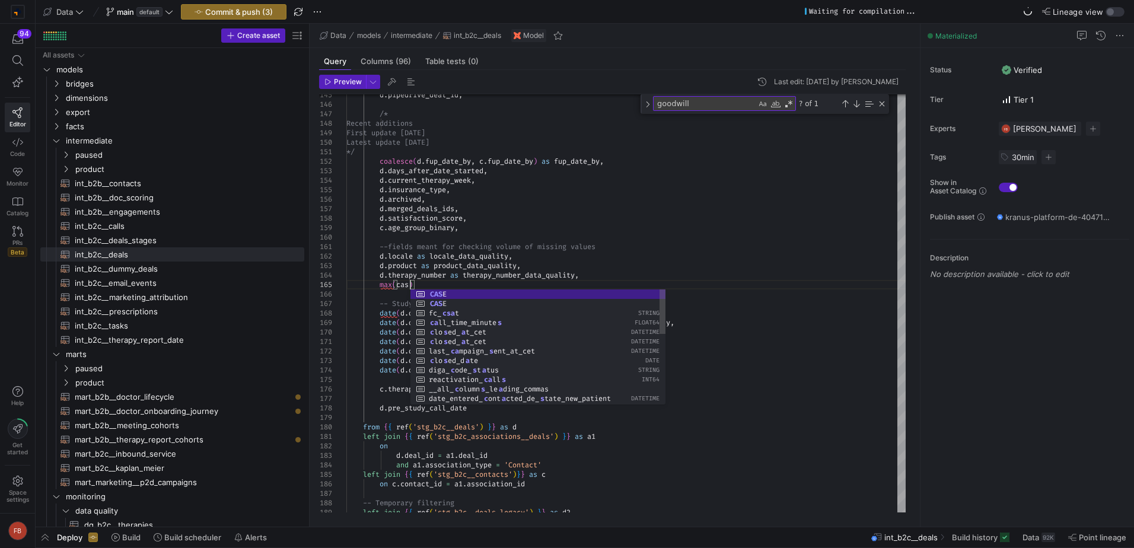
type textarea "--fields meant for checking volume of missing values d.locale as locale_data_qu…"
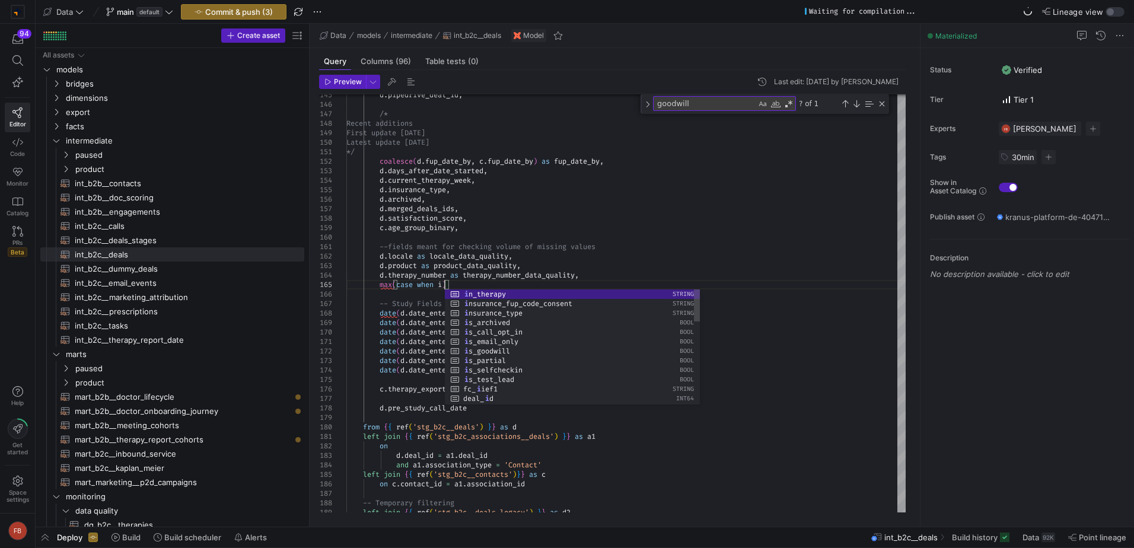
scroll to position [47, 102]
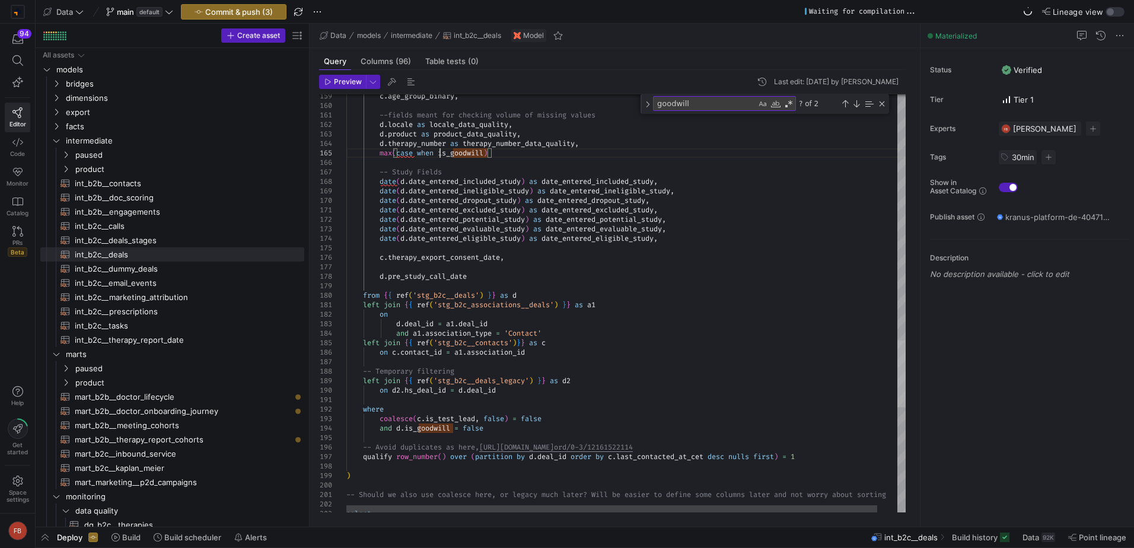
click at [897, 351] on div at bounding box center [901, 373] width 8 height 67
drag, startPoint x: 501, startPoint y: 154, endPoint x: 288, endPoint y: 154, distance: 212.9
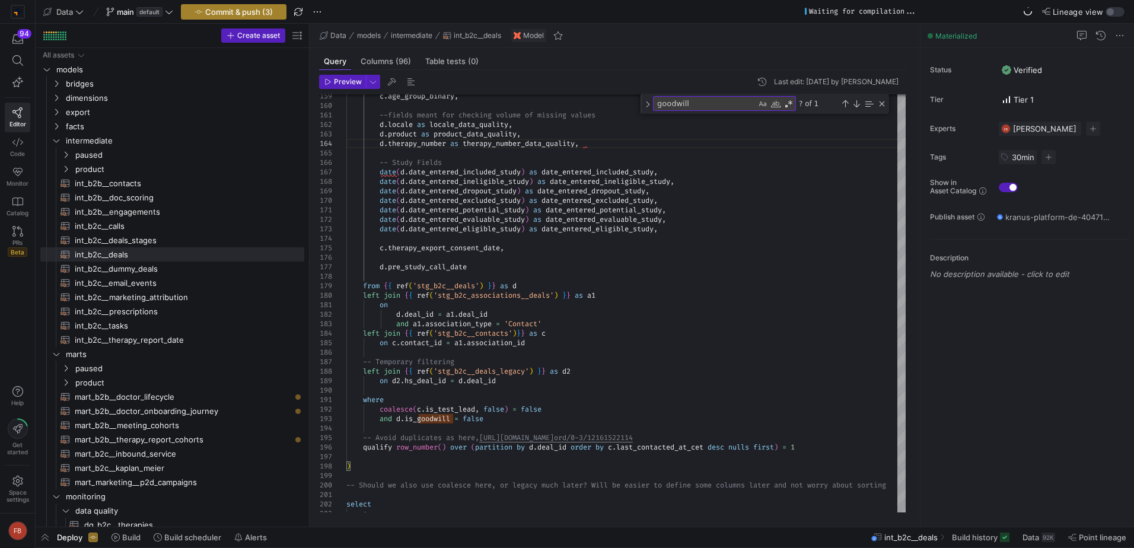
type textarea "--fields meant for checking volume of missing values d.locale as locale_data_qu…"
click at [251, 13] on span "Commit & push (3)" at bounding box center [239, 11] width 68 height 9
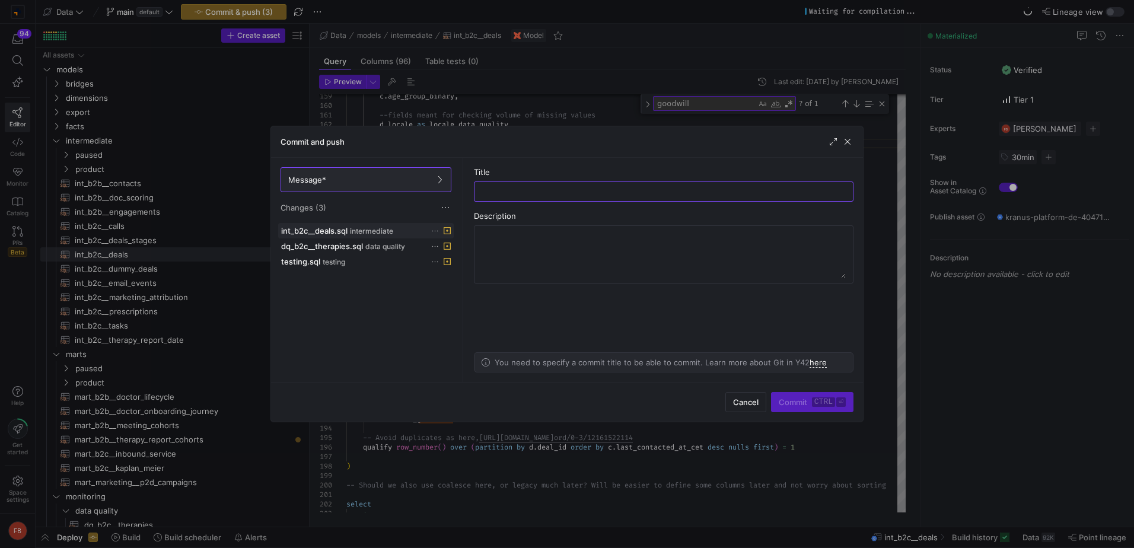
click at [433, 228] on icon at bounding box center [435, 231] width 8 height 8
click at [463, 268] on span "Discard" at bounding box center [451, 264] width 27 height 9
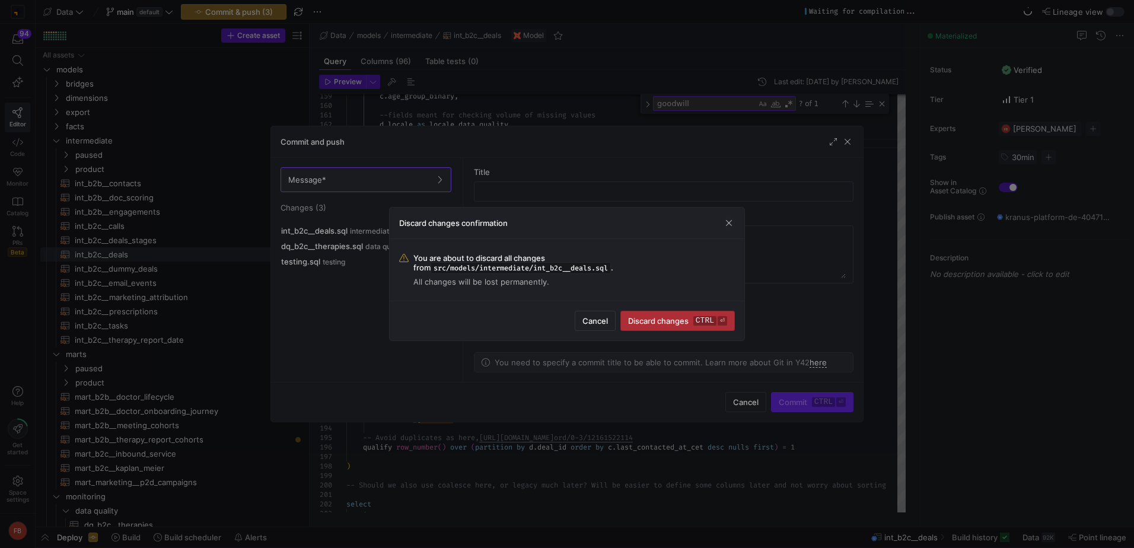
click at [644, 323] on span "Discard changes ctrl ⏎" at bounding box center [677, 320] width 99 height 9
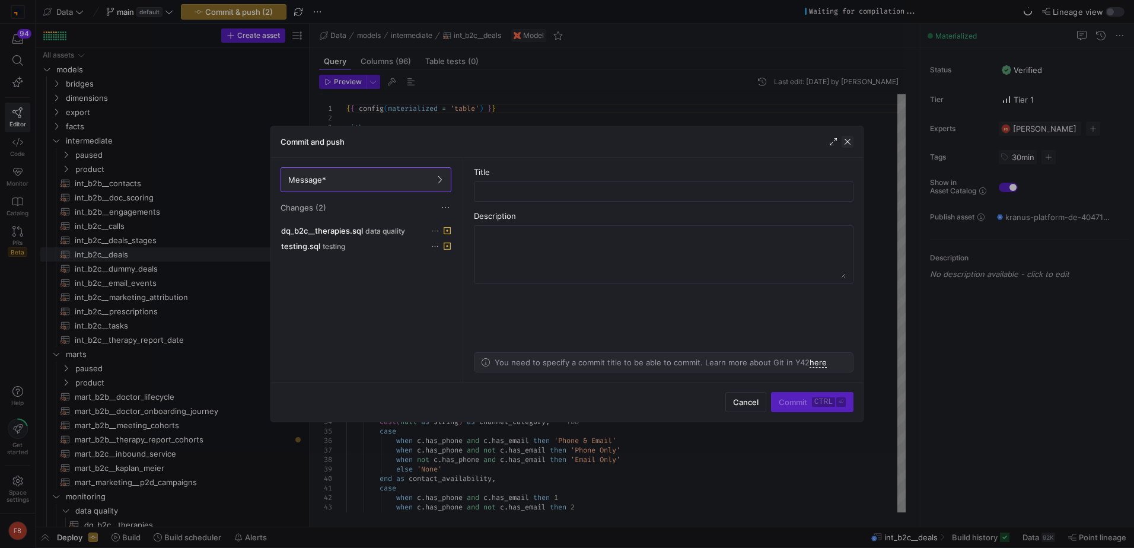
click at [844, 144] on span "button" at bounding box center [848, 142] width 12 height 12
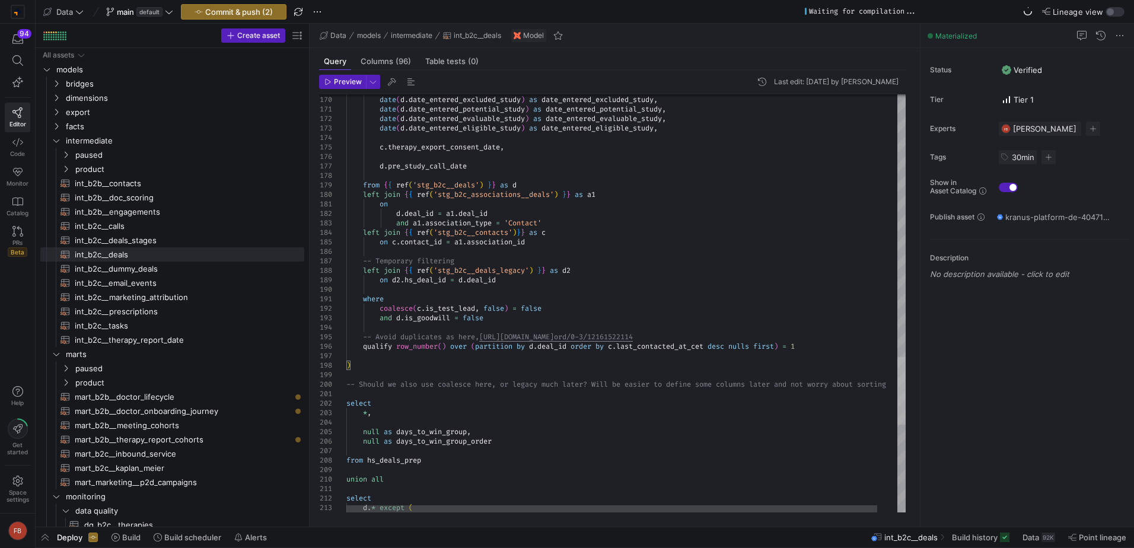
click at [897, 369] on div at bounding box center [901, 391] width 8 height 68
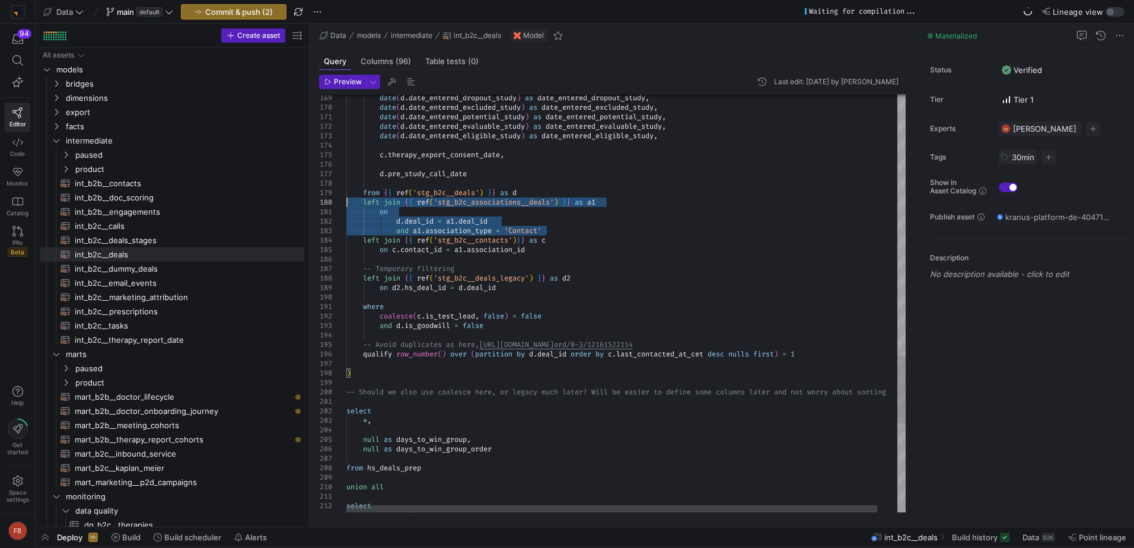
drag, startPoint x: 556, startPoint y: 229, endPoint x: 330, endPoint y: 201, distance: 228.3
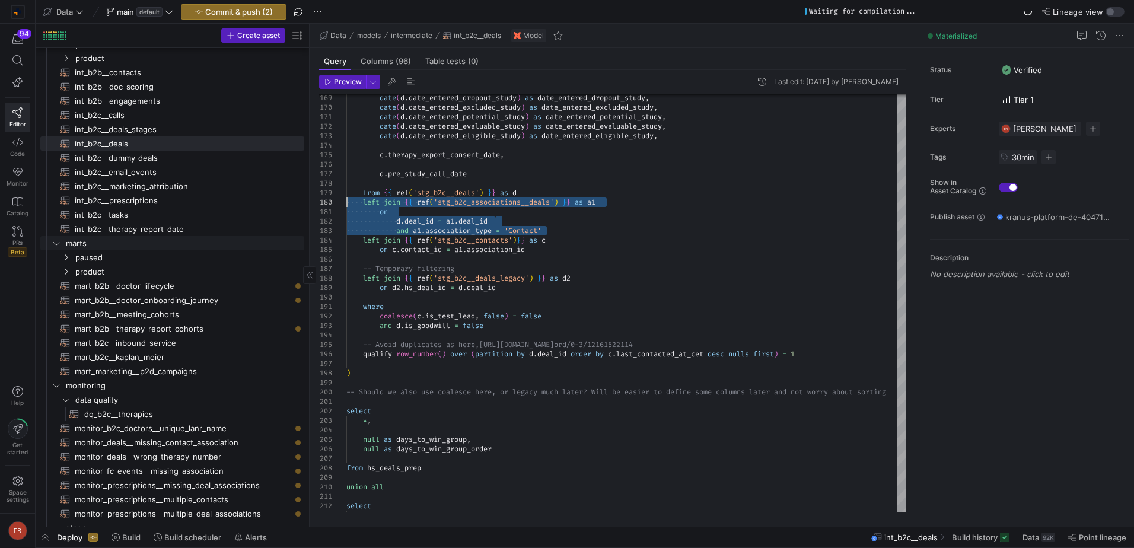
scroll to position [119, 0]
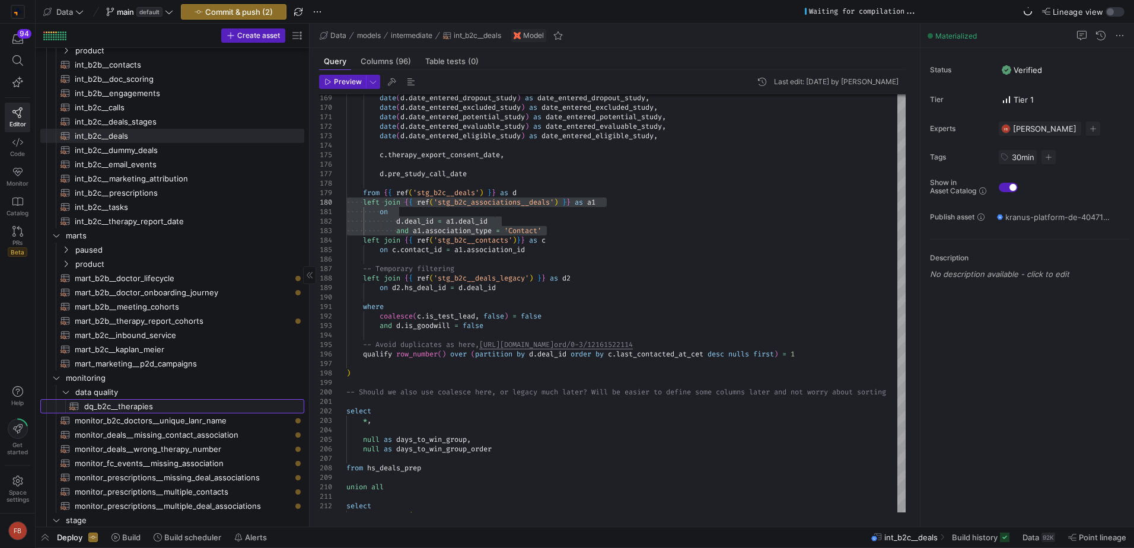
click at [159, 406] on span "dq_b2c__therapies​​​​​​​​​​" at bounding box center [187, 407] width 206 height 14
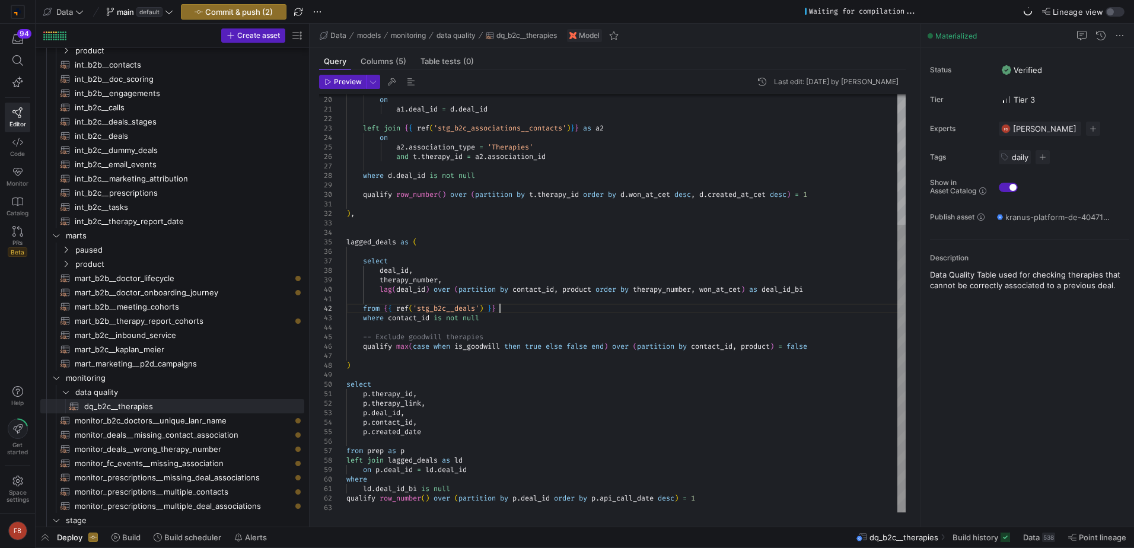
click at [513, 309] on div "on a1 . deal_id = d . deal_id left join { { ref ( 'stg_b2c_associations__contac…" at bounding box center [625, 208] width 559 height 607
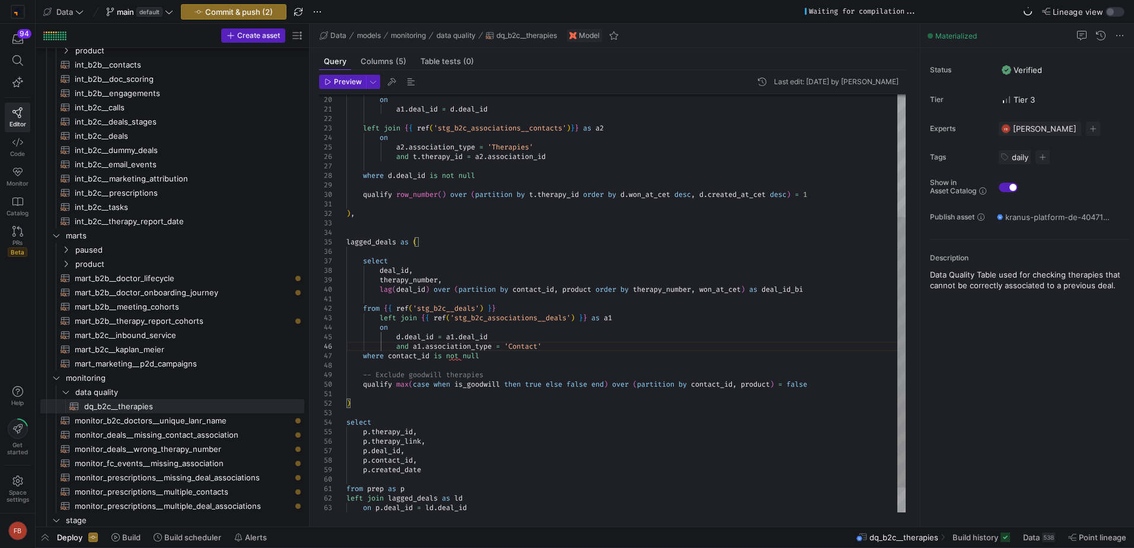
click at [380, 318] on div "on a1 . deal_id = d . deal_id left join { { ref ( 'stg_b2c_associations__contac…" at bounding box center [625, 227] width 559 height 645
click at [530, 310] on div "on a1 . deal_id = d . deal_id left join { { ref ( 'stg_b2c_associations__contac…" at bounding box center [625, 227] width 559 height 645
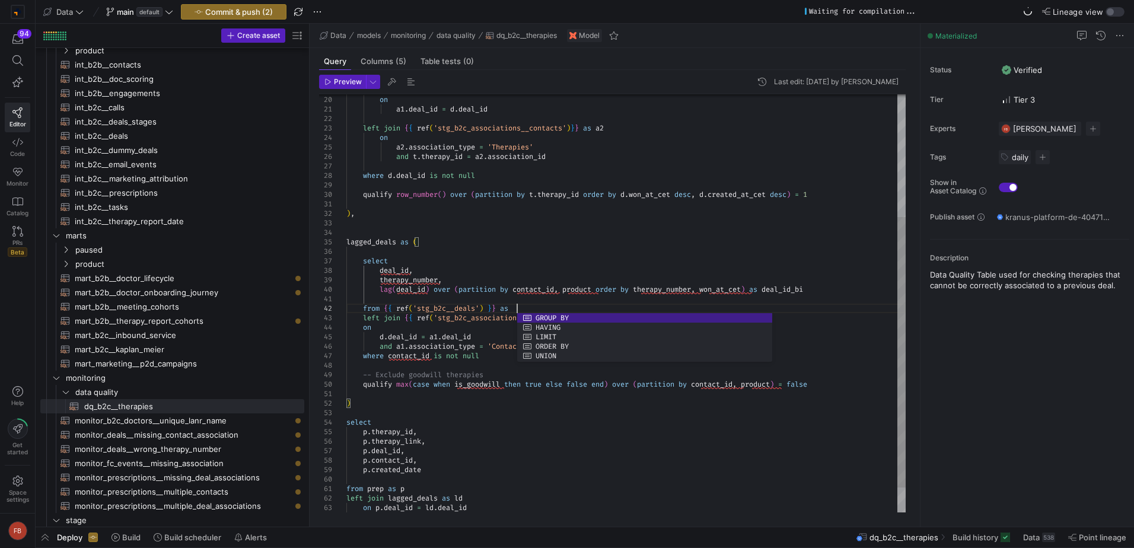
scroll to position [18, 174]
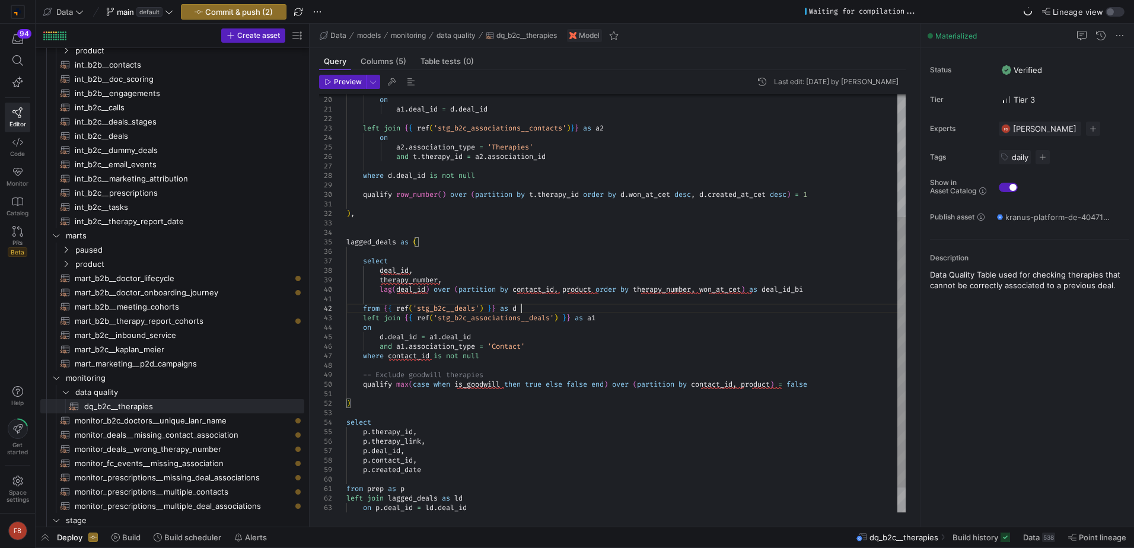
click at [379, 271] on div "on a1 . deal_id = d . deal_id left join { { ref ( 'stg_b2c_associations__contac…" at bounding box center [625, 227] width 559 height 645
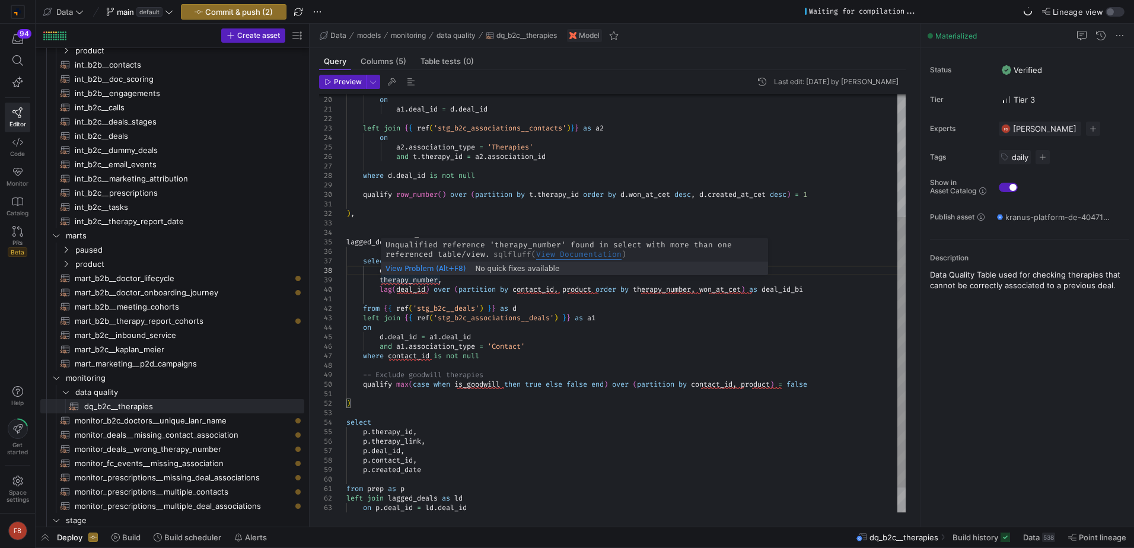
click at [380, 281] on div "on a1 . deal_id = d . deal_id left join { { ref ( 'stg_b2c_associations__contac…" at bounding box center [625, 227] width 559 height 645
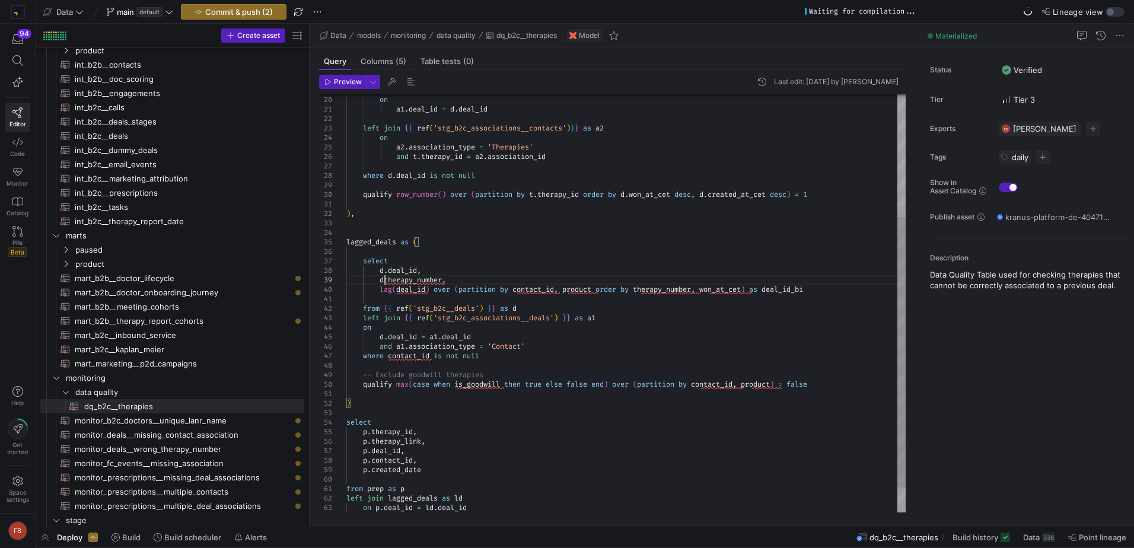
scroll to position [76, 43]
click at [397, 291] on div "on a1 . deal_id = d . deal_id left join { { ref ( 'stg_b2c_associations__contac…" at bounding box center [625, 227] width 559 height 645
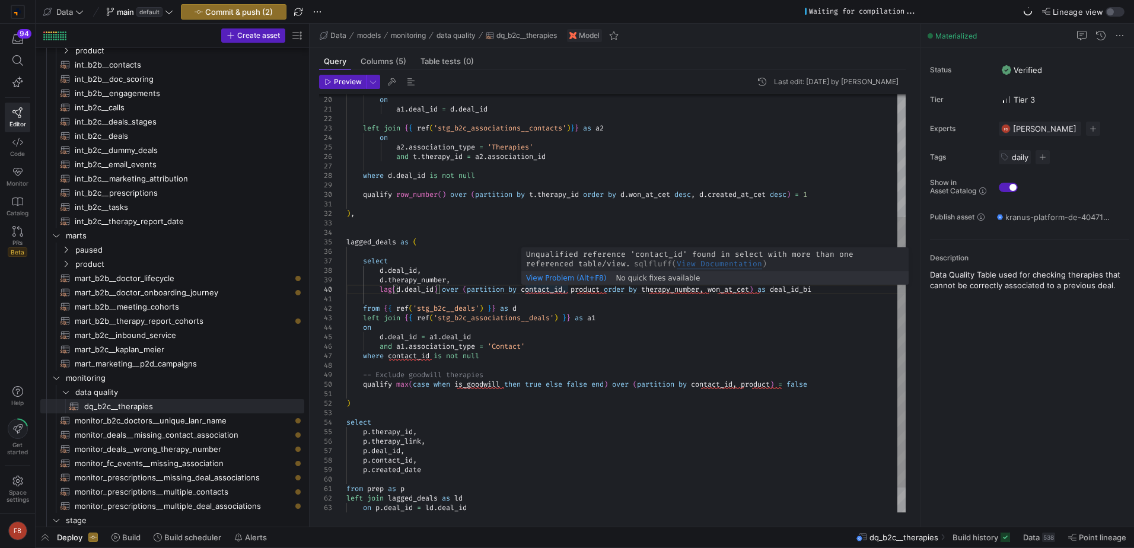
click at [524, 288] on div "on a1 . deal_id = d . deal_id left join { { ref ( 'stg_b2c_associations__contac…" at bounding box center [625, 227] width 559 height 645
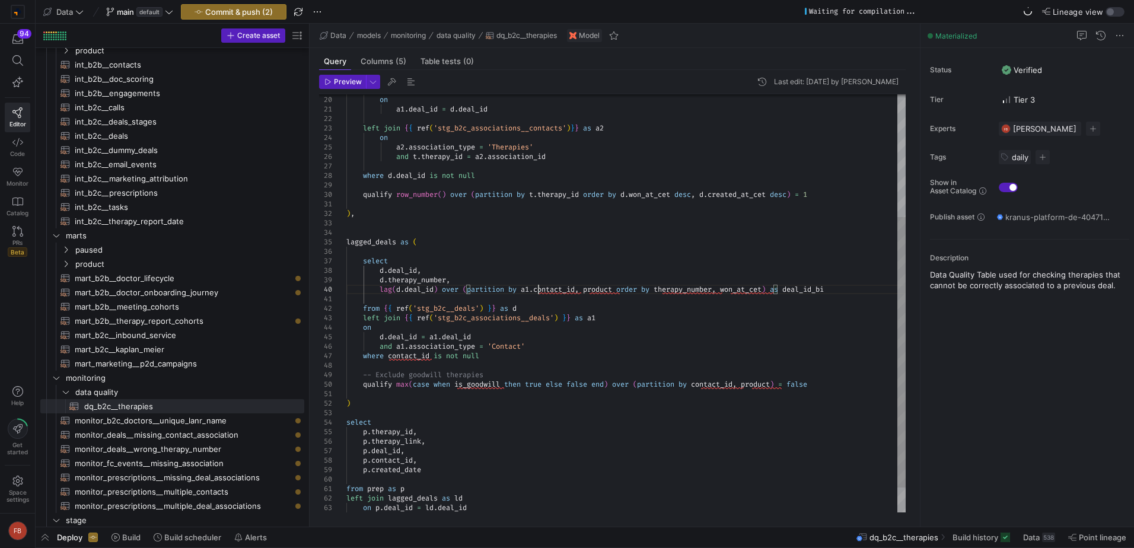
scroll to position [85, 192]
click at [590, 289] on div "on a1 . deal_id = d . deal_id left join { { ref ( 'stg_b2c_associations__contac…" at bounding box center [625, 227] width 559 height 645
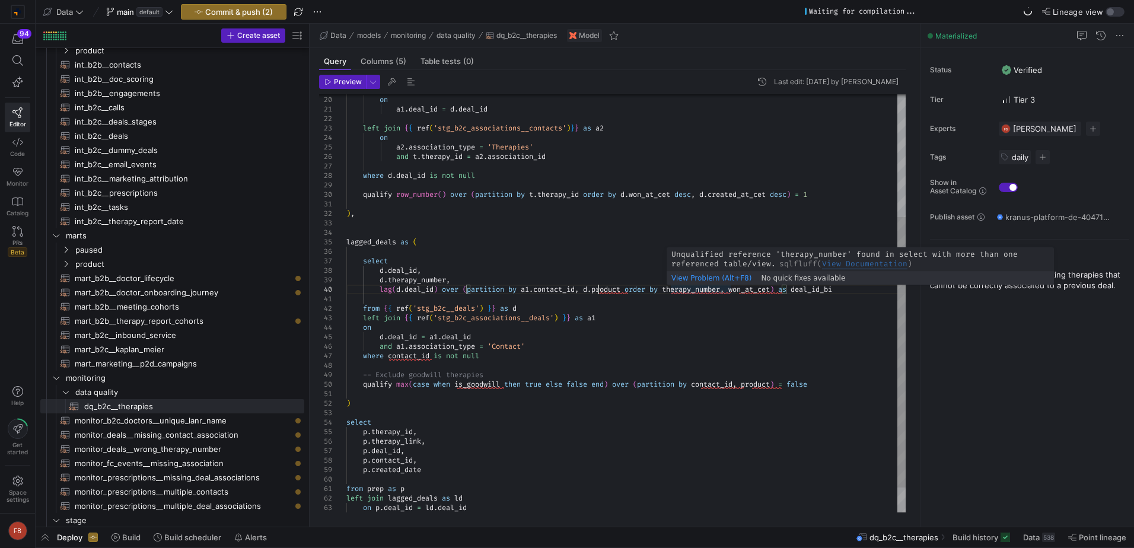
click at [671, 290] on div "on a1 . deal_id = d . deal_id left join { { ref ( 'stg_b2c_associations__contac…" at bounding box center [625, 227] width 559 height 645
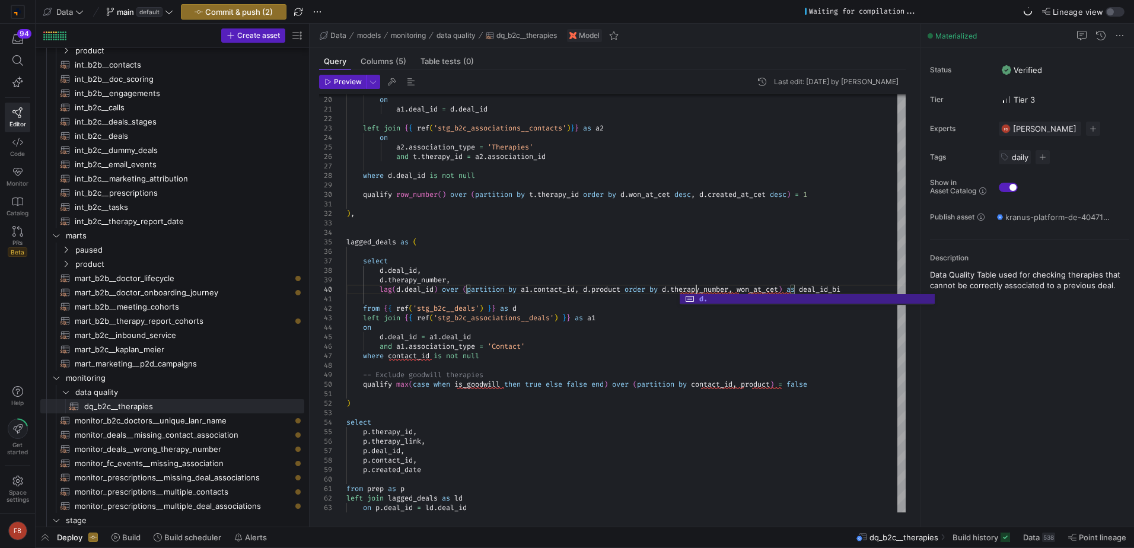
scroll to position [85, 333]
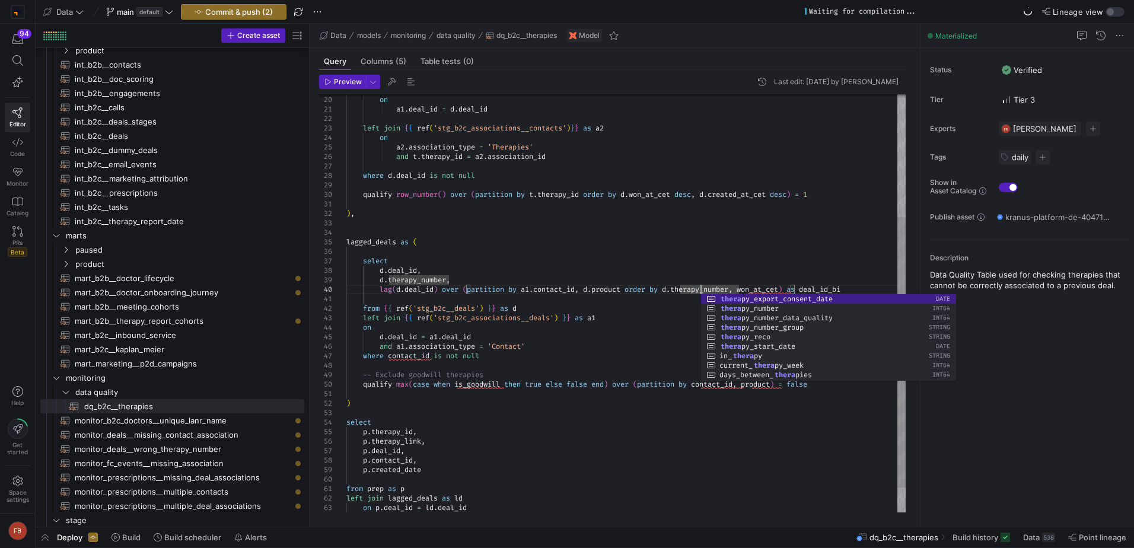
click at [746, 288] on div "on a1 . deal_id = d . deal_id left join { { ref ( 'stg_b2c_associations__contac…" at bounding box center [625, 227] width 559 height 645
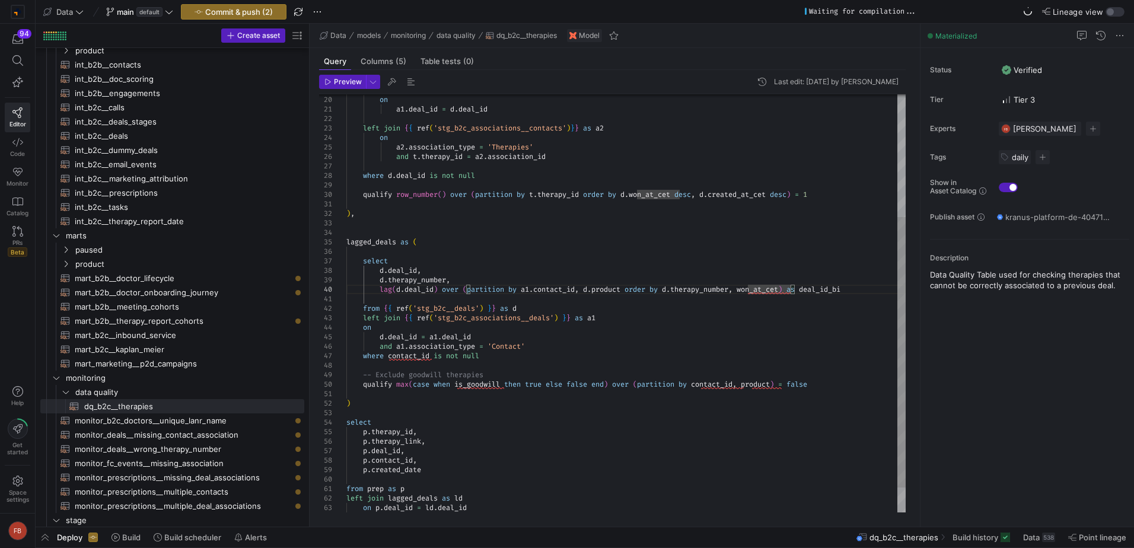
scroll to position [85, 410]
click at [644, 326] on div "on a1 . deal_id = d . deal_id left join { { ref ( 'stg_b2c_associations__contac…" at bounding box center [625, 227] width 559 height 645
type textarea "from {{ ref('stg_b2c__deals') }} as d left join {{ ref('stg_b2c_associations__d…"
click at [880, 289] on div "on a1 . deal_id = d . deal_id left join { { ref ( 'stg_b2c_associations__contac…" at bounding box center [625, 227] width 559 height 645
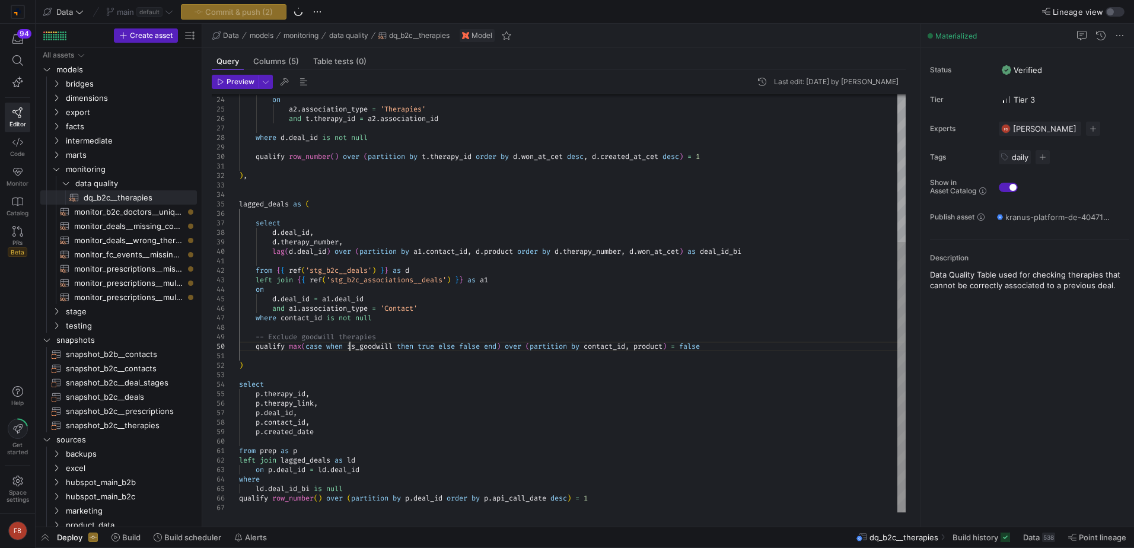
click at [350, 343] on div "left join { { ref ( 'stg_b2c_associations__contacts' ) } } as a2 on a2 . associ…" at bounding box center [572, 189] width 667 height 645
click at [601, 343] on div "left join { { ref ( 'stg_b2c_associations__contacts' ) } } as a2 on a2 . associ…" at bounding box center [572, 189] width 667 height 645
click at [729, 332] on div "left join { { ref ( 'stg_b2c_associations__contacts' ) } } as a2 on a2 . associ…" at bounding box center [572, 189] width 667 height 645
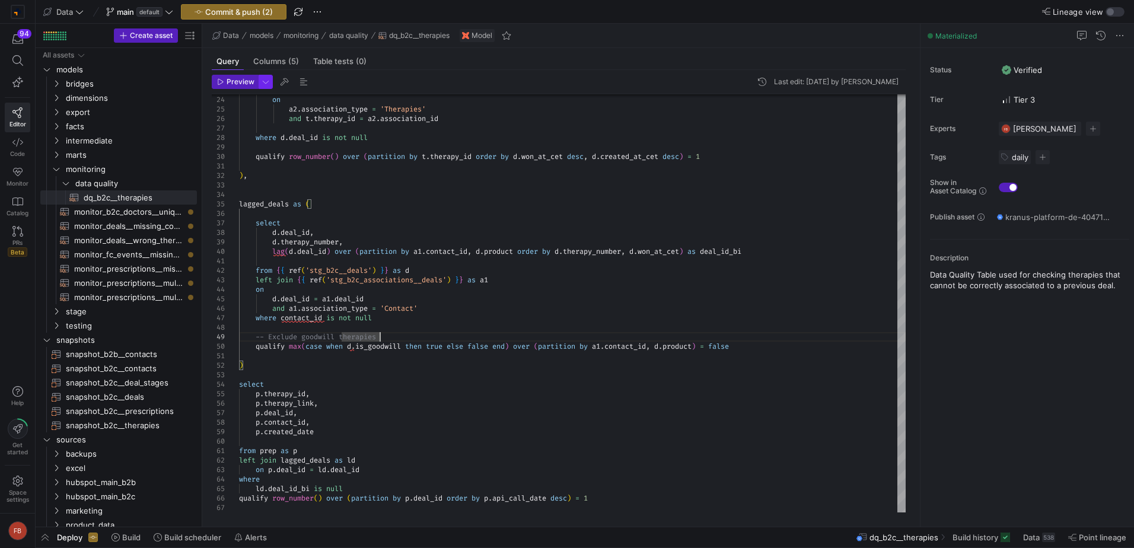
type textarea "from {{ ref('stg_b2c__deals') }} as d left join {{ ref('stg_b2c_associations__d…"
click at [260, 82] on span "button" at bounding box center [265, 81] width 13 height 13
click at [209, 157] on p "Full Preview" at bounding box center [188, 153] width 101 height 9
click at [133, 157] on input "Full Preview Slower but complete preview" at bounding box center [127, 158] width 9 height 9
radio input "true"
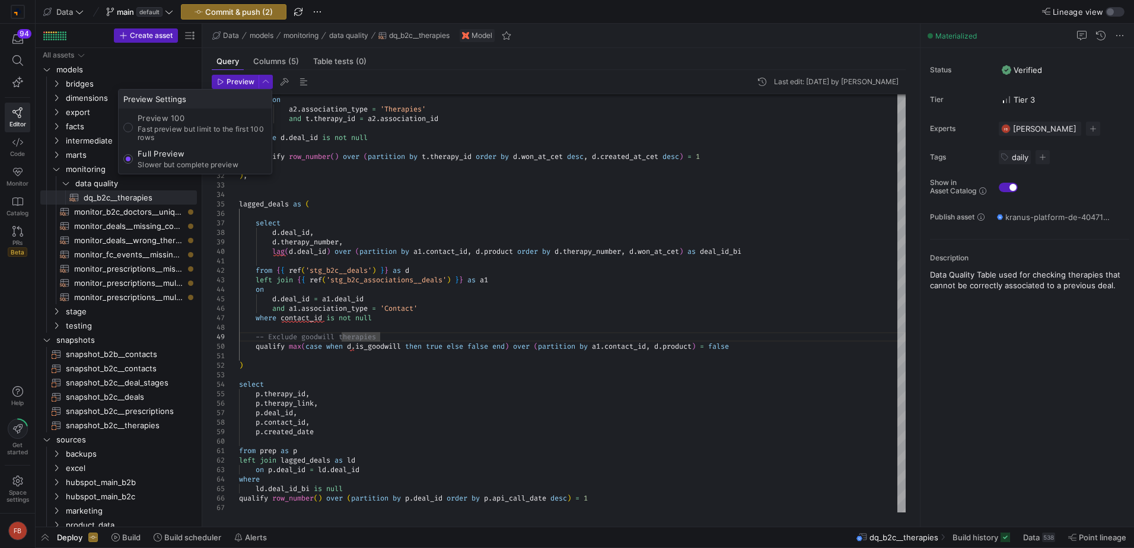
click at [244, 85] on div at bounding box center [567, 274] width 1134 height 548
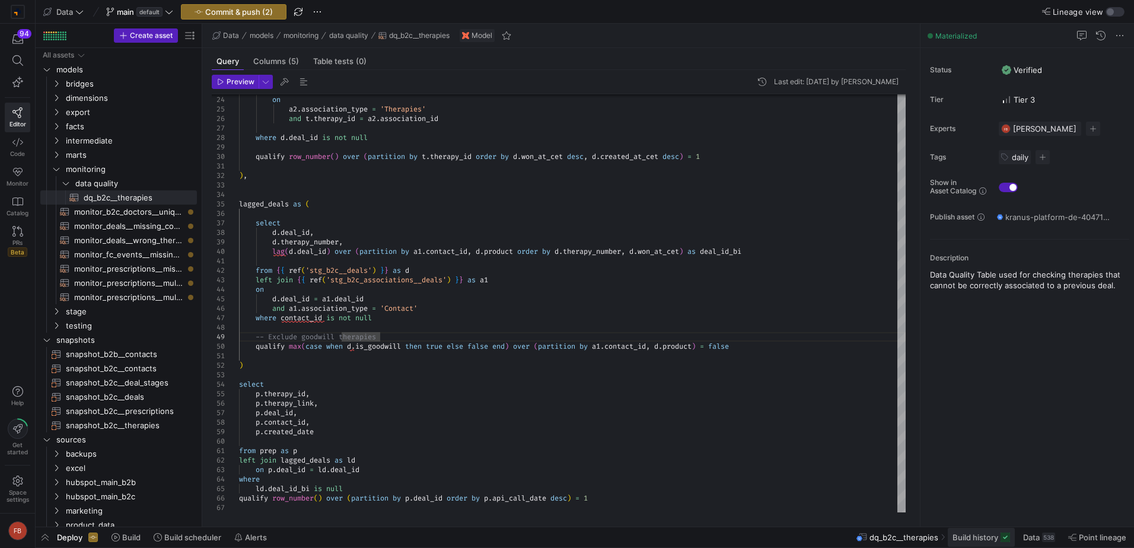
click at [978, 531] on span at bounding box center [981, 537] width 67 height 19
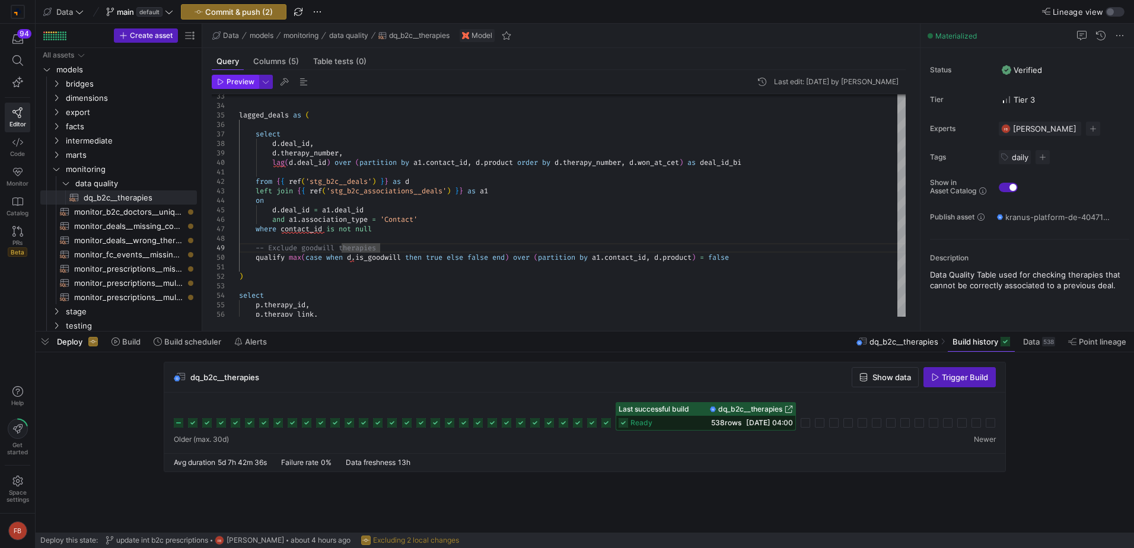
click at [243, 85] on span "Preview" at bounding box center [241, 82] width 28 height 8
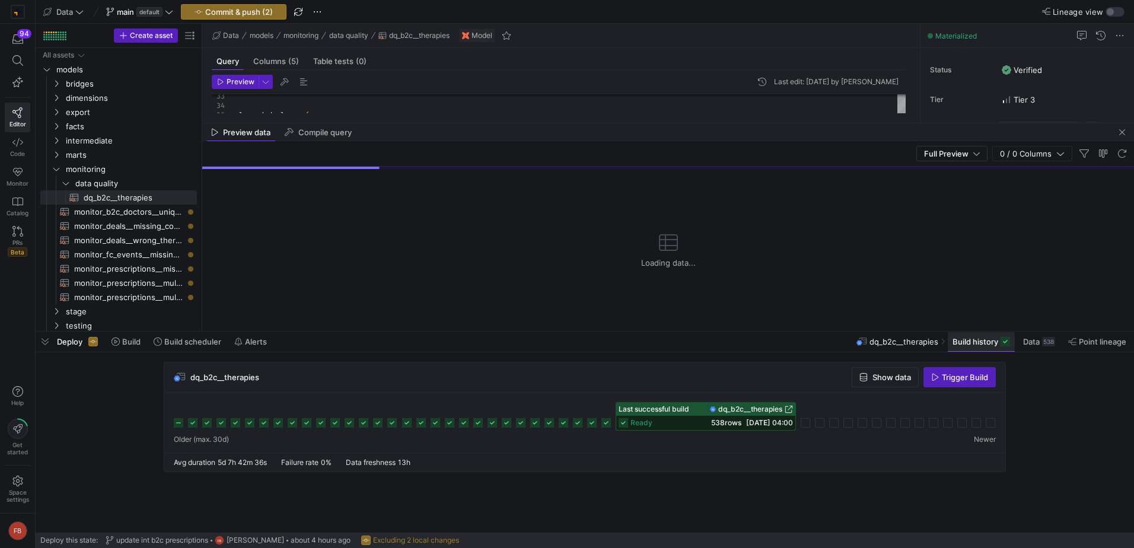
click at [1010, 348] on span at bounding box center [981, 341] width 67 height 19
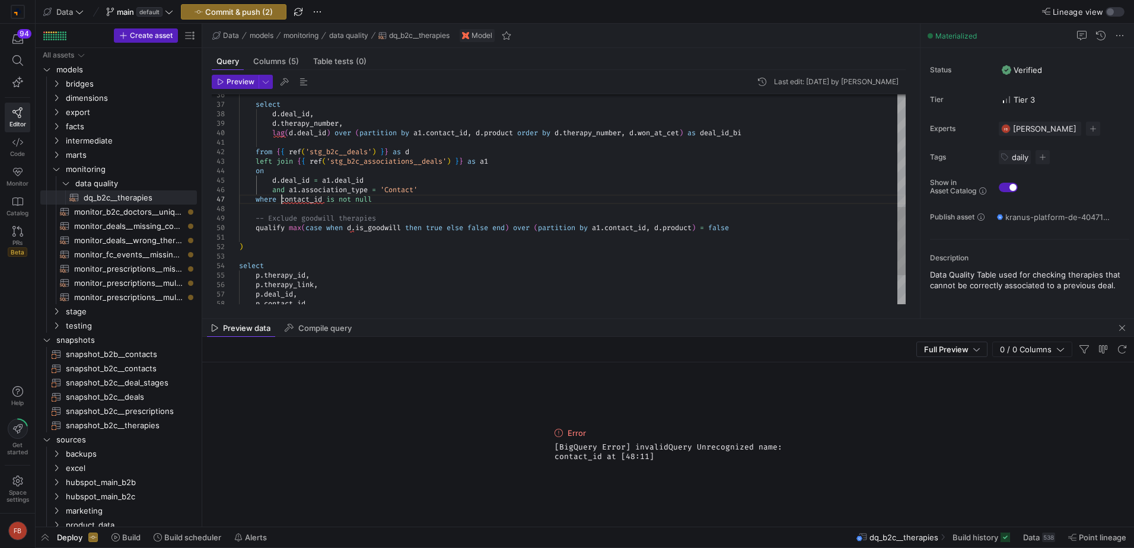
scroll to position [85, 140]
click at [282, 200] on div "from { { ref ( 'stg_b2c__deals' ) } } as d left join { { ref ( 'stg_b2c_associa…" at bounding box center [572, 71] width 667 height 645
click at [232, 88] on button "Preview" at bounding box center [235, 82] width 47 height 14
drag, startPoint x: 644, startPoint y: 225, endPoint x: 616, endPoint y: 228, distance: 27.4
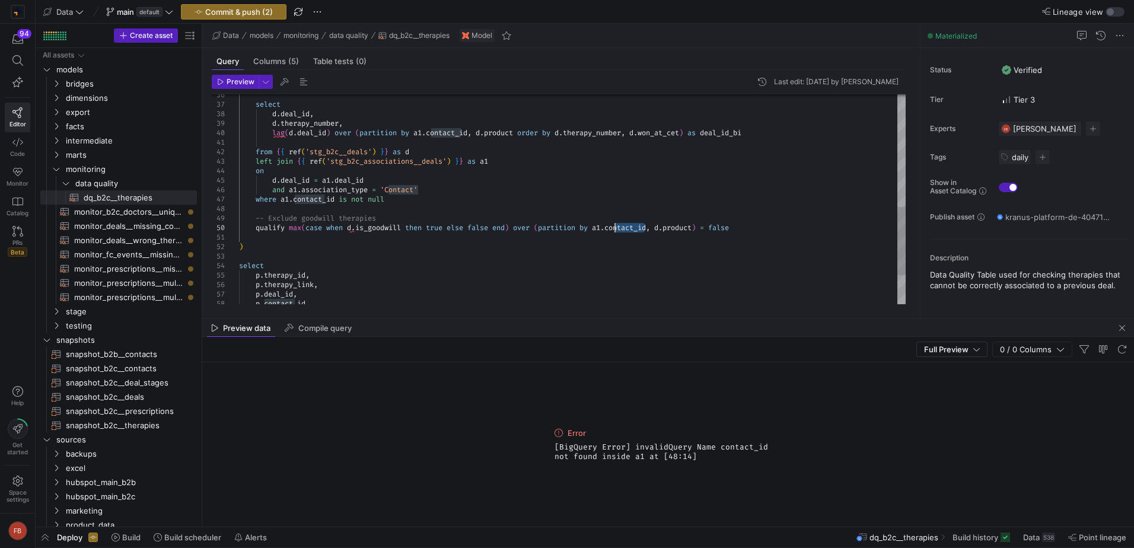
click at [616, 228] on div "from { { ref ( 'stg_b2c__deals' ) } } as d left join { { ref ( 'stg_b2c_associa…" at bounding box center [572, 71] width 667 height 645
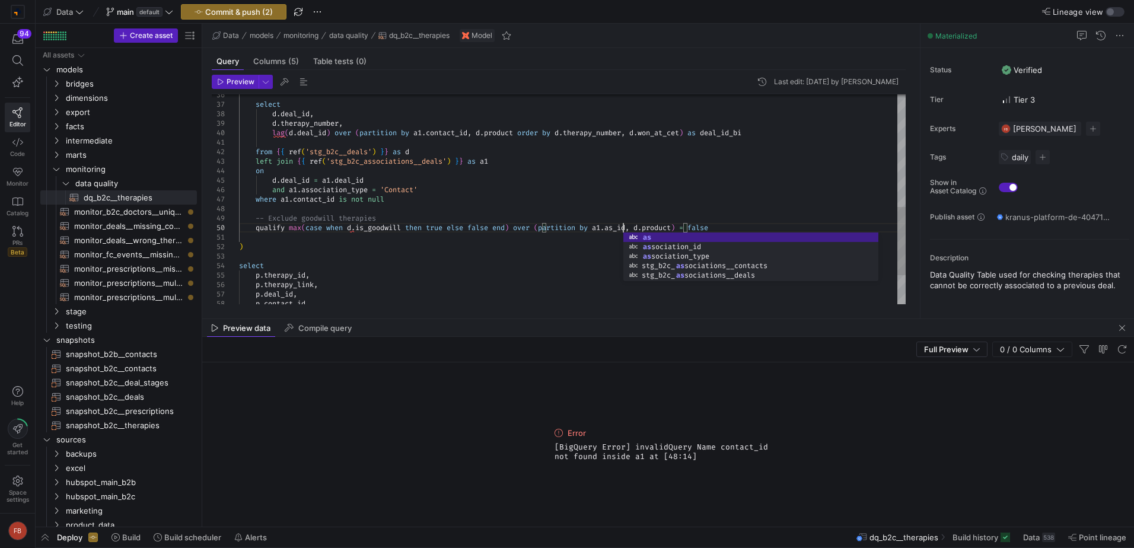
scroll to position [85, 389]
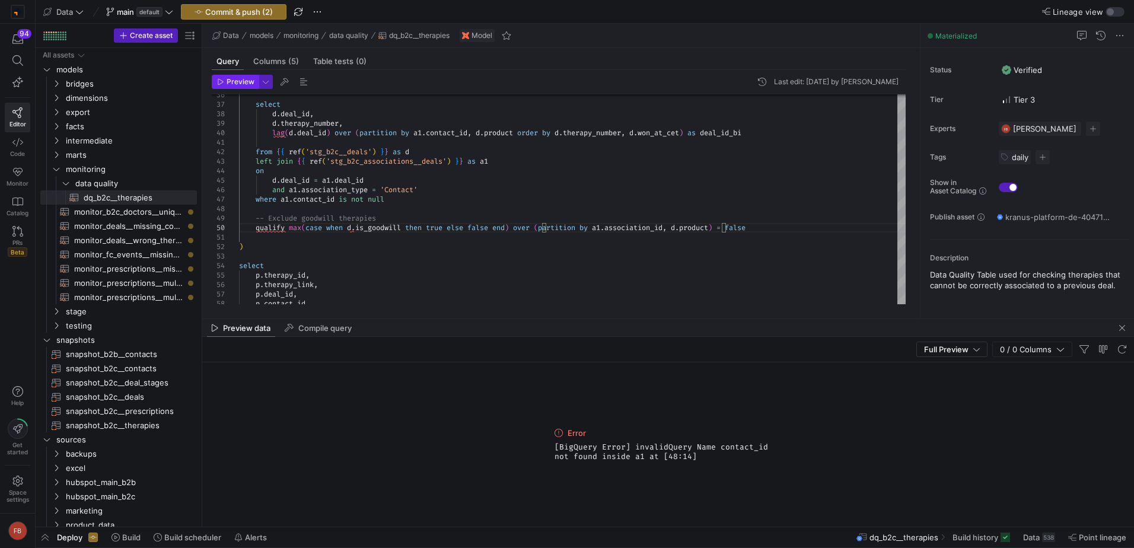
click at [221, 76] on span "button" at bounding box center [235, 81] width 46 height 13
click at [324, 201] on div "from { { ref ( 'stg_b2c__deals' ) } } as d left join { { ref ( 'stg_b2c_associa…" at bounding box center [572, 71] width 667 height 645
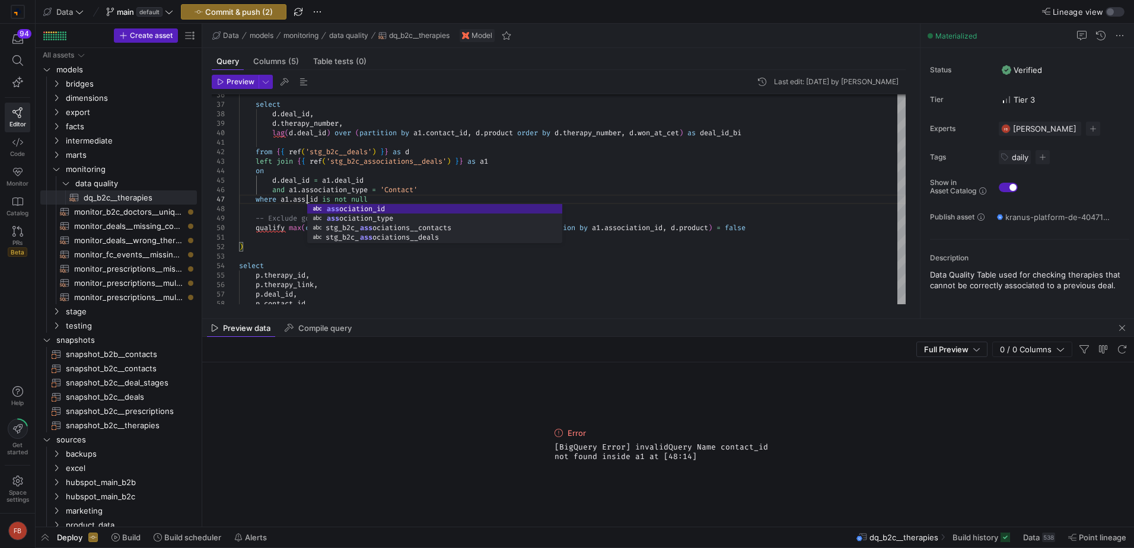
scroll to position [66, 68]
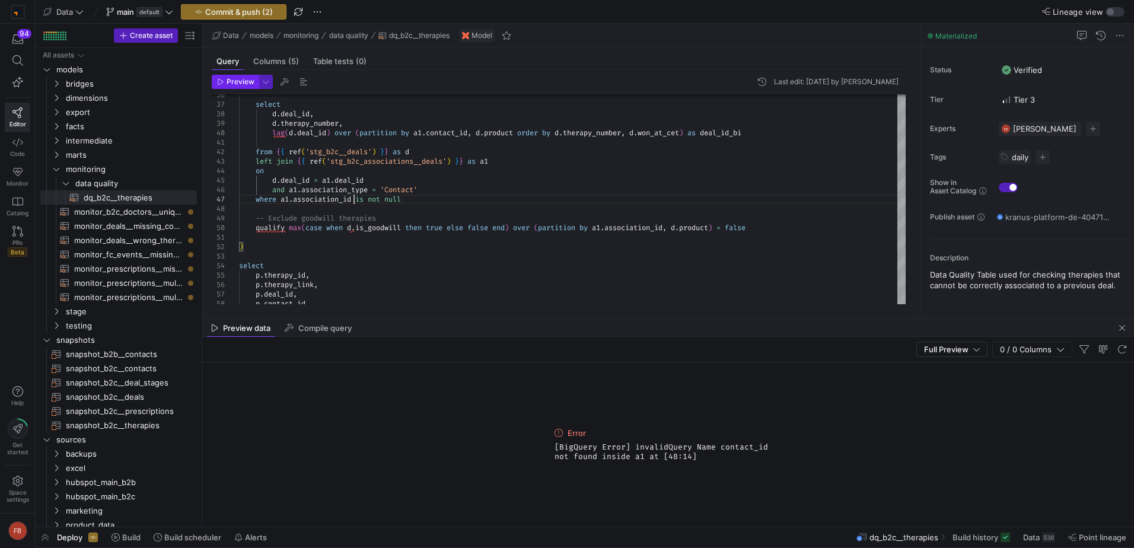
click at [249, 85] on span "Preview" at bounding box center [241, 82] width 28 height 8
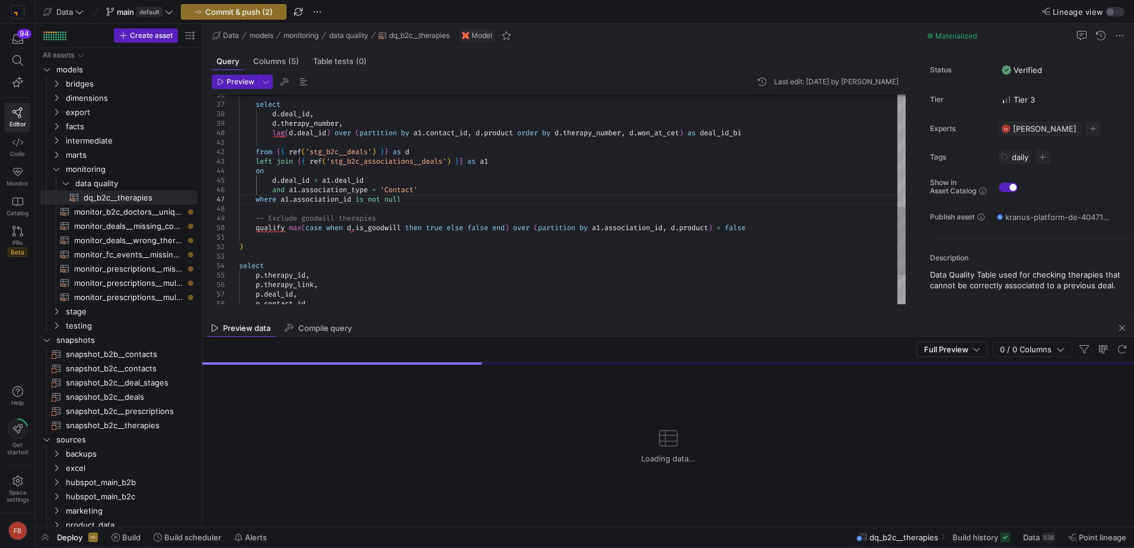
click at [461, 133] on div "from { { ref ( 'stg_b2c__deals' ) } } as d left join { { ref ( 'stg_b2c_associa…" at bounding box center [572, 71] width 667 height 645
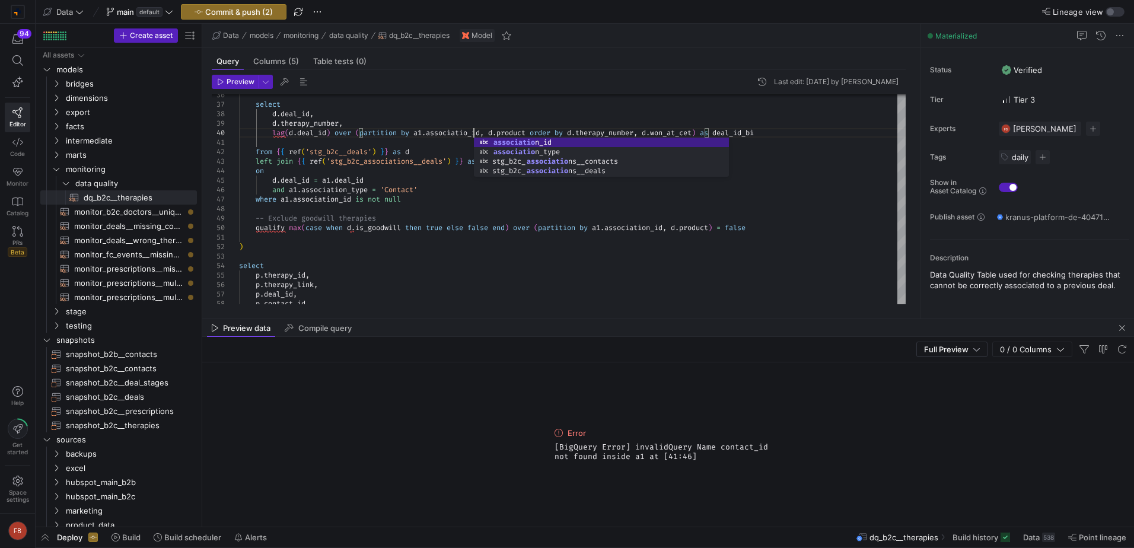
scroll to position [85, 239]
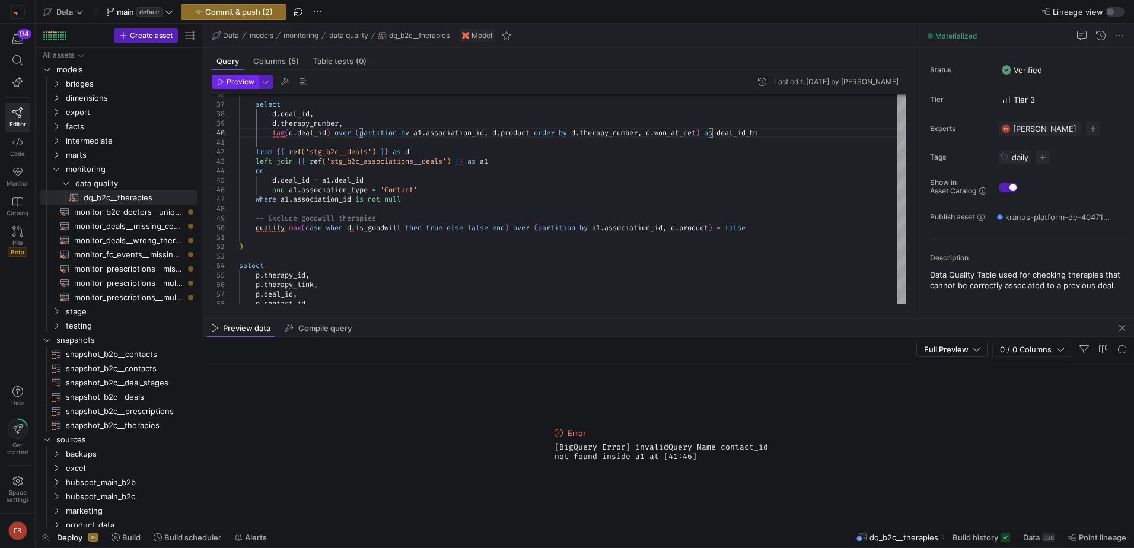
click at [241, 75] on span "button" at bounding box center [235, 81] width 46 height 13
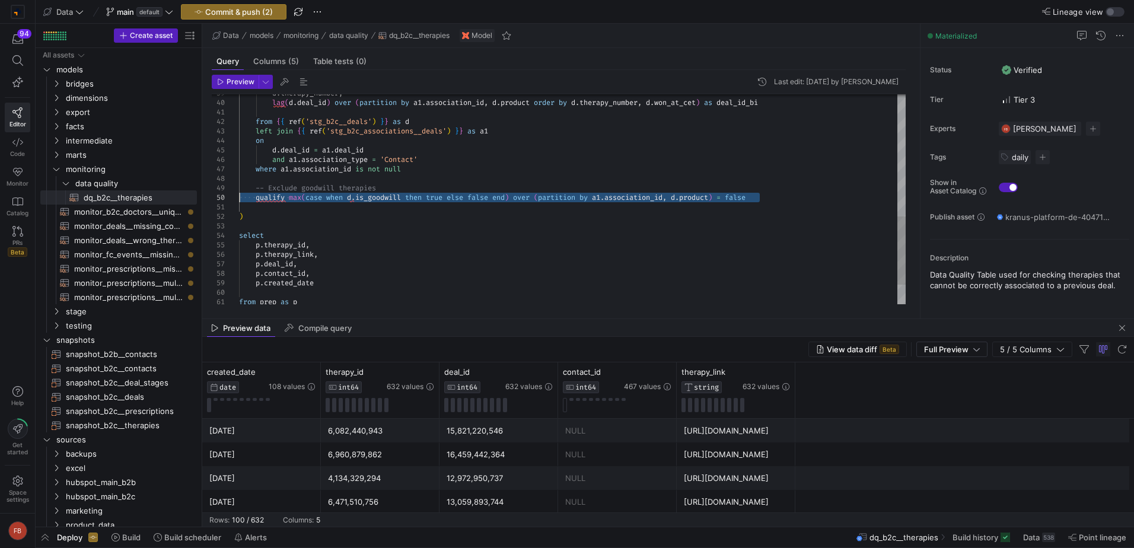
drag, startPoint x: 772, startPoint y: 198, endPoint x: 222, endPoint y: 197, distance: 550.4
click at [239, 197] on div "d . deal_id = a1 . deal_id and a1 . association_type = 'Contact' where a1 . ass…" at bounding box center [572, 40] width 667 height 645
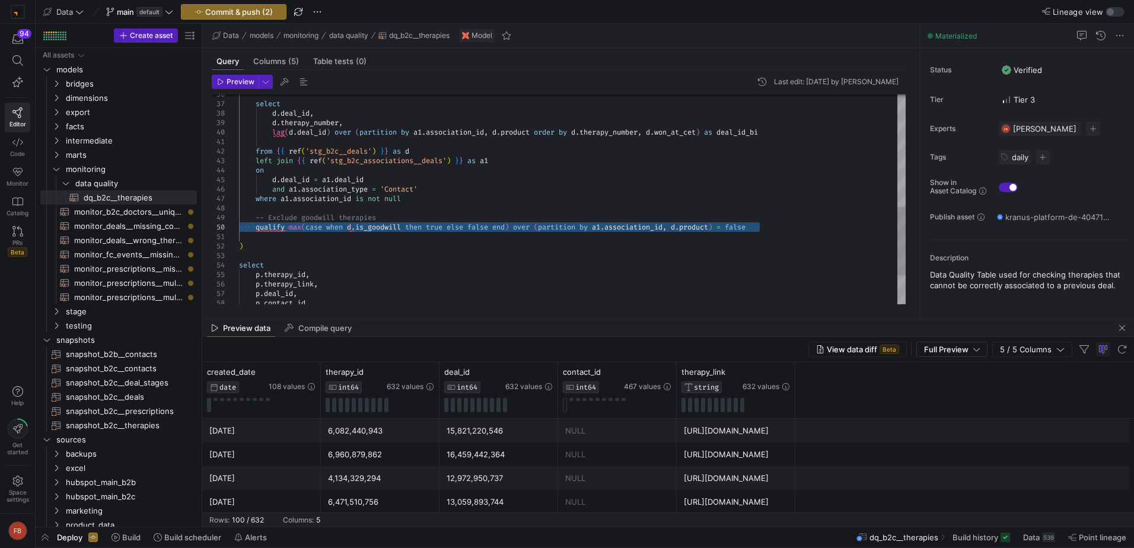
click at [284, 234] on div "d . deal_id = a1 . deal_id and a1 . association_type = 'Contact' where a1 . ass…" at bounding box center [572, 70] width 667 height 645
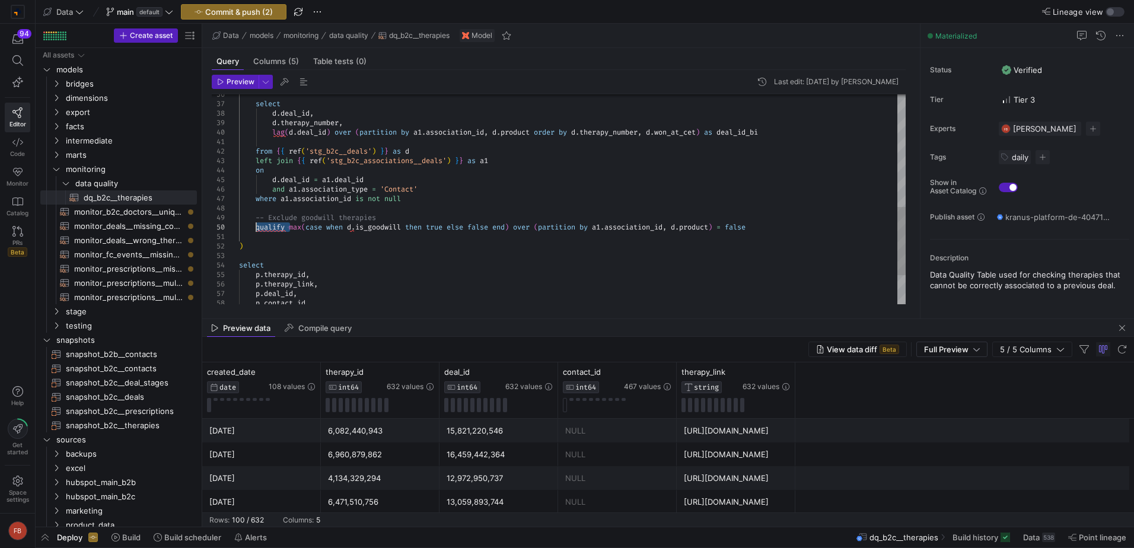
drag, startPoint x: 291, startPoint y: 228, endPoint x: 256, endPoint y: 231, distance: 35.7
click at [256, 231] on div "d . deal_id = a1 . deal_id and a1 . association_type = 'Contact' where a1 . ass…" at bounding box center [572, 70] width 667 height 645
drag, startPoint x: 734, startPoint y: 229, endPoint x: 696, endPoint y: 229, distance: 38.0
click at [696, 229] on div "d . deal_id = a1 . deal_id and a1 . association_type = 'Contact' where a1 . ass…" at bounding box center [572, 70] width 667 height 645
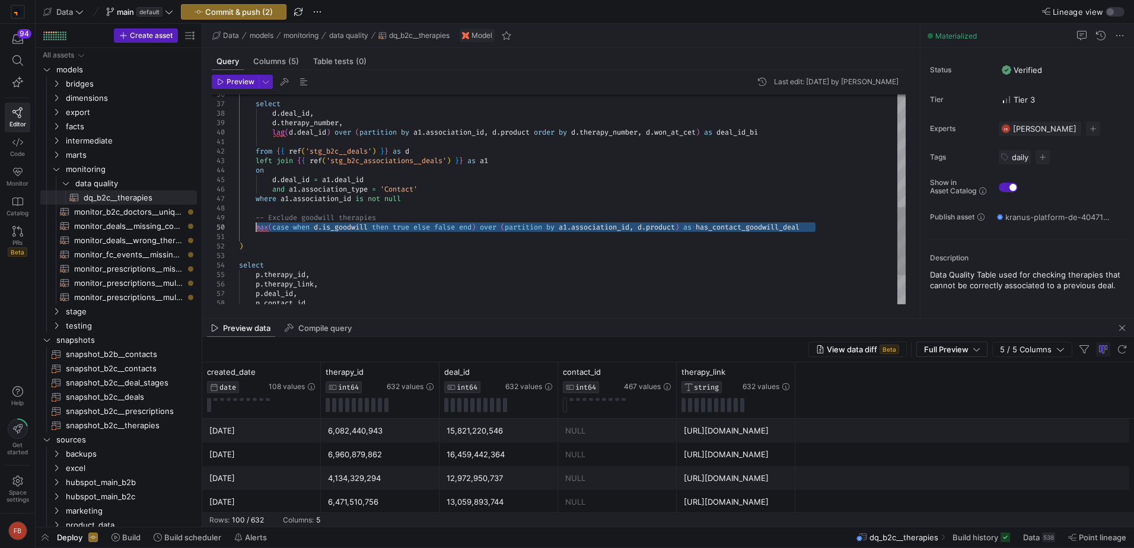
drag, startPoint x: 829, startPoint y: 229, endPoint x: 256, endPoint y: 227, distance: 573.0
click at [256, 227] on div "d . deal_id = a1 . deal_id and a1 . association_type = 'Contact' where a1 . ass…" at bounding box center [572, 70] width 667 height 645
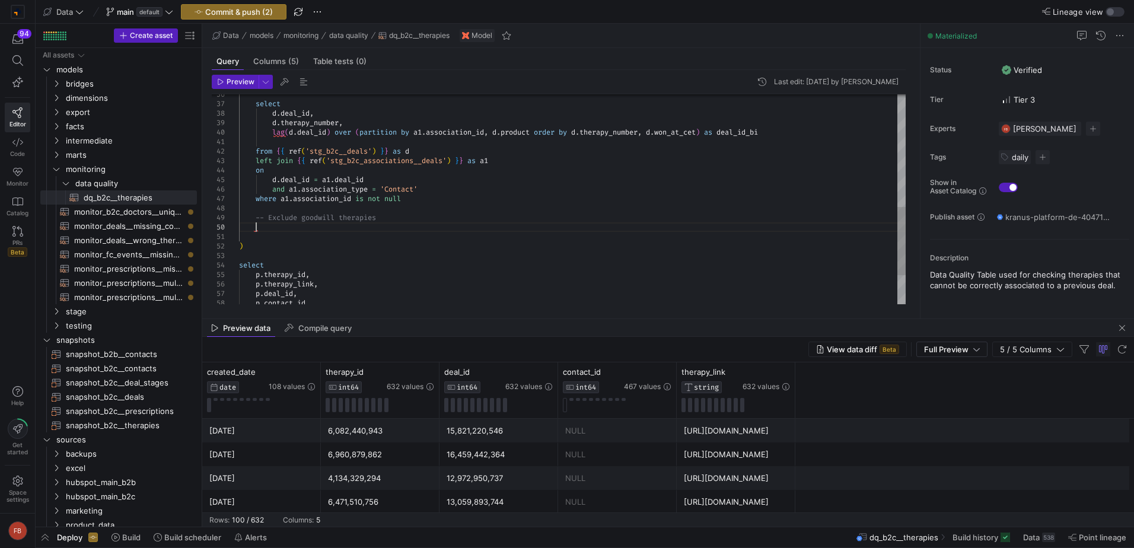
scroll to position [85, 256]
click at [835, 133] on div "d . deal_id = a1 . deal_id and a1 . association_type = 'Contact' where a1 . ass…" at bounding box center [572, 56] width 667 height 617
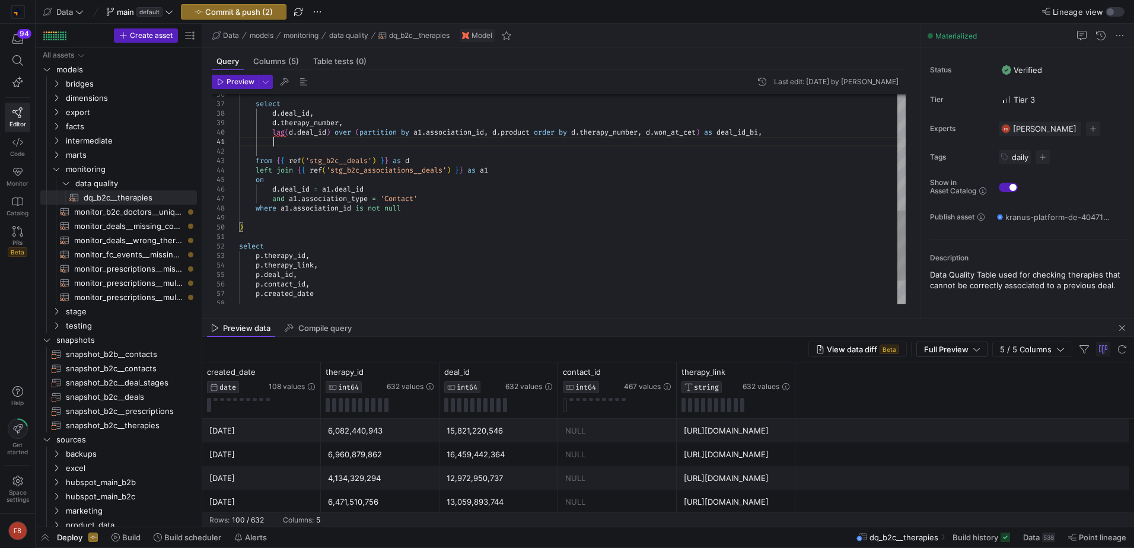
scroll to position [9, 33]
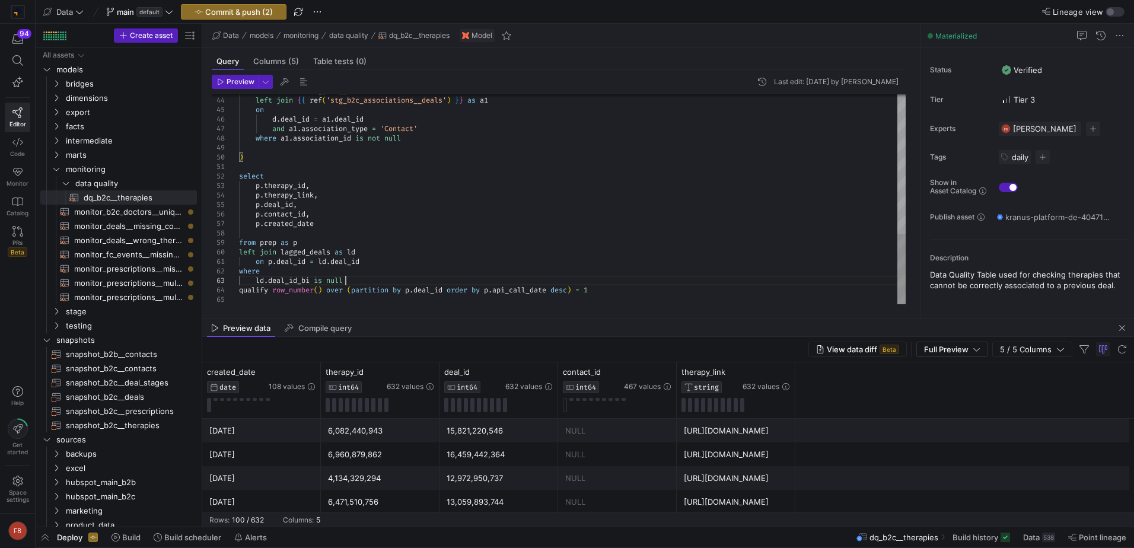
click at [236, 83] on span "Preview" at bounding box center [241, 82] width 28 height 8
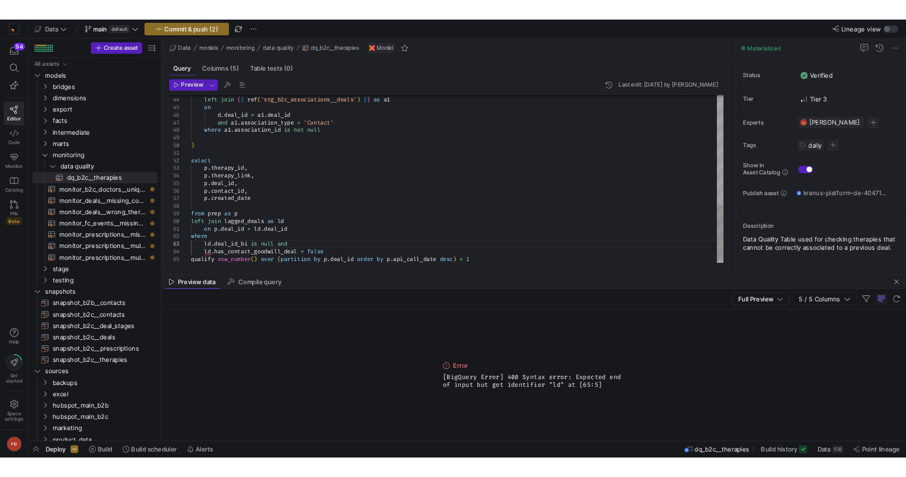
scroll to position [28, 119]
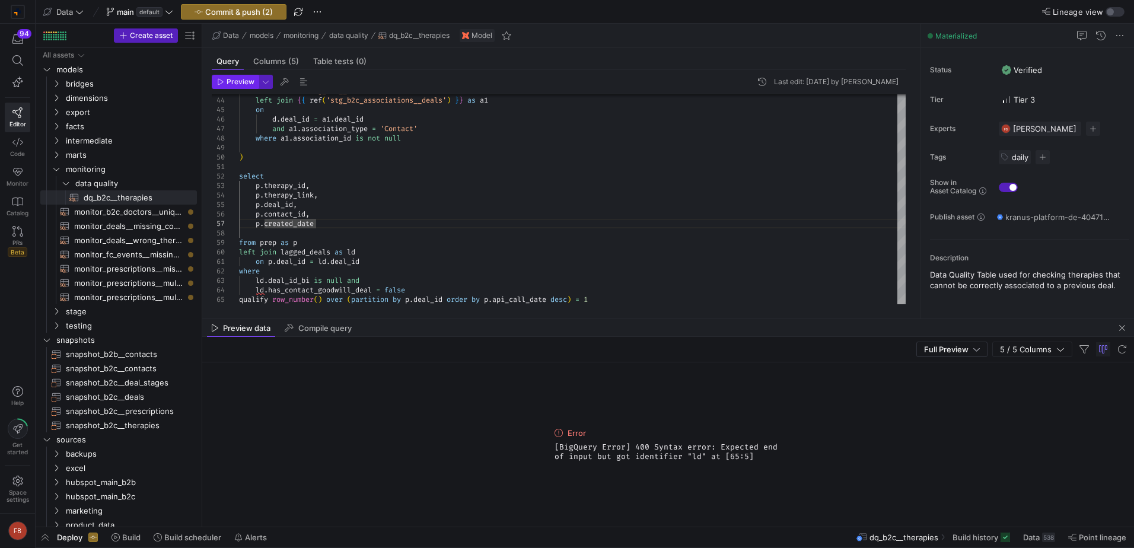
type textarea "select p.therapy_id, p.therapy_link, p.deal_id, p.contact_id, p.created_date fr…"
click at [221, 81] on icon "button" at bounding box center [220, 81] width 7 height 7
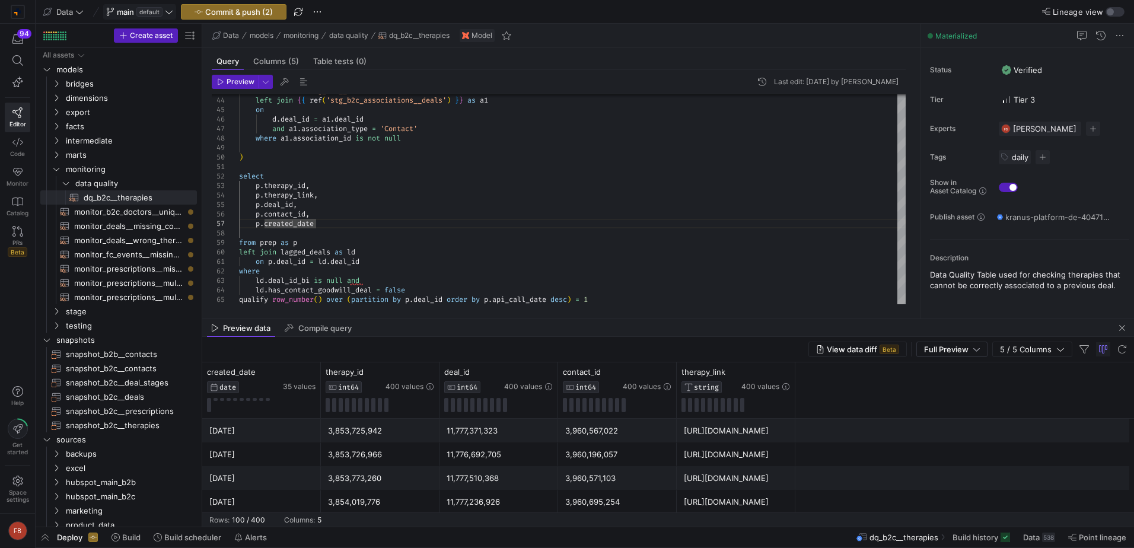
click at [164, 12] on span "main default" at bounding box center [139, 11] width 67 height 9
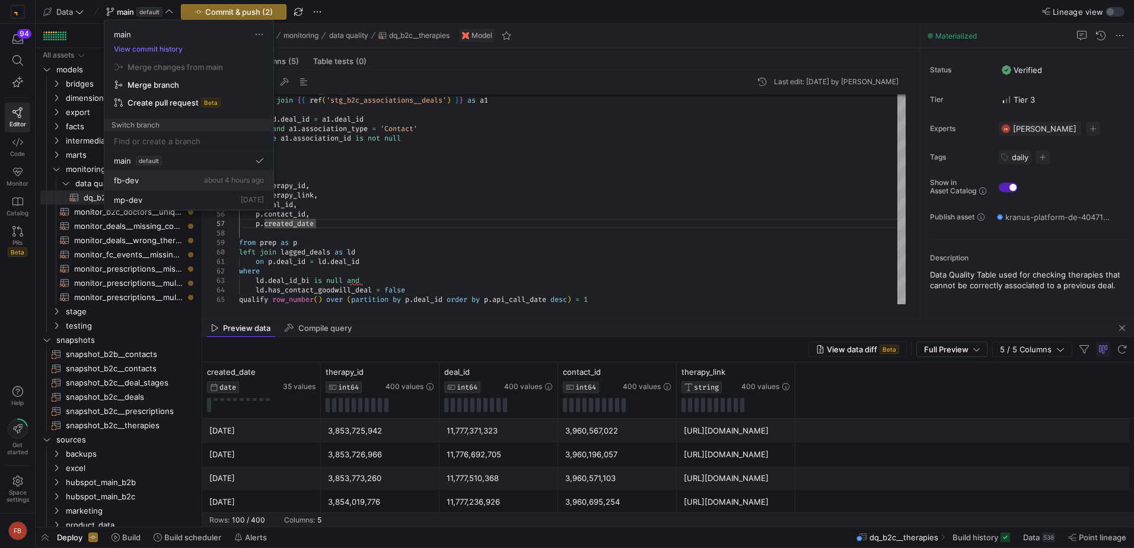
click at [149, 177] on div "fb-dev about 4 hours ago" at bounding box center [189, 180] width 150 height 9
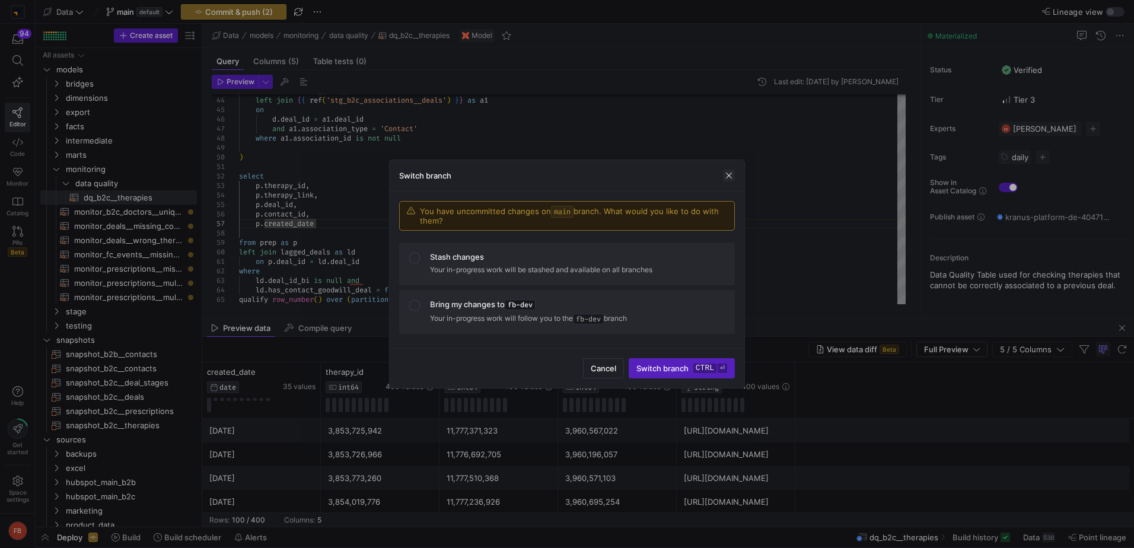
click at [732, 178] on span "button" at bounding box center [729, 176] width 12 height 12
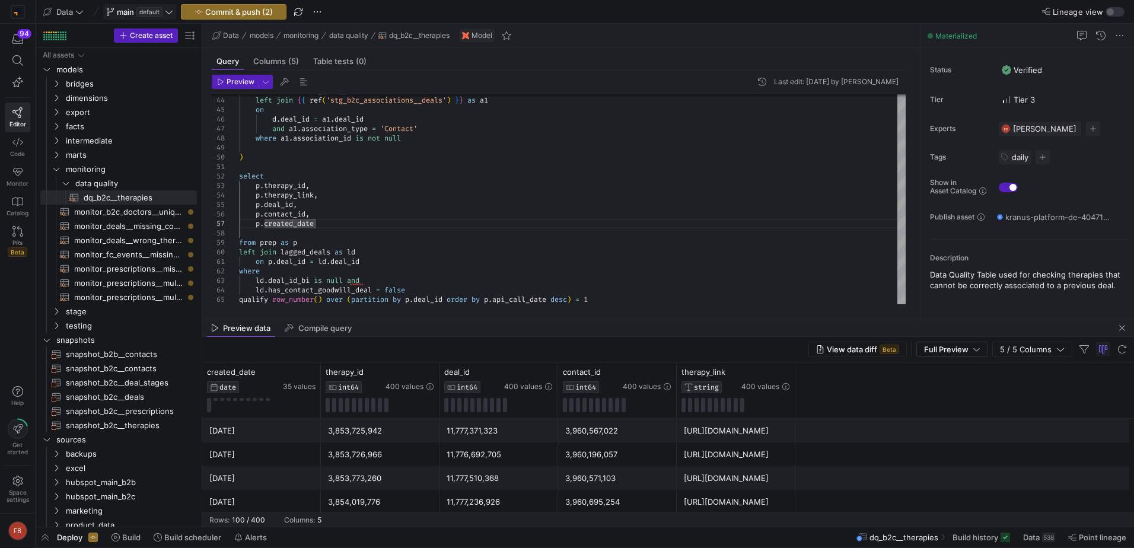
click at [170, 14] on icon at bounding box center [169, 12] width 8 height 8
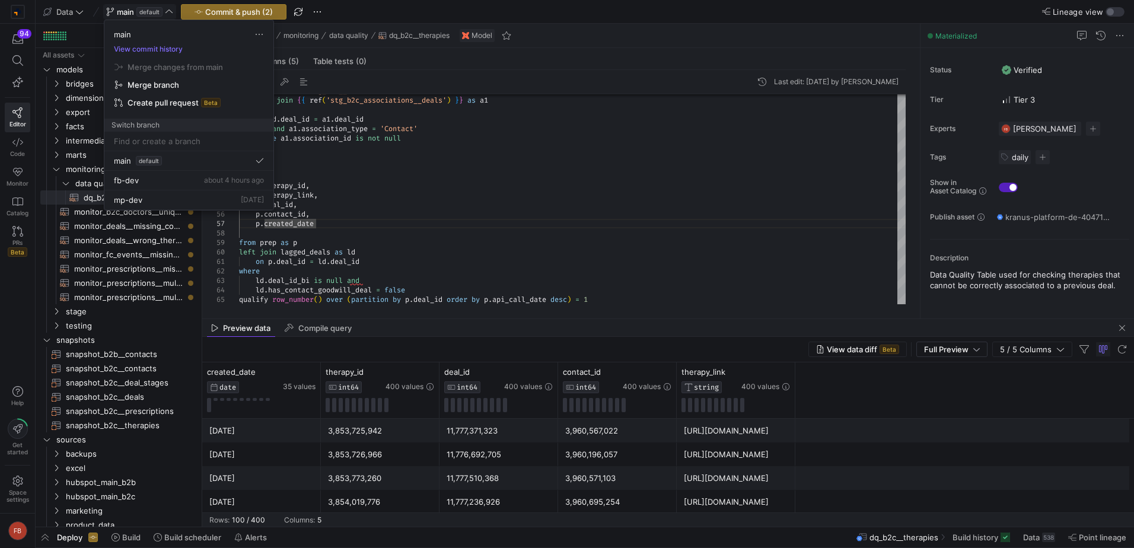
click at [498, 190] on div at bounding box center [567, 274] width 1134 height 548
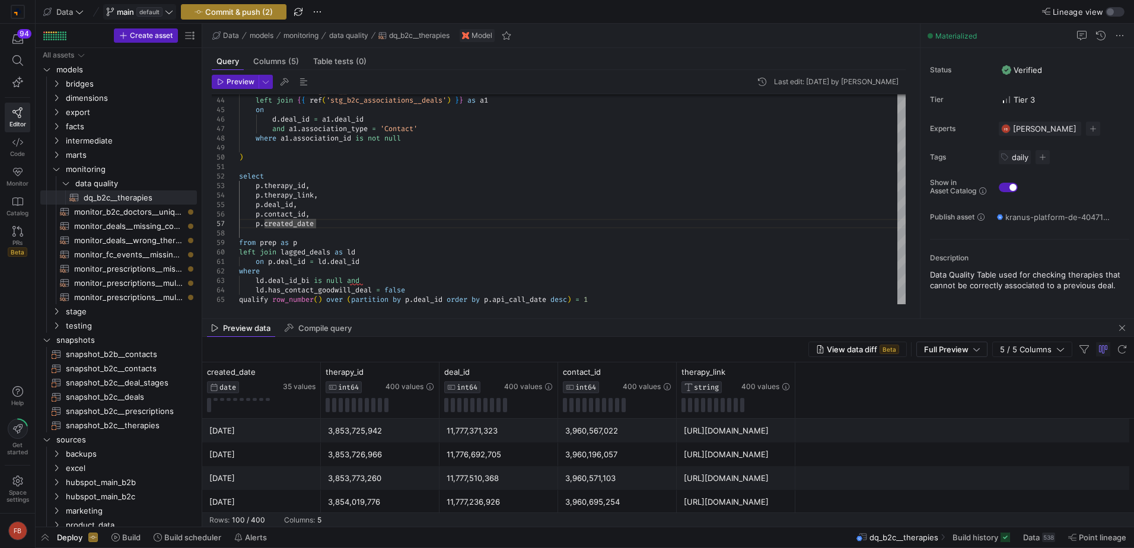
click at [212, 6] on span "button" at bounding box center [234, 12] width 104 height 14
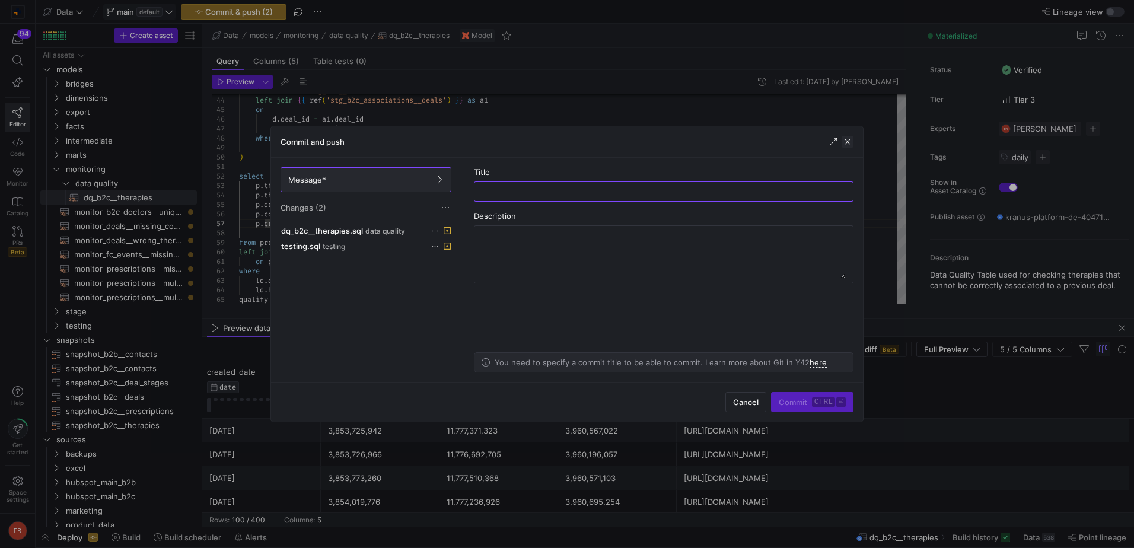
click at [848, 145] on span "button" at bounding box center [848, 142] width 12 height 12
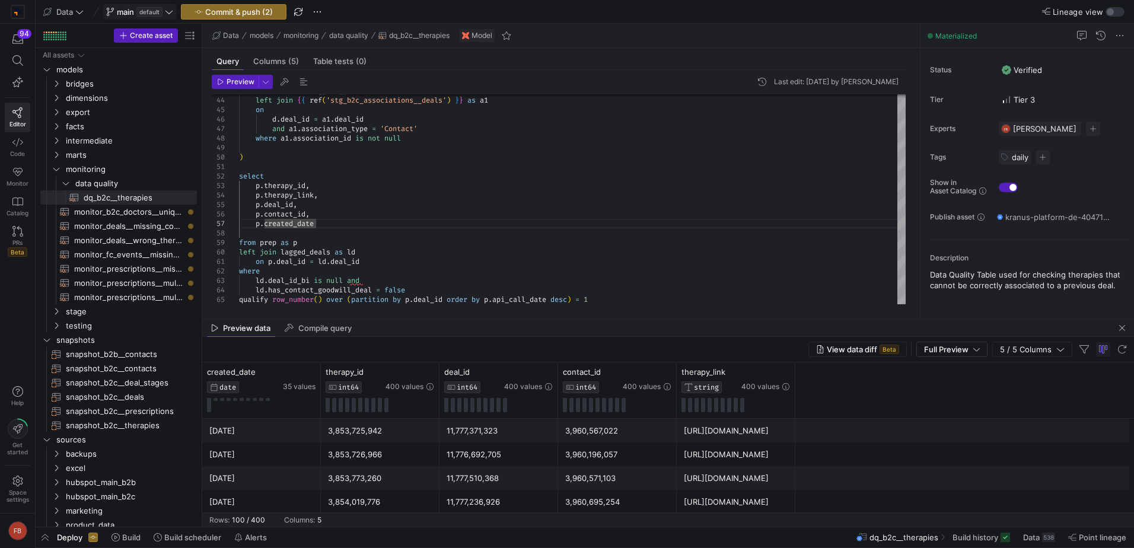
click at [176, 8] on span at bounding box center [140, 12] width 72 height 14
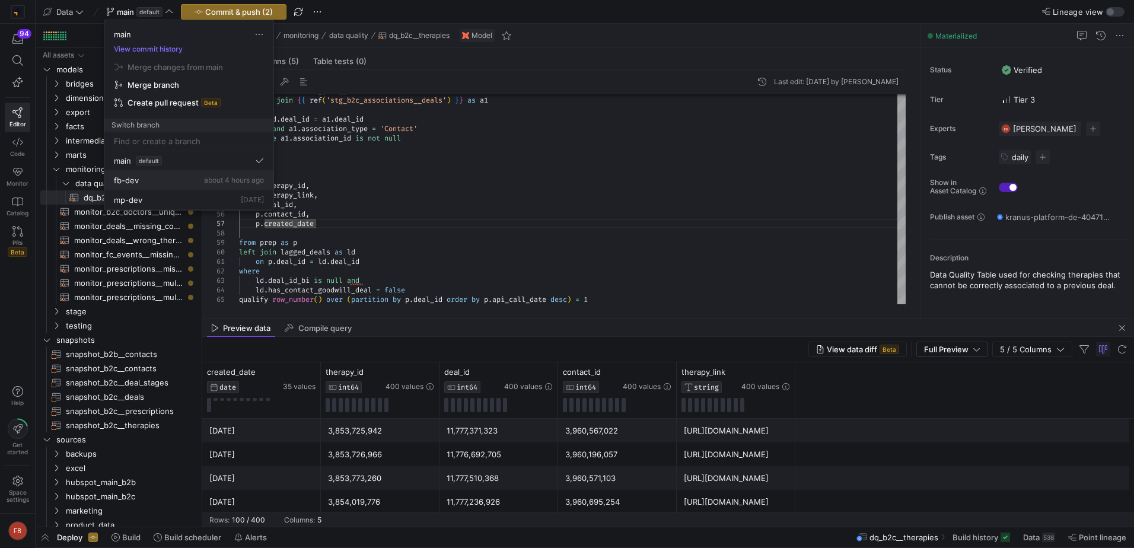
click at [145, 177] on div "fb-dev about 4 hours ago" at bounding box center [189, 180] width 150 height 9
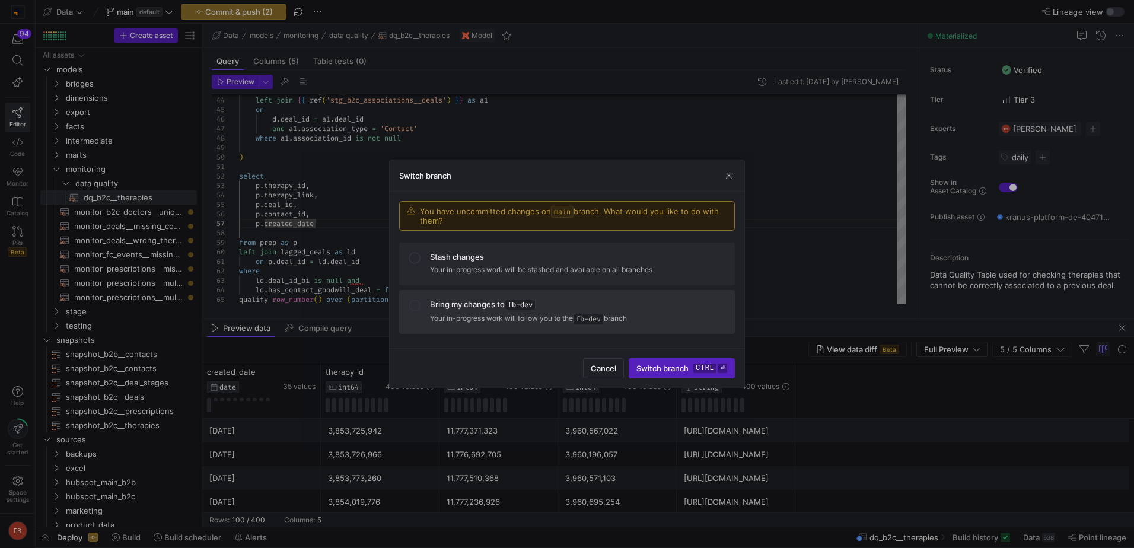
click at [530, 326] on mat-list-option "Bring my changes to fb-dev Your in-progress work will follow you to the fb-dev …" at bounding box center [567, 312] width 336 height 44
click at [670, 362] on span "submit" at bounding box center [681, 368] width 105 height 19
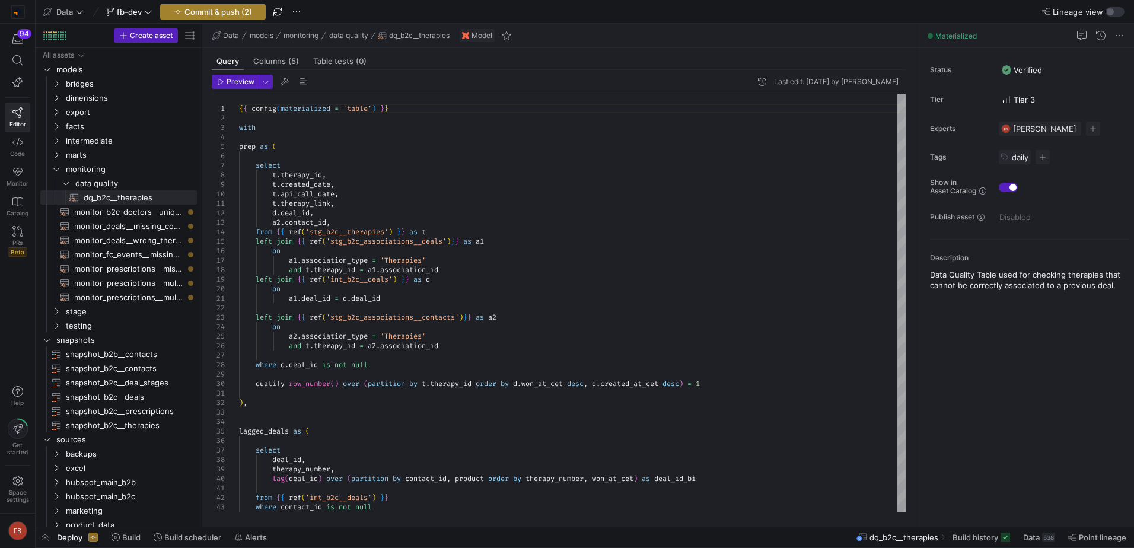
click at [252, 7] on span "Commit & push (2)" at bounding box center [218, 11] width 68 height 9
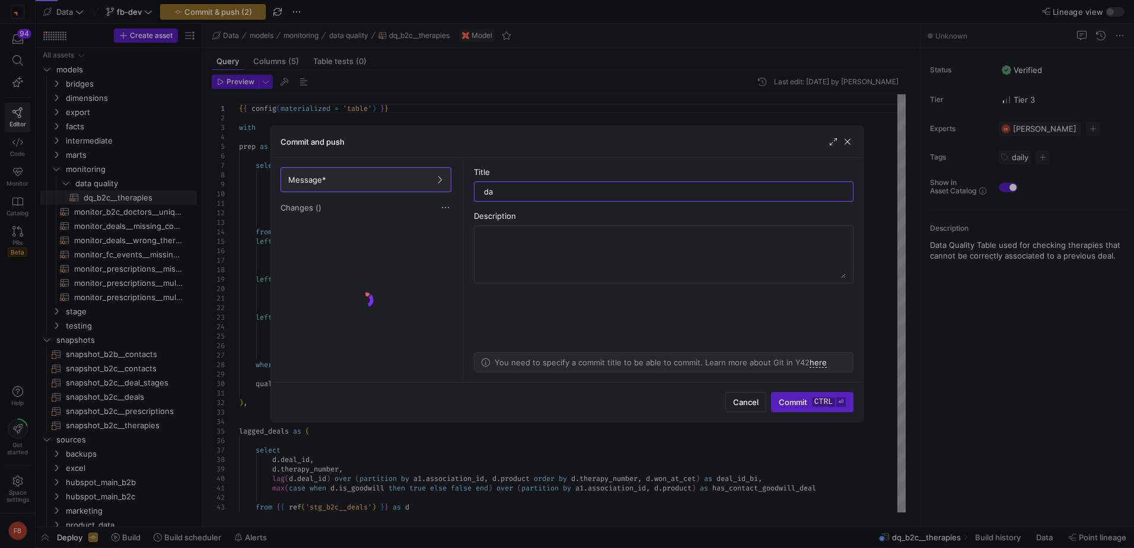
type input "d"
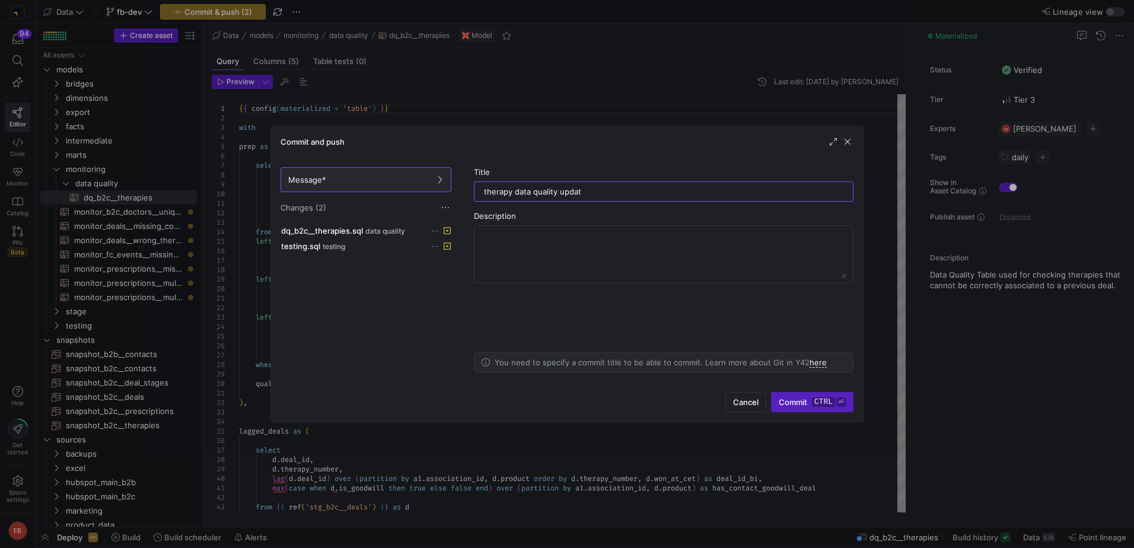
type input "therapy data quality update"
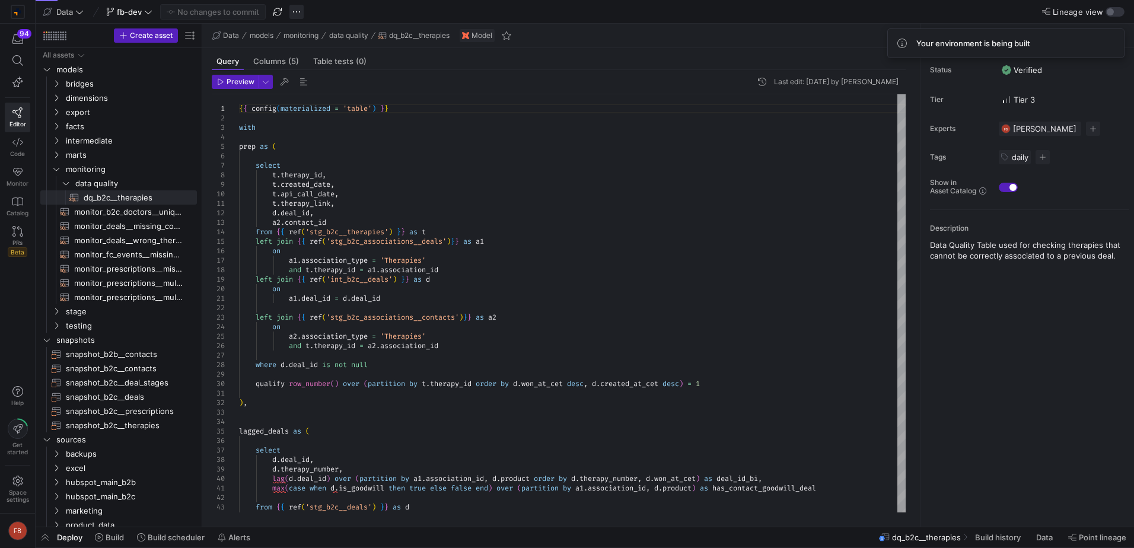
click at [294, 14] on span "button" at bounding box center [296, 12] width 14 height 14
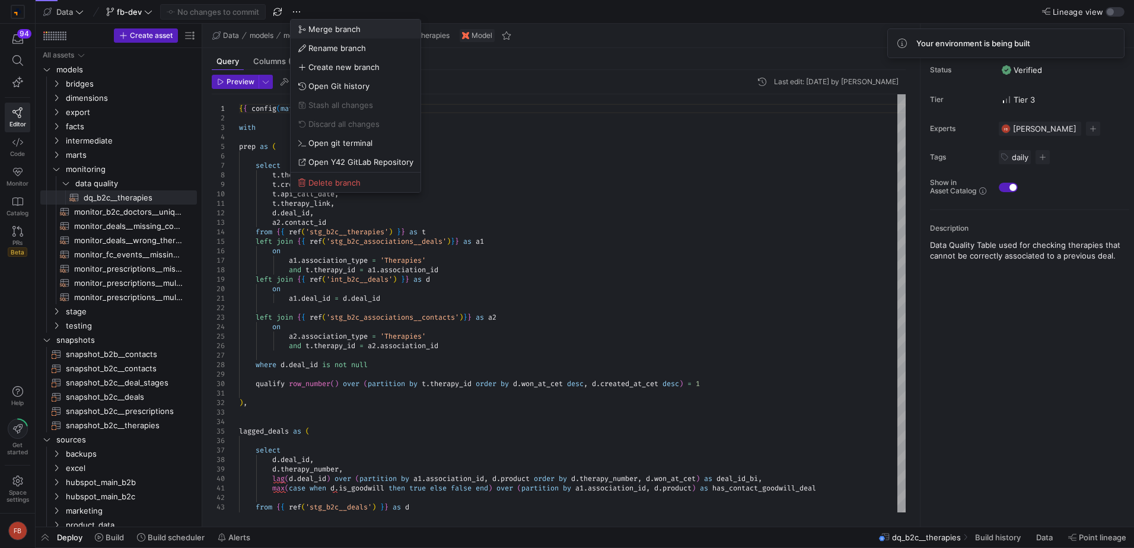
click at [303, 23] on button "Merge branch" at bounding box center [356, 29] width 130 height 19
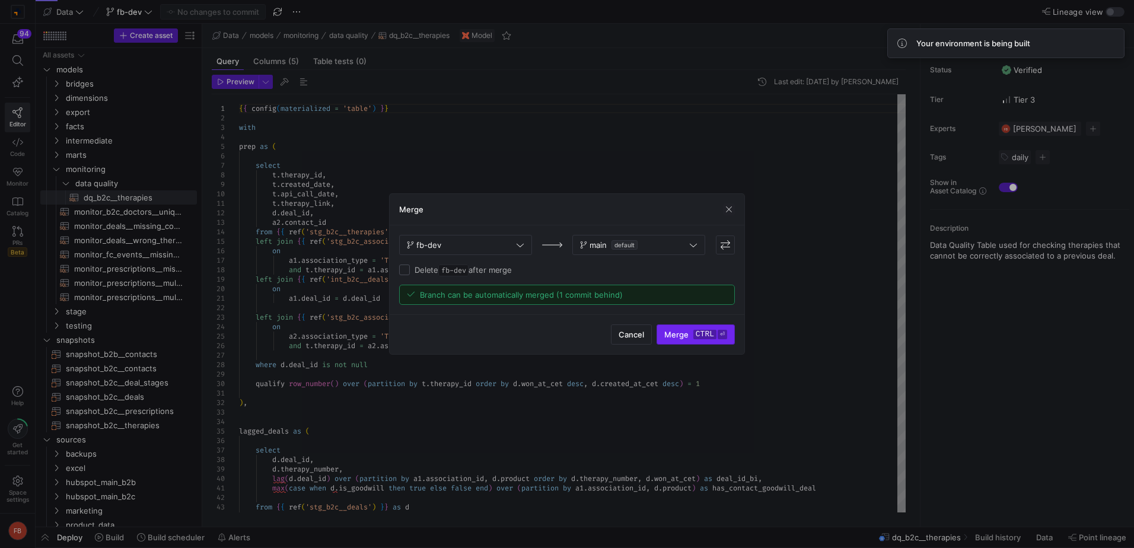
click at [698, 333] on kbd "ctrl" at bounding box center [704, 334] width 23 height 9
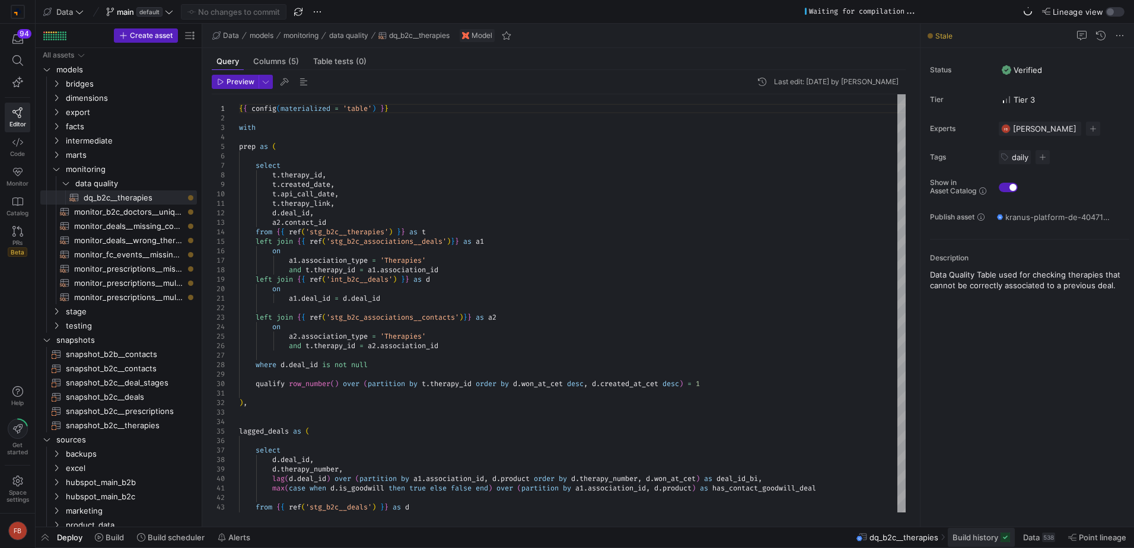
click at [978, 537] on span "Build history" at bounding box center [976, 537] width 46 height 9
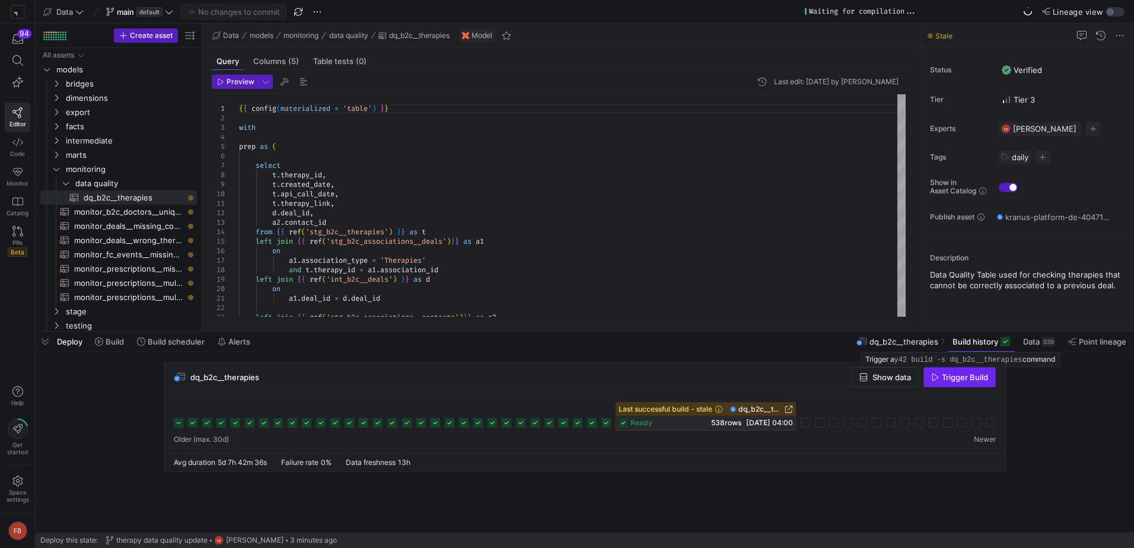
click at [944, 376] on span "Trigger Build" at bounding box center [965, 376] width 46 height 9
